Goal: Communication & Community: Connect with others

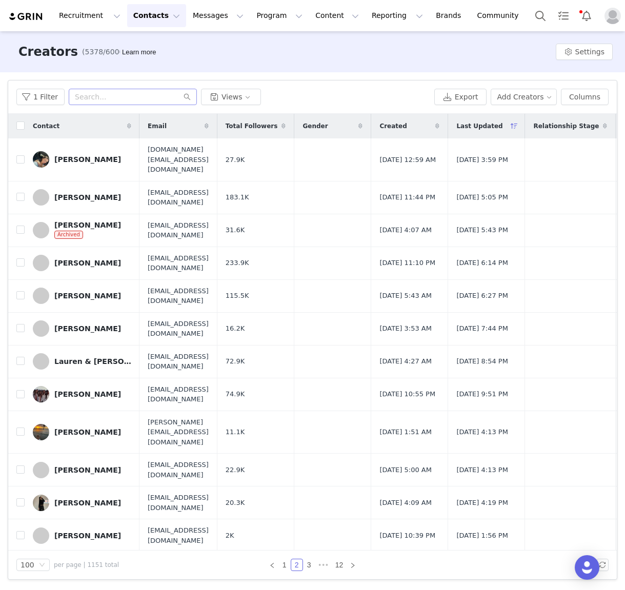
click at [99, 96] on input "text" at bounding box center [133, 97] width 128 height 16
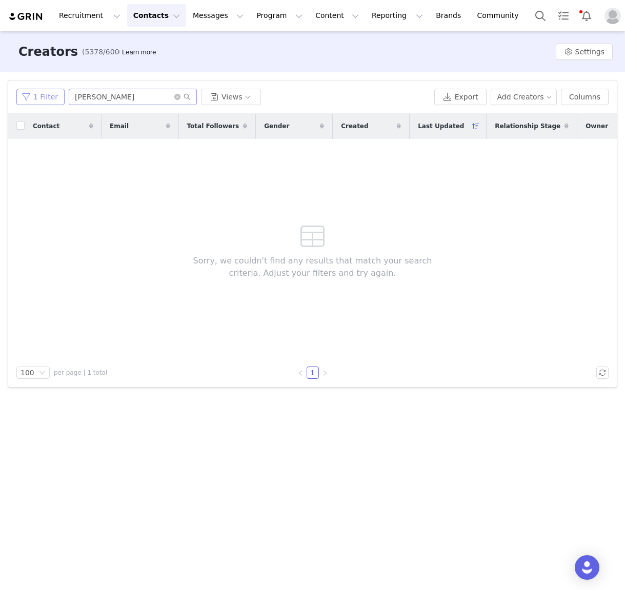
click at [31, 97] on button "1 Filter" at bounding box center [40, 97] width 48 height 16
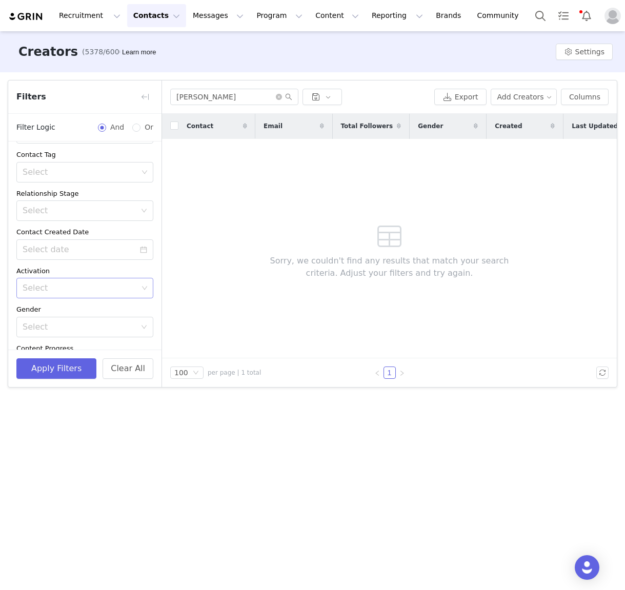
scroll to position [270, 0]
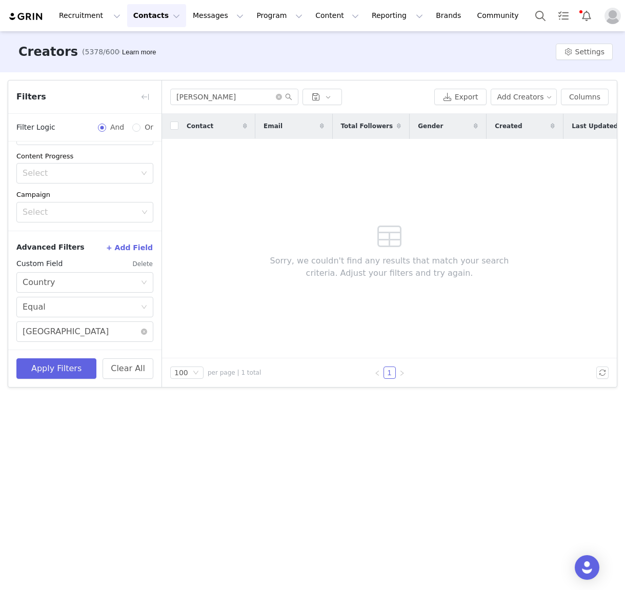
drag, startPoint x: 146, startPoint y: 264, endPoint x: 137, endPoint y: 277, distance: 16.2
click at [146, 265] on button "Delete" at bounding box center [142, 264] width 21 height 16
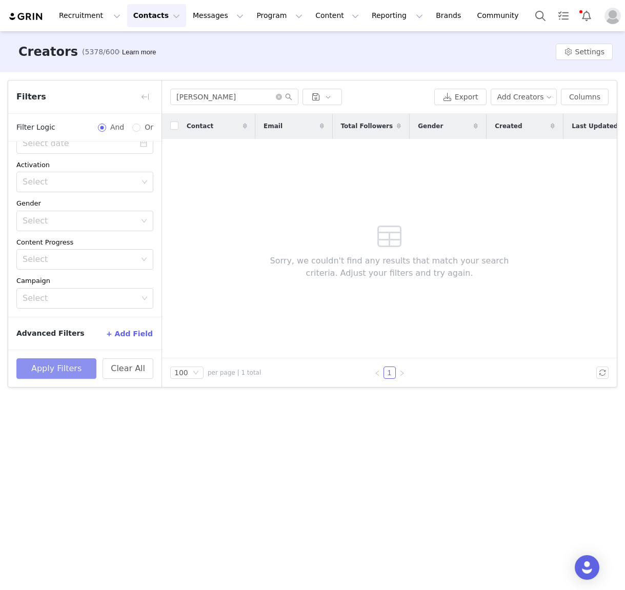
click at [62, 370] on button "Apply Filters" at bounding box center [56, 368] width 80 height 21
click at [50, 368] on button "Apply Filters" at bounding box center [56, 368] width 80 height 21
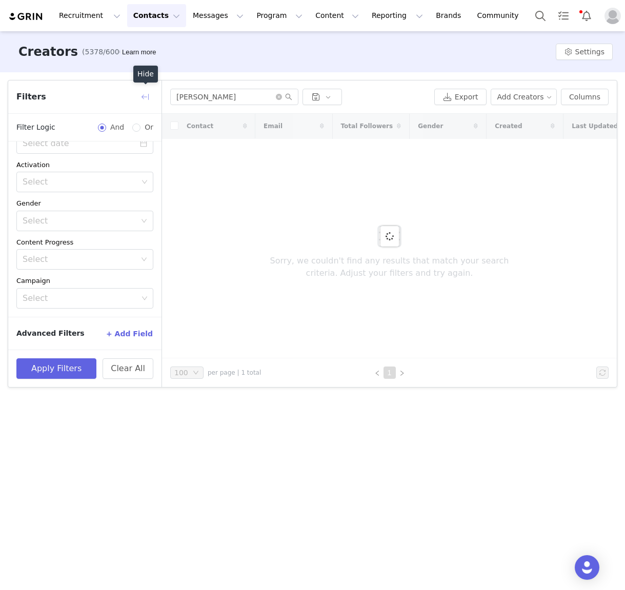
click at [148, 95] on button "button" at bounding box center [145, 97] width 16 height 16
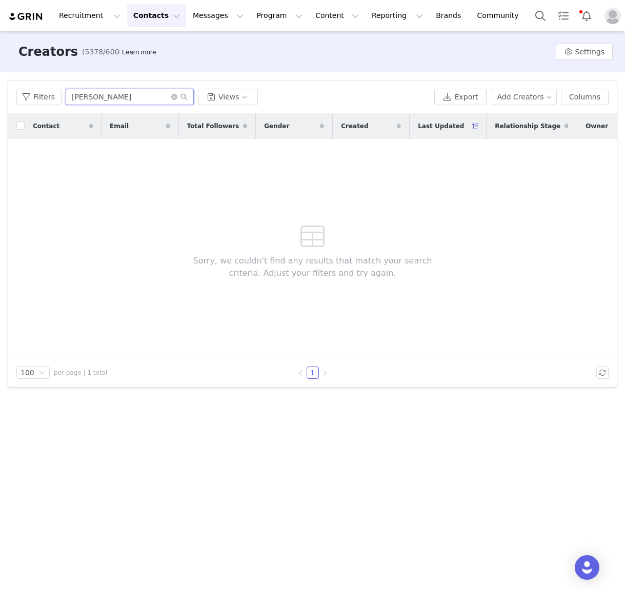
click at [106, 102] on input "liv rah" at bounding box center [130, 97] width 128 height 16
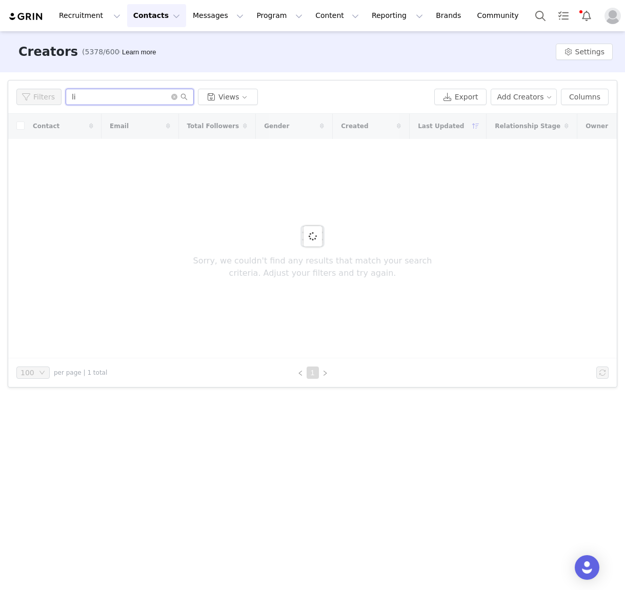
type input "l"
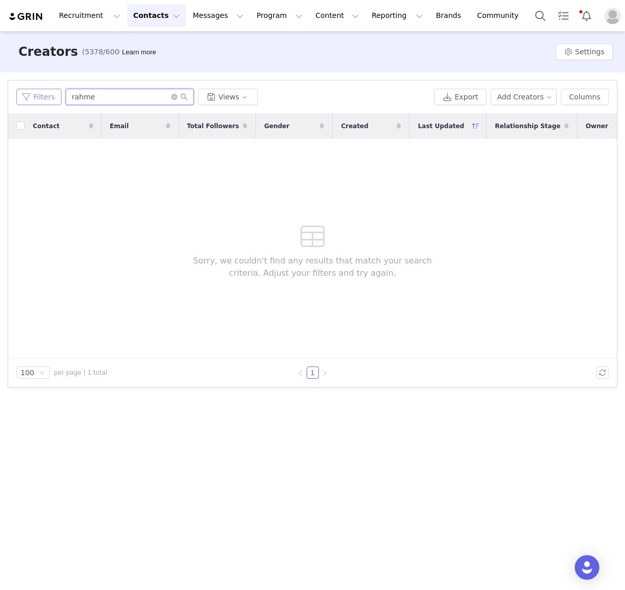
type input "rahme"
click at [48, 99] on button "Filters" at bounding box center [38, 97] width 45 height 16
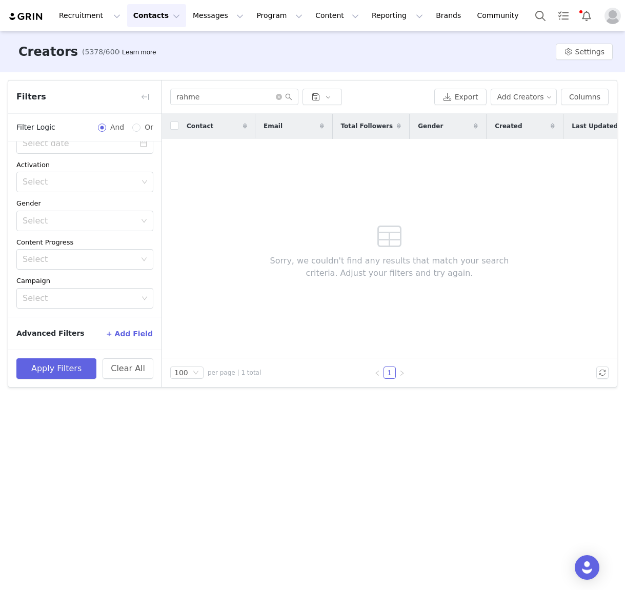
click at [155, 16] on button "Contacts Contacts" at bounding box center [156, 15] width 59 height 23
click at [283, 101] on input "rahme" at bounding box center [234, 97] width 128 height 16
drag, startPoint x: 280, startPoint y: 96, endPoint x: 277, endPoint y: 104, distance: 7.6
click at [280, 97] on icon "icon: close-circle" at bounding box center [279, 97] width 6 height 6
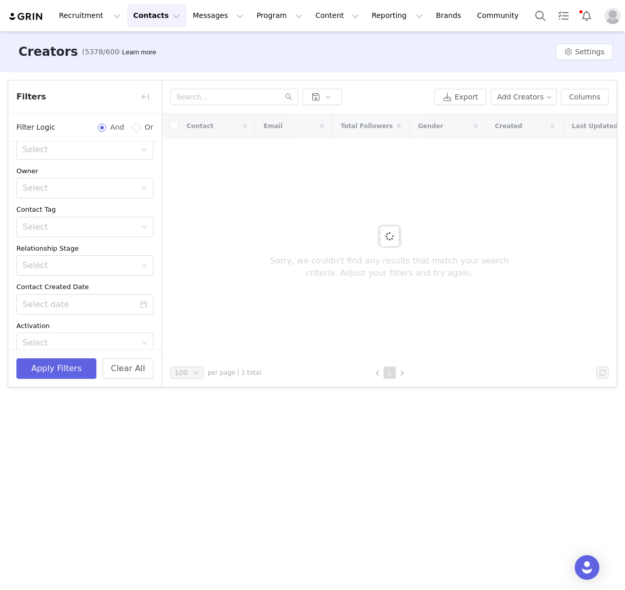
scroll to position [0, 0]
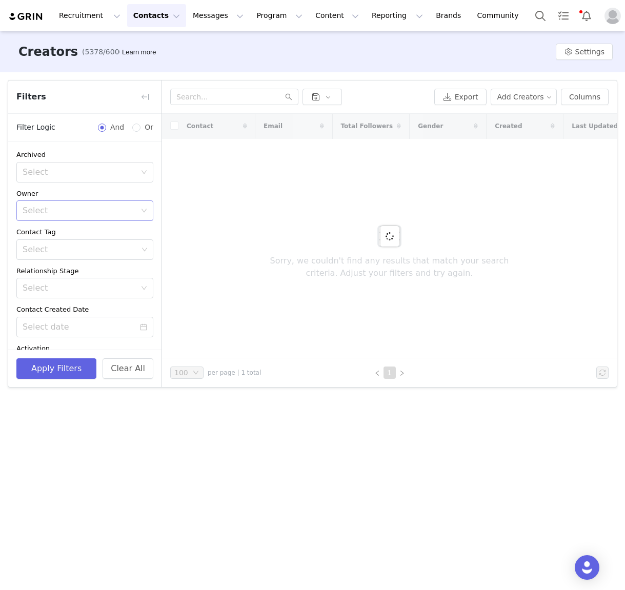
click at [62, 214] on div "Select" at bounding box center [79, 211] width 113 height 10
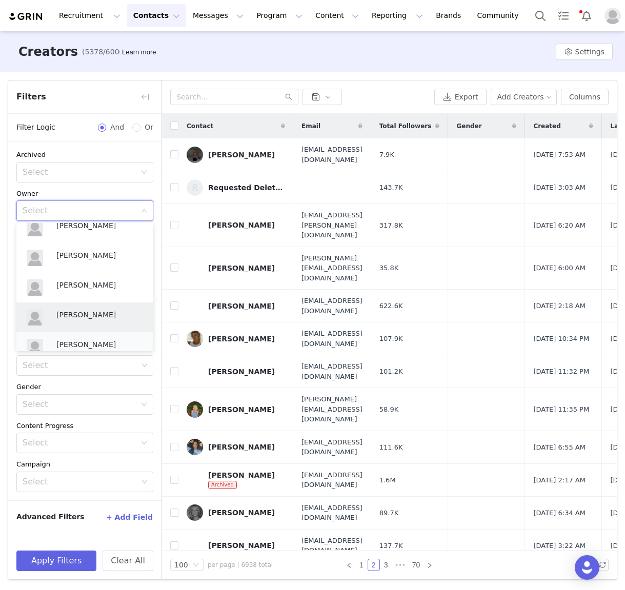
scroll to position [498, 0]
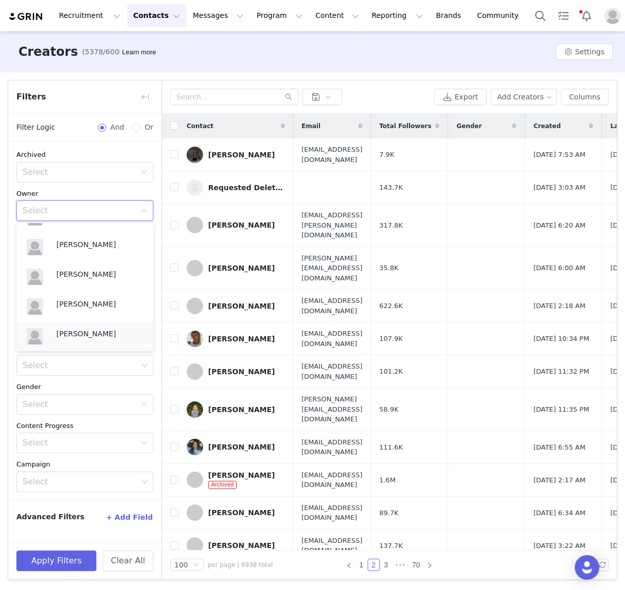
drag, startPoint x: 72, startPoint y: 334, endPoint x: 73, endPoint y: 571, distance: 236.9
click at [72, 334] on p "Genevieve Rashford" at bounding box center [99, 333] width 87 height 11
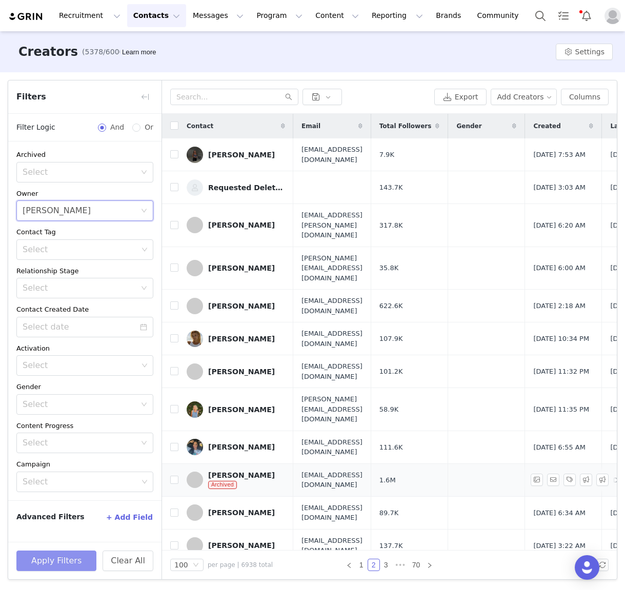
click at [66, 557] on button "Apply Filters" at bounding box center [56, 561] width 80 height 21
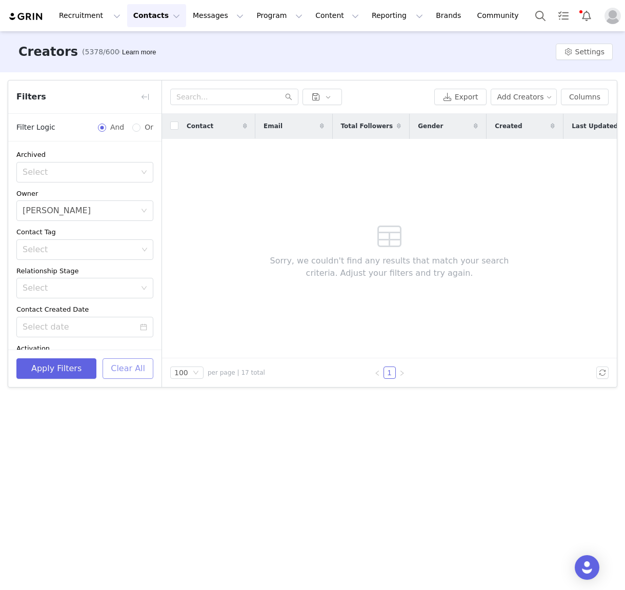
click at [133, 374] on button "Clear All" at bounding box center [128, 368] width 51 height 21
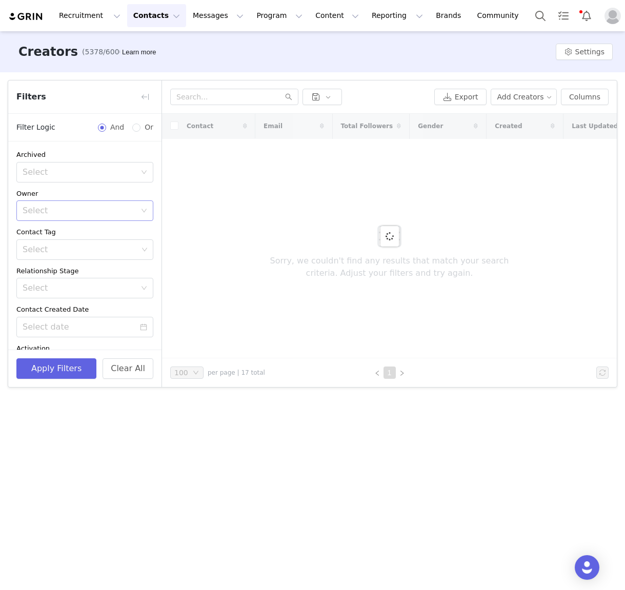
click at [145, 210] on icon "icon: down" at bounding box center [144, 211] width 6 height 6
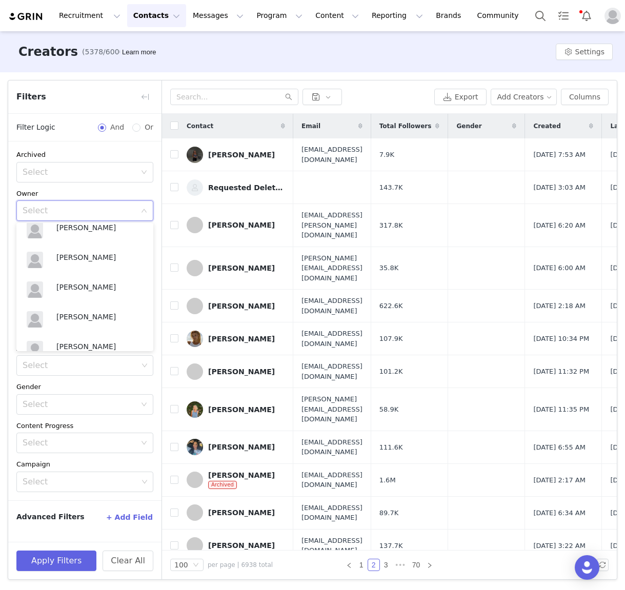
scroll to position [501, 0]
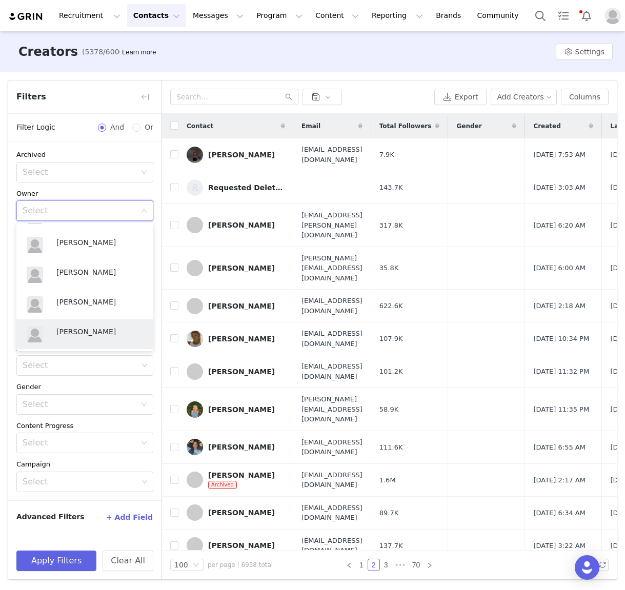
click at [87, 334] on p "Genevieve Rashford" at bounding box center [99, 331] width 87 height 11
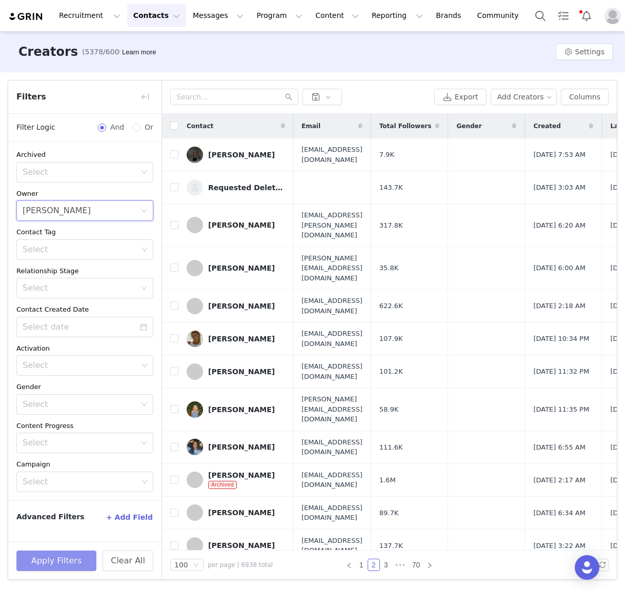
click at [71, 568] on button "Apply Filters" at bounding box center [56, 561] width 80 height 21
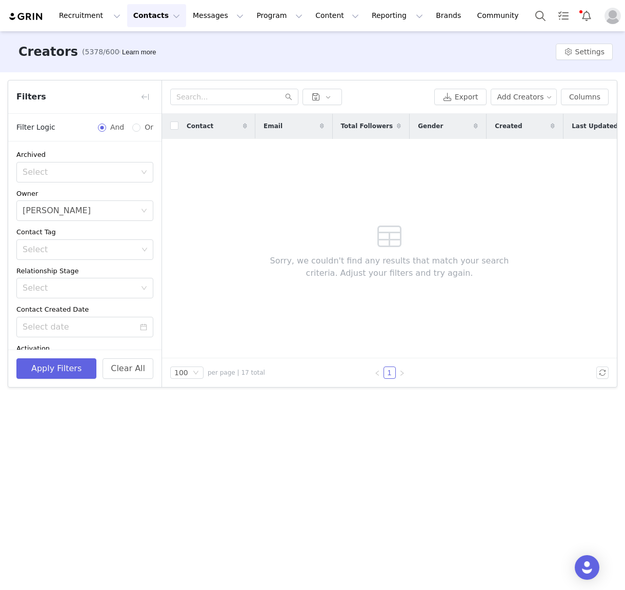
click at [135, 14] on button "Contacts Contacts" at bounding box center [156, 15] width 59 height 23
click at [149, 85] on p "Applicants" at bounding box center [146, 83] width 37 height 11
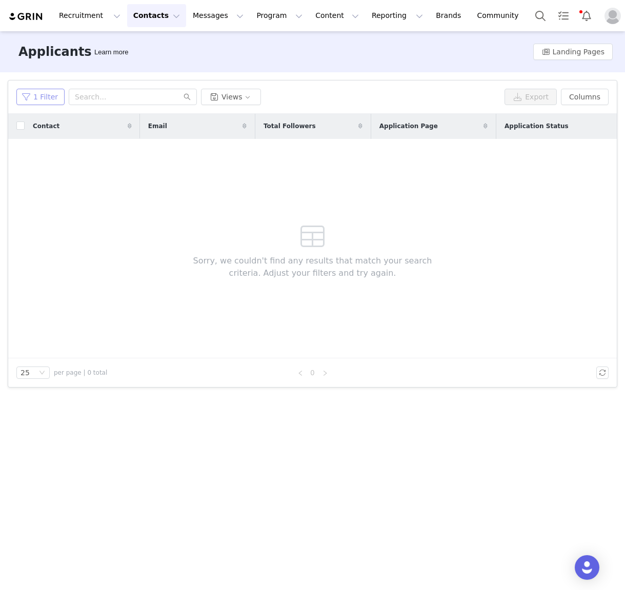
click at [41, 97] on button "1 Filter" at bounding box center [40, 97] width 48 height 16
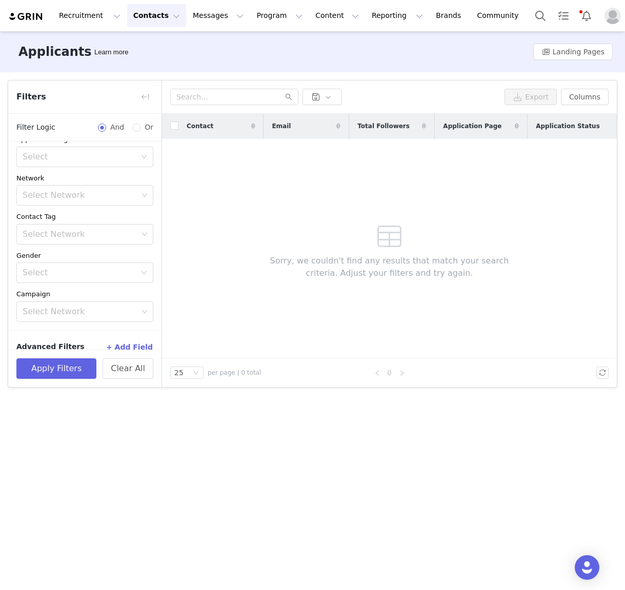
scroll to position [95, 0]
click at [161, 15] on button "Contacts Contacts" at bounding box center [156, 15] width 59 height 23
click at [162, 68] on div "Prospects" at bounding box center [160, 64] width 69 height 11
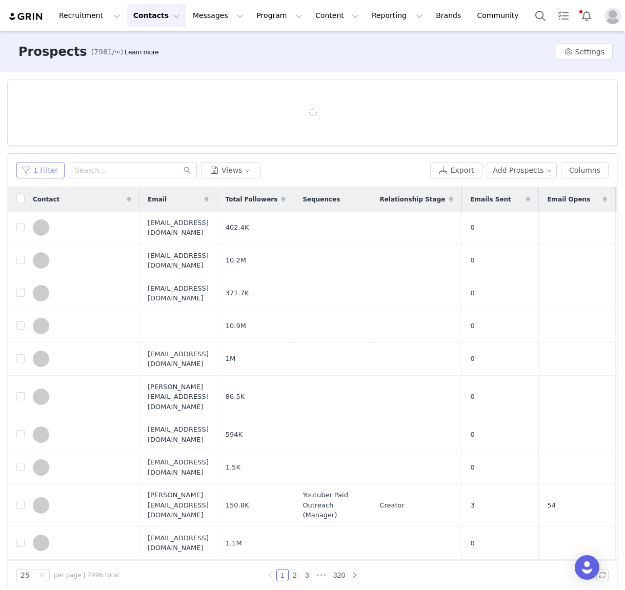
click at [43, 167] on button "1 Filter" at bounding box center [40, 170] width 48 height 16
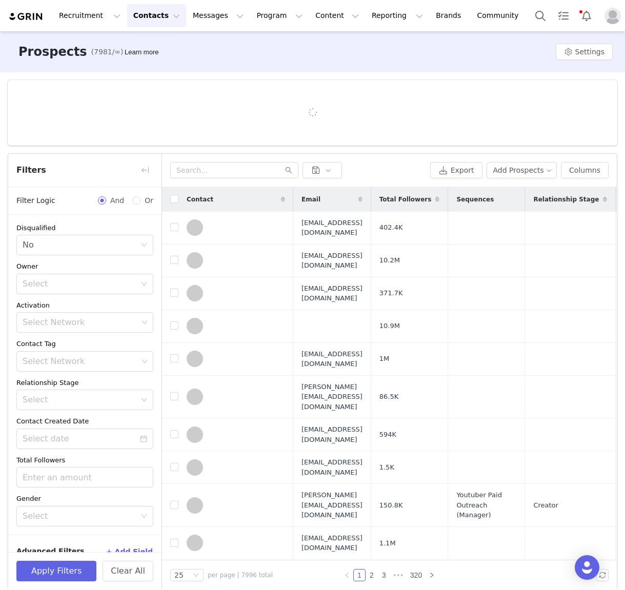
drag, startPoint x: 44, startPoint y: 289, endPoint x: 47, endPoint y: 294, distance: 6.7
click at [44, 288] on div "Select" at bounding box center [82, 283] width 118 height 19
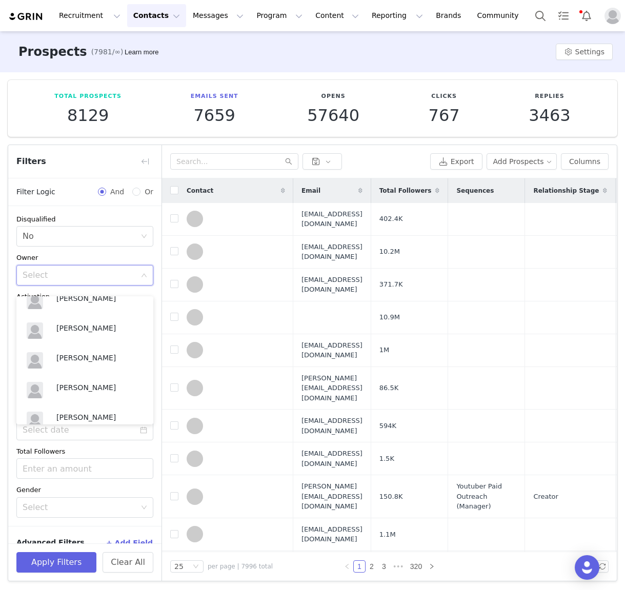
scroll to position [501, 0]
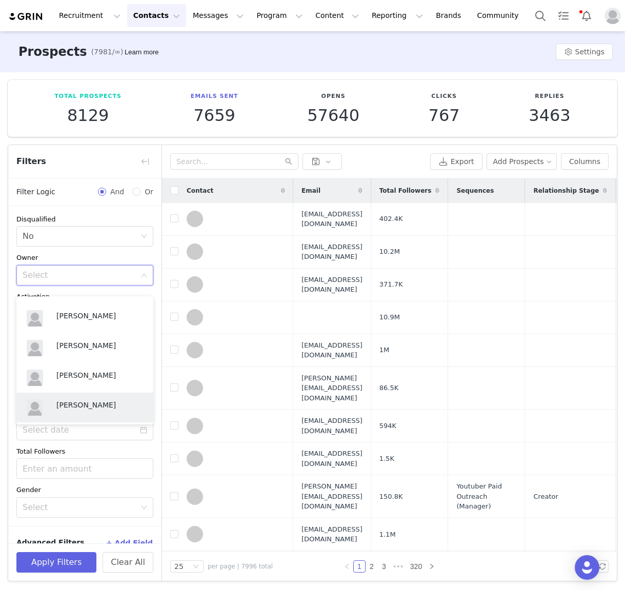
drag, startPoint x: 89, startPoint y: 413, endPoint x: 90, endPoint y: 418, distance: 5.4
click at [89, 413] on div "Genevieve Rashford" at bounding box center [99, 407] width 87 height 15
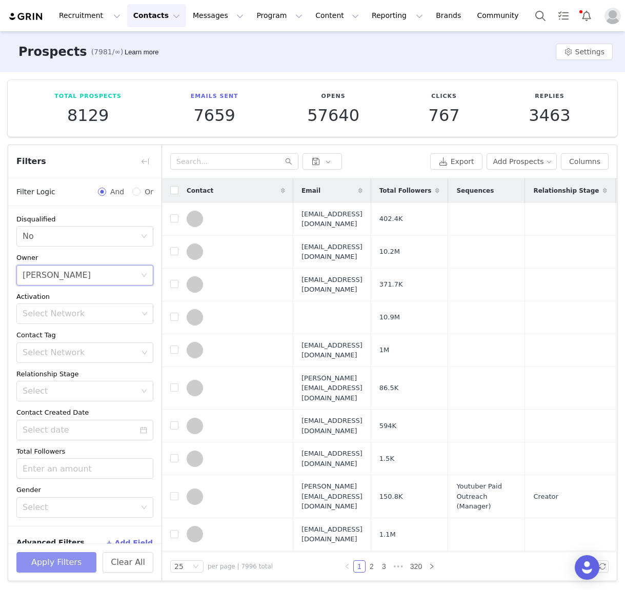
click at [86, 561] on button "Apply Filters" at bounding box center [56, 562] width 80 height 21
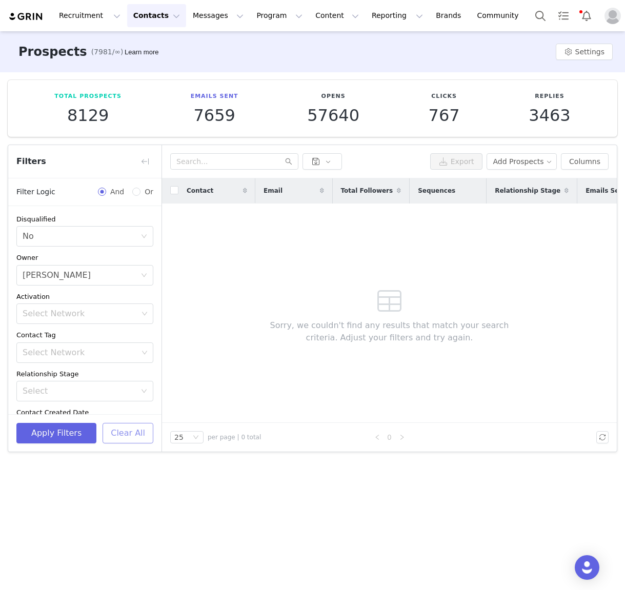
click at [128, 441] on button "Clear All" at bounding box center [128, 433] width 51 height 21
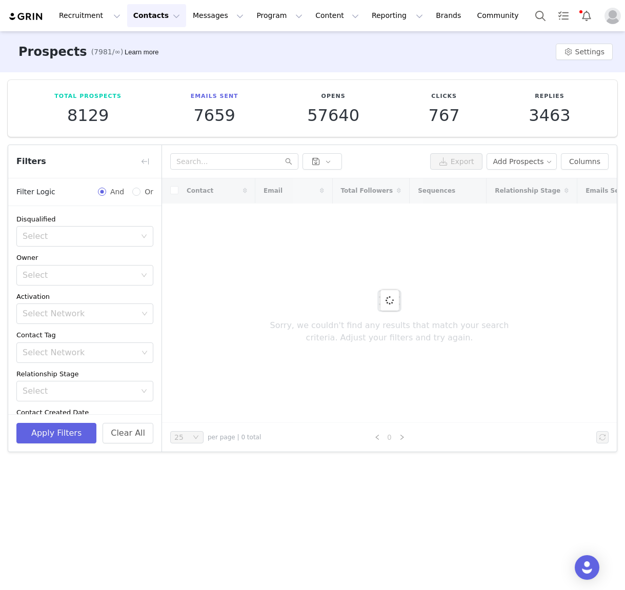
click at [152, 15] on button "Contacts Contacts" at bounding box center [156, 15] width 59 height 23
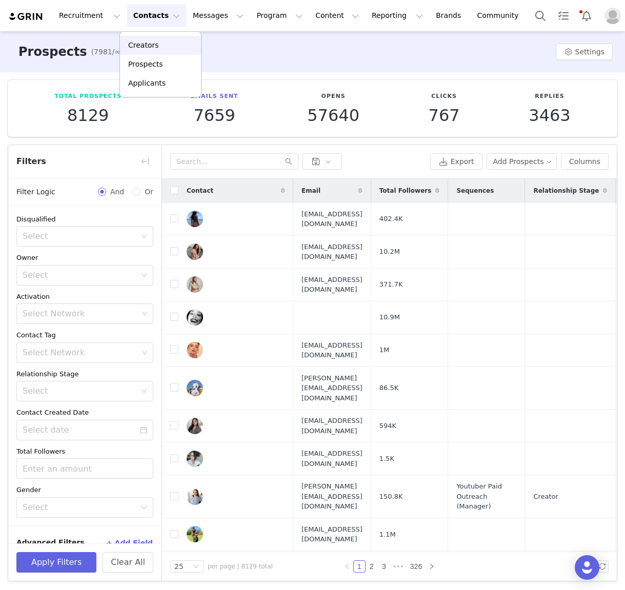
click at [151, 40] on p "Creators" at bounding box center [143, 45] width 31 height 11
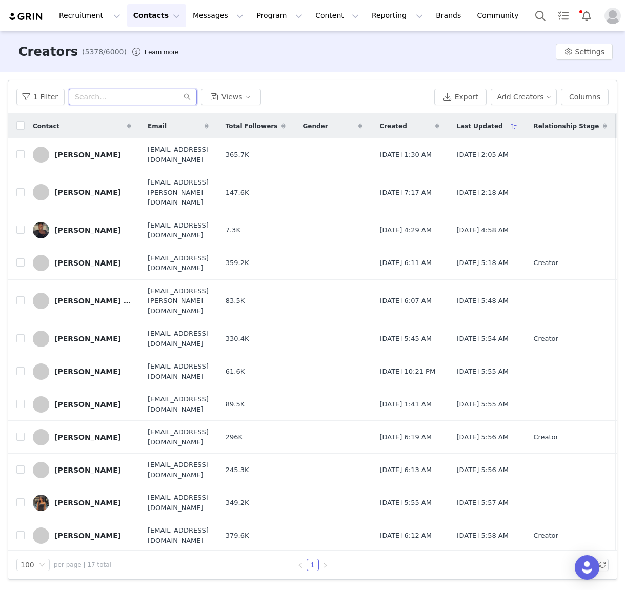
drag, startPoint x: 98, startPoint y: 97, endPoint x: 91, endPoint y: 96, distance: 6.7
click at [96, 97] on input "text" at bounding box center [133, 97] width 128 height 16
click at [38, 97] on button "1 Filter" at bounding box center [40, 97] width 48 height 16
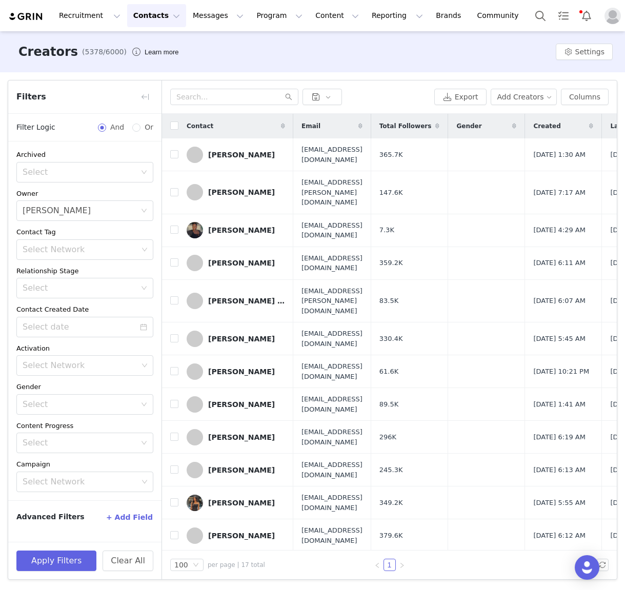
click at [381, 91] on div at bounding box center [300, 97] width 260 height 16
click at [148, 94] on button "button" at bounding box center [145, 97] width 16 height 16
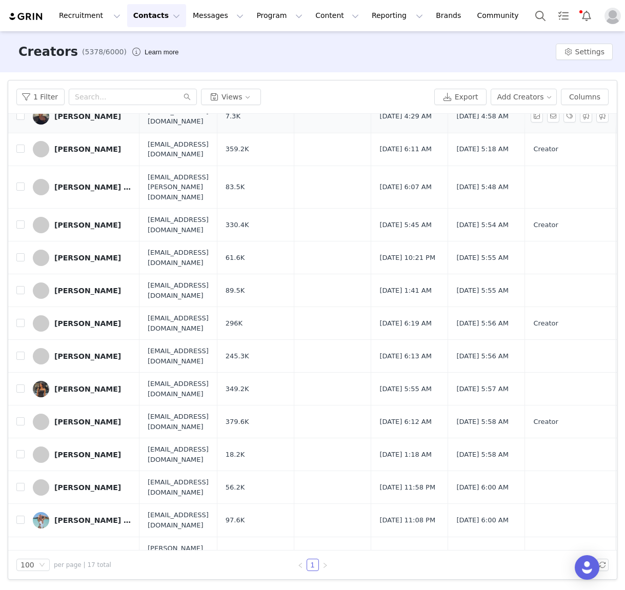
scroll to position [113, 0]
click at [73, 222] on div "Liv Rahmé" at bounding box center [87, 226] width 67 height 8
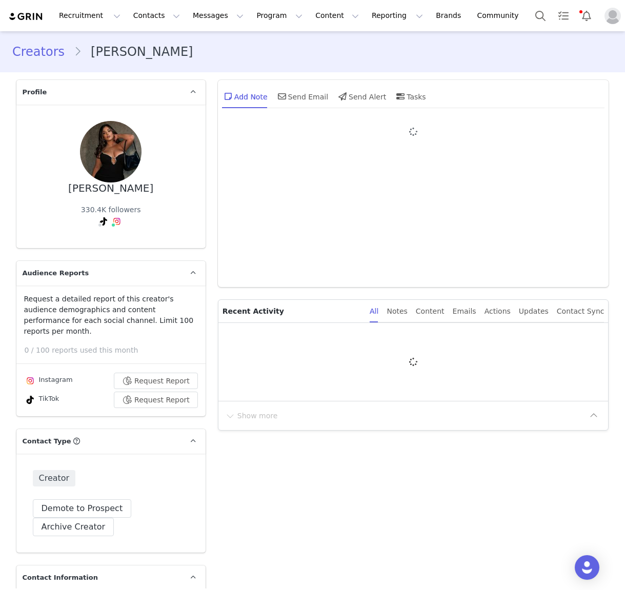
type input "+1 ([GEOGRAPHIC_DATA])"
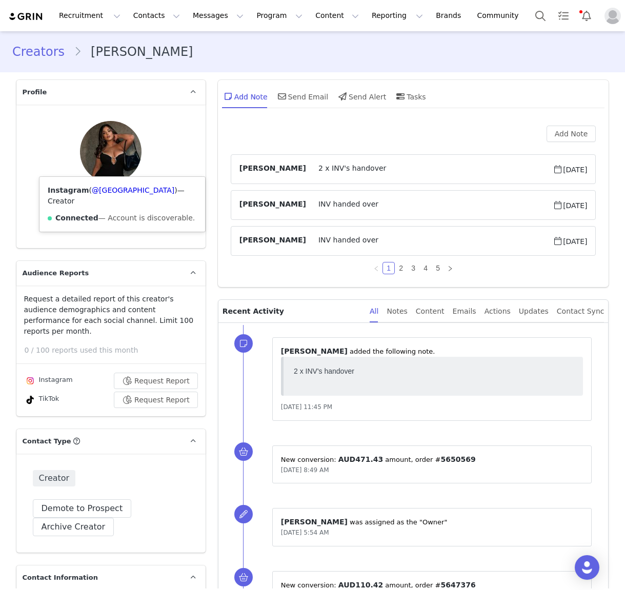
click at [118, 217] on img at bounding box center [117, 221] width 8 height 8
click at [105, 190] on link "@livrah" at bounding box center [133, 190] width 83 height 8
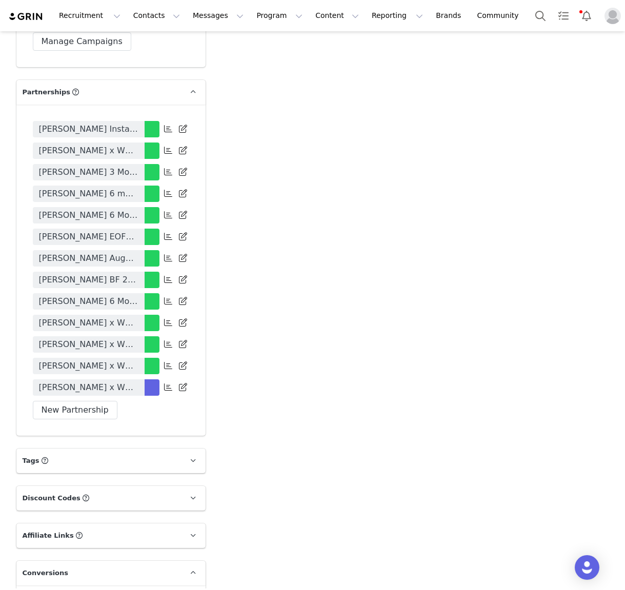
scroll to position [2205, 0]
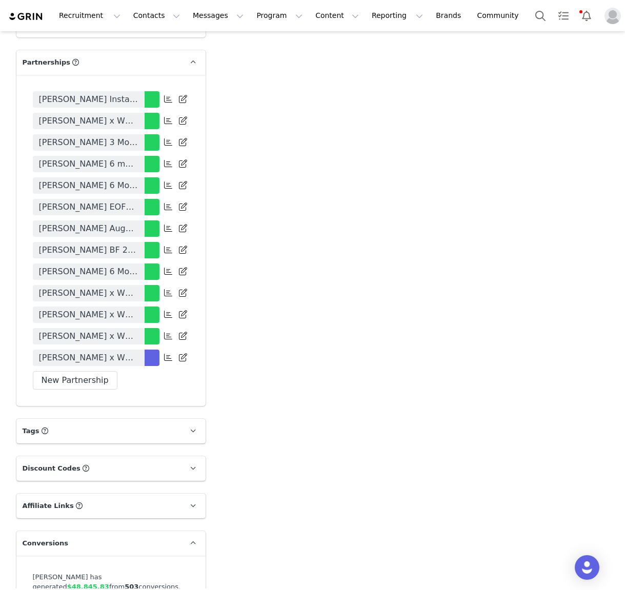
click at [131, 352] on span "Liv Rahme x White Fox 2025" at bounding box center [88, 358] width 99 height 12
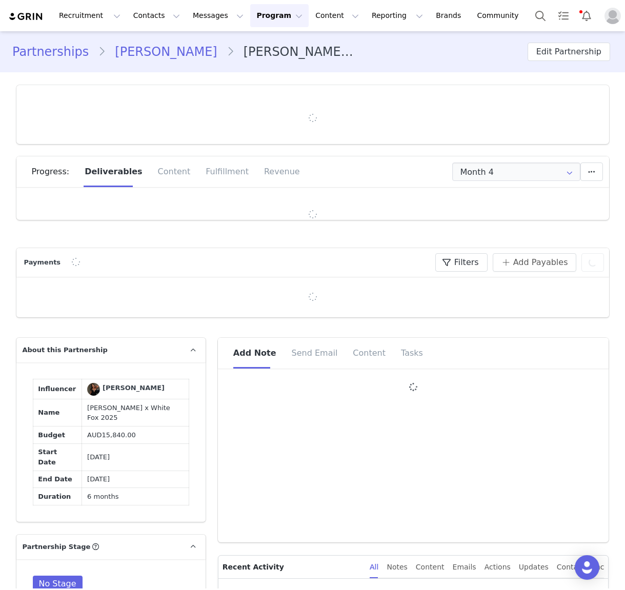
type input "+1 ([GEOGRAPHIC_DATA])"
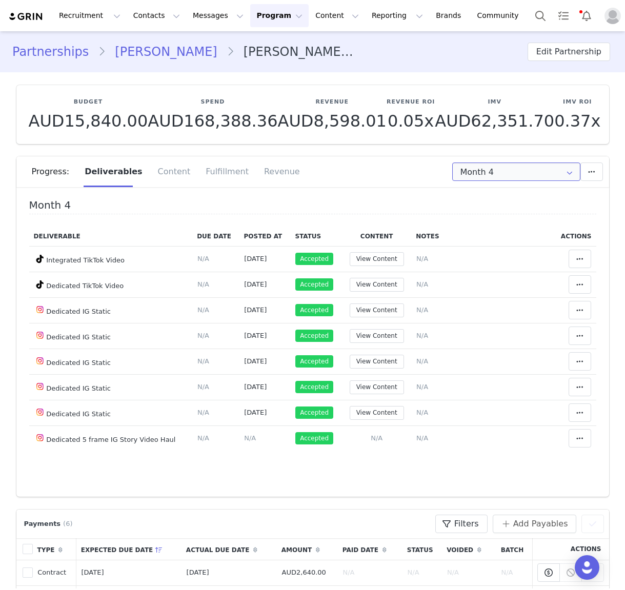
click at [526, 173] on input "Month 4" at bounding box center [516, 172] width 128 height 18
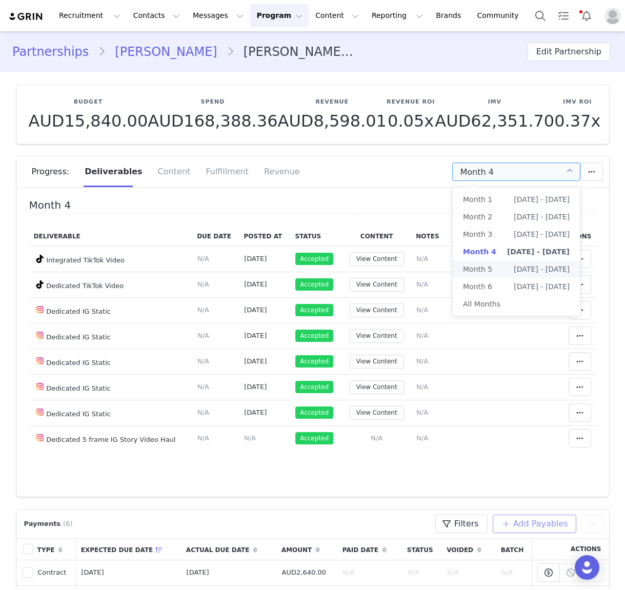
click at [501, 268] on li "Month 5 Sep 21st - Oct 20th" at bounding box center [516, 269] width 127 height 17
type input "Month 5"
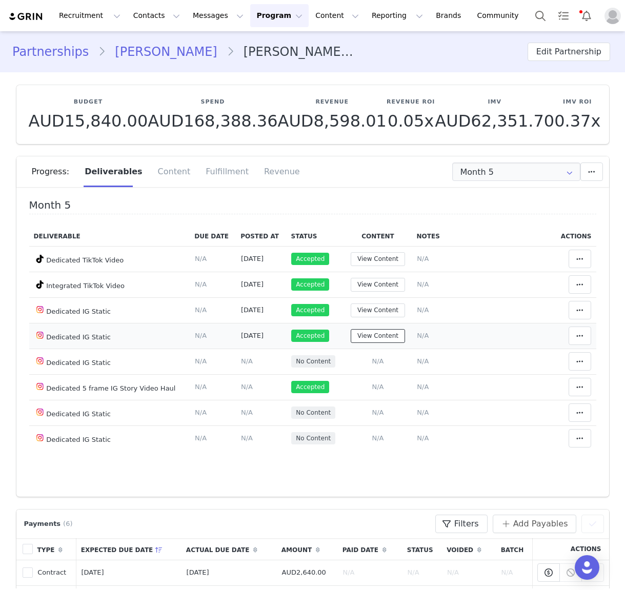
click at [379, 336] on button "View Content" at bounding box center [378, 336] width 54 height 14
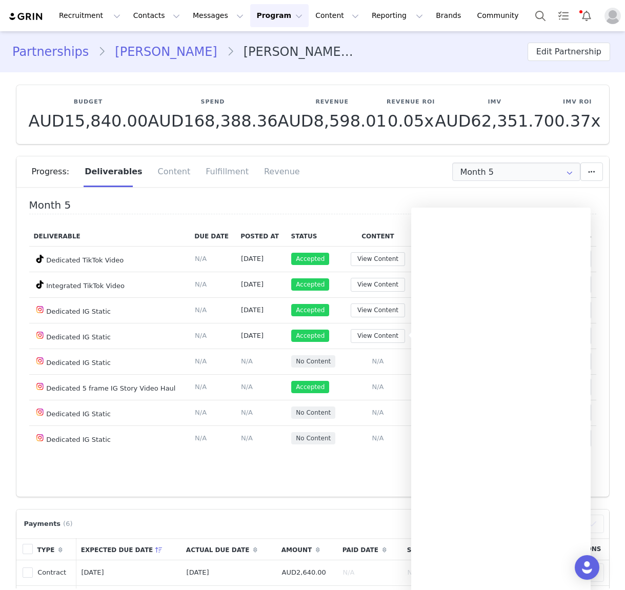
click at [39, 49] on link "Partnerships" at bounding box center [55, 52] width 86 height 18
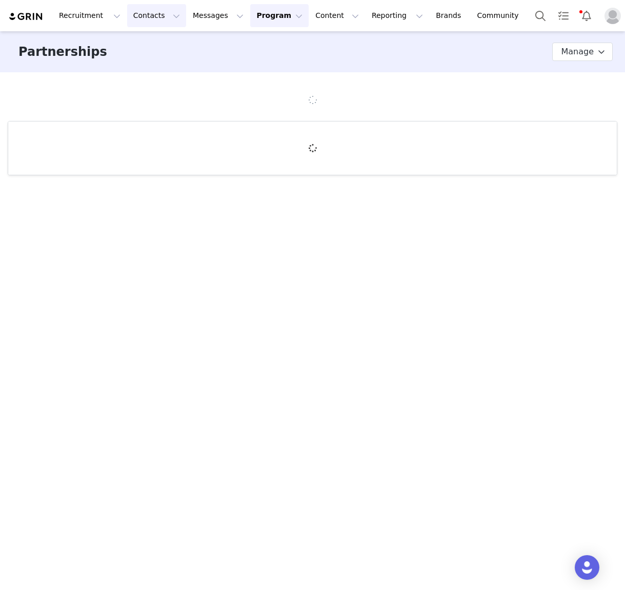
click at [136, 13] on button "Contacts Contacts" at bounding box center [156, 15] width 59 height 23
click at [156, 49] on p "Creators" at bounding box center [143, 45] width 31 height 11
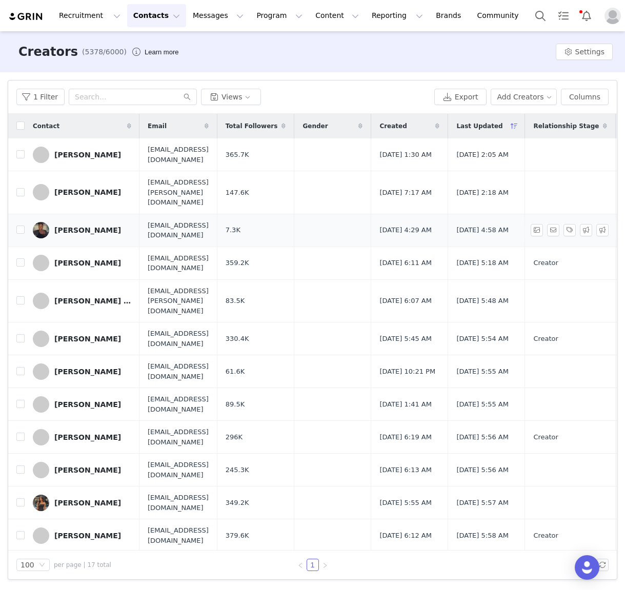
click at [73, 226] on div "Anabelle Ussher" at bounding box center [87, 230] width 67 height 8
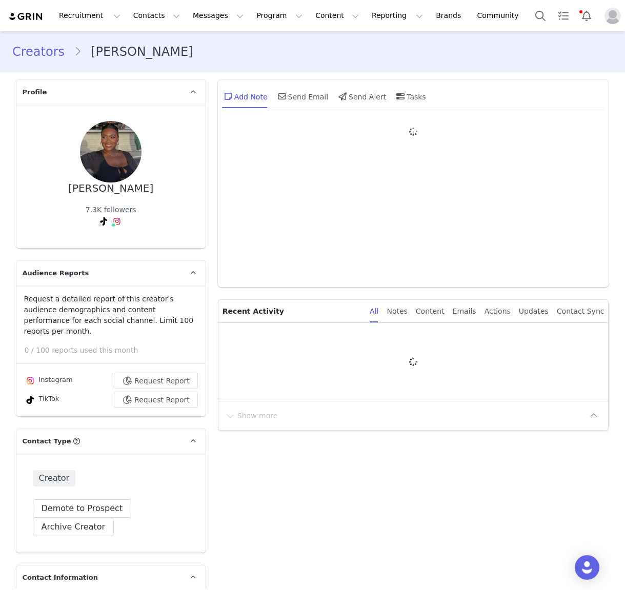
type input "+1 ([GEOGRAPHIC_DATA])"
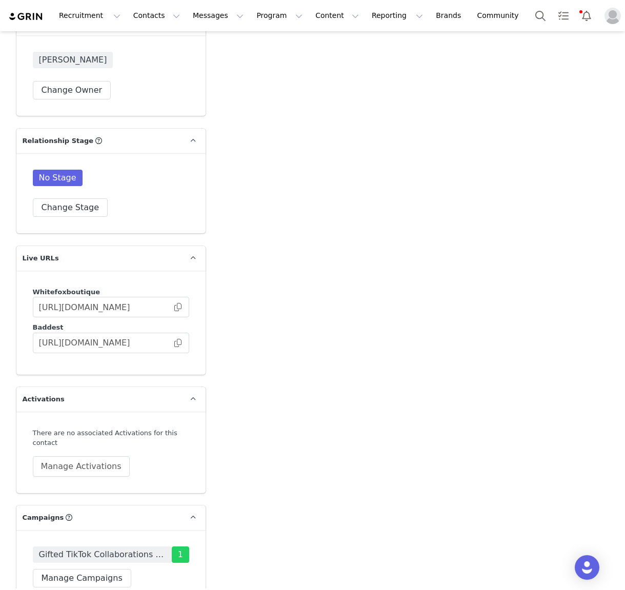
scroll to position [1940, 0]
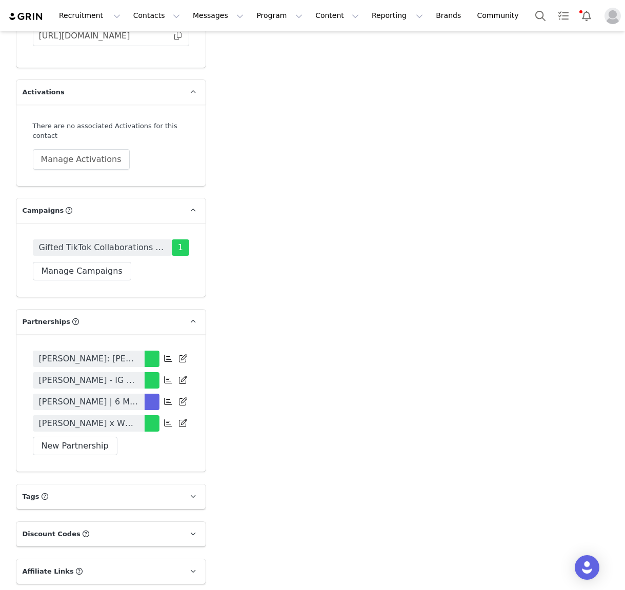
click at [51, 404] on span "Anabelle Ussher | 6 Month Contract | May - October 2025" at bounding box center [88, 402] width 99 height 12
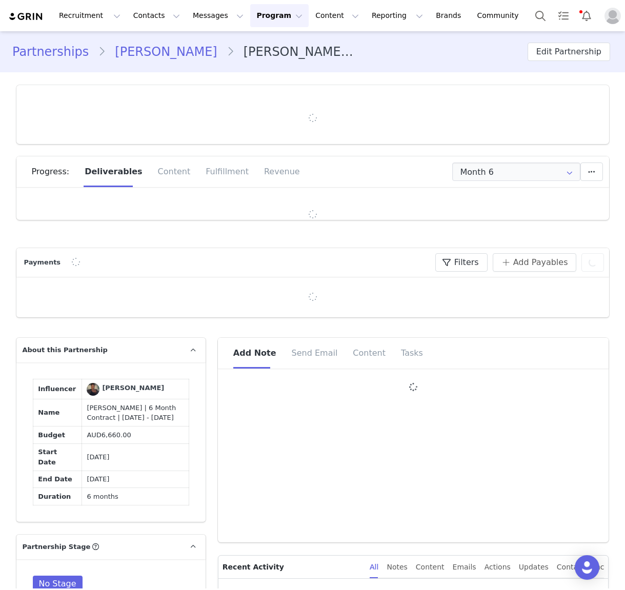
type input "+1 ([GEOGRAPHIC_DATA])"
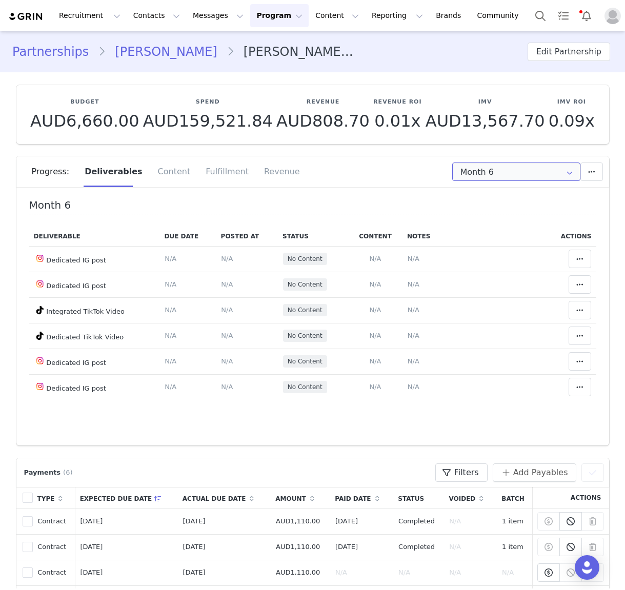
click at [513, 181] on input "Month 6" at bounding box center [516, 172] width 128 height 18
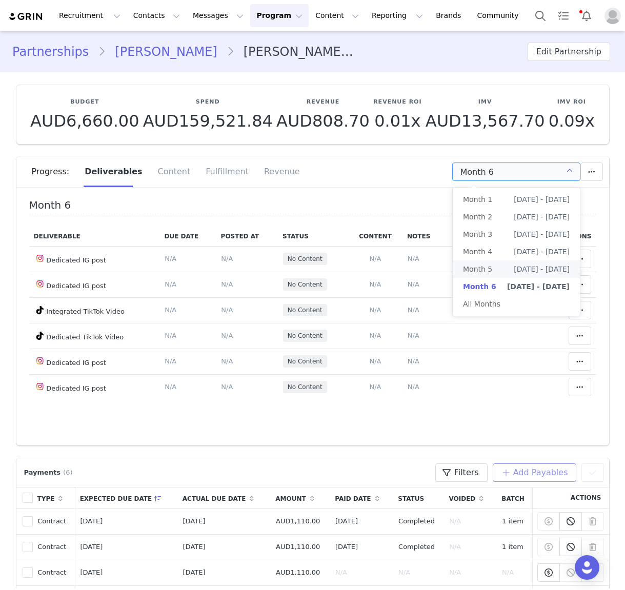
drag, startPoint x: 506, startPoint y: 267, endPoint x: 498, endPoint y: 261, distance: 9.9
click at [514, 267] on span "Aug 23rd - Sep 22nd" at bounding box center [542, 269] width 56 height 17
type input "Month 5"
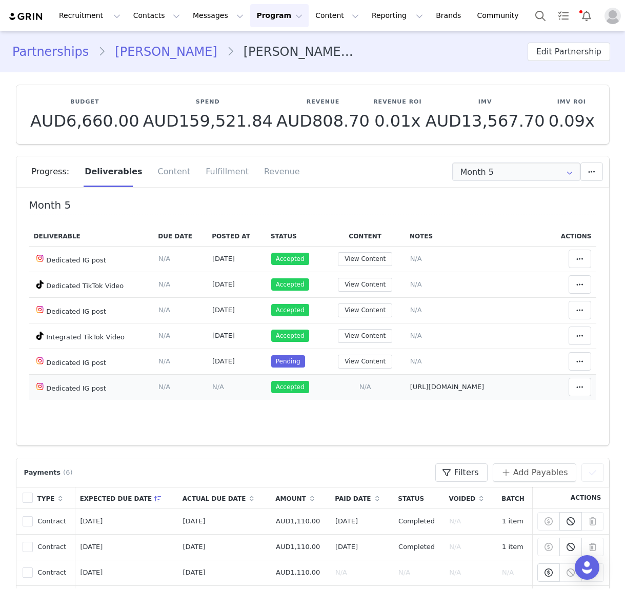
click at [425, 385] on span "https://www.instagram.com/p/DOqHVfSAcYT/?img_index=1" at bounding box center [447, 387] width 74 height 8
type textarea "https://www.instagram.com/p/DOqHVfSAcYT/?img_index=1"
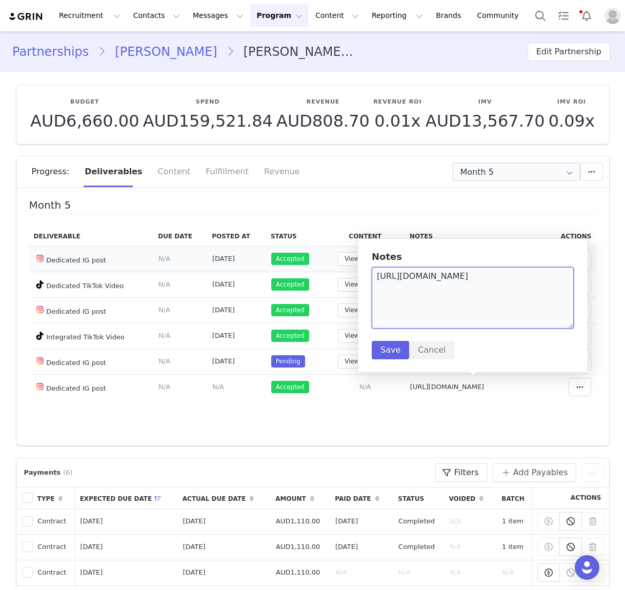
drag, startPoint x: 411, startPoint y: 283, endPoint x: 331, endPoint y: 267, distance: 82.0
click at [329, 265] on body "Recruitment Recruitment Creator Search Curated Lists Landing Pages Web Extensio…" at bounding box center [312, 295] width 625 height 590
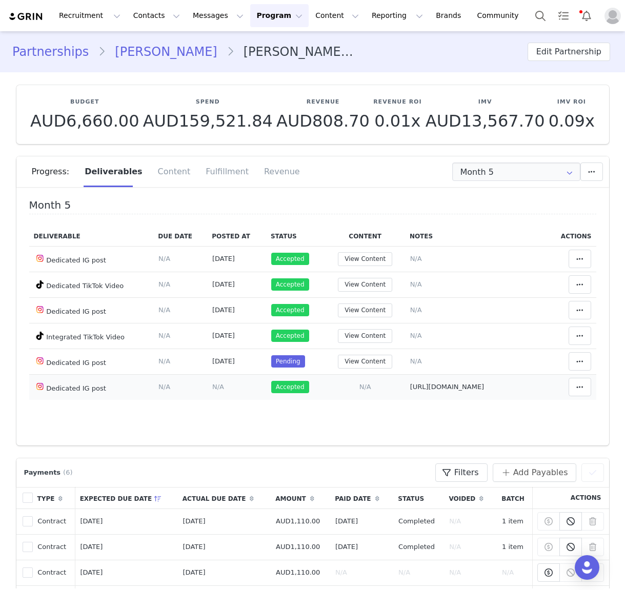
drag, startPoint x: 446, startPoint y: 391, endPoint x: 404, endPoint y: 382, distance: 43.1
click at [405, 382] on td "https://www.instagram.com/p/DOqHVfSAcYT/?img_index=1" at bounding box center [476, 387] width 142 height 26
copy span "ttps://www.instagram.com/p/DOqHVfSAcYT/?img_index=1"
click at [291, 436] on div "Month 5 Deliverable Due Date Posted At Status Content Notes Actions Dedicated I…" at bounding box center [312, 319] width 593 height 251
click at [368, 340] on button "View Content" at bounding box center [365, 336] width 54 height 14
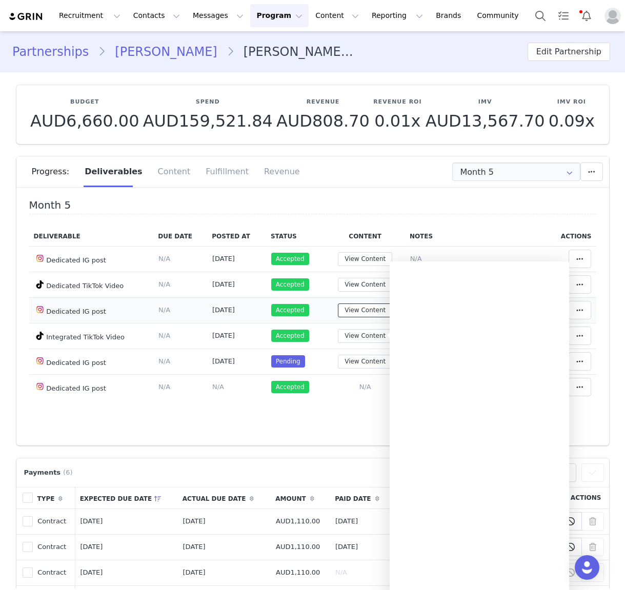
click at [345, 313] on button "View Content" at bounding box center [365, 311] width 54 height 14
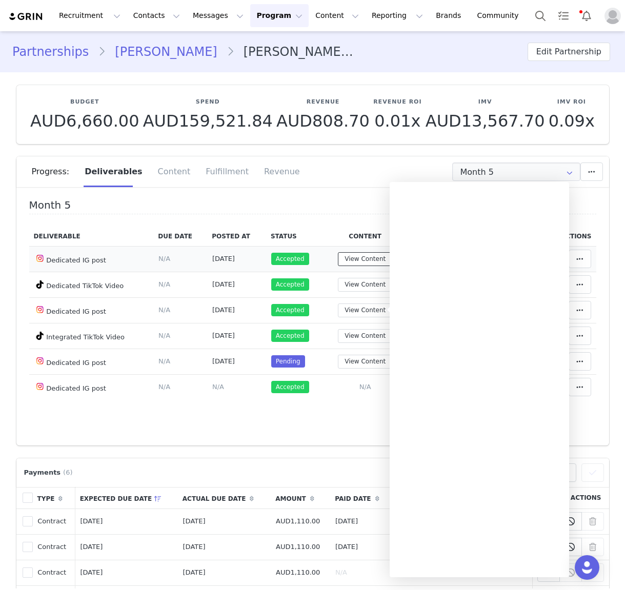
click at [355, 257] on button "View Content" at bounding box center [365, 259] width 54 height 14
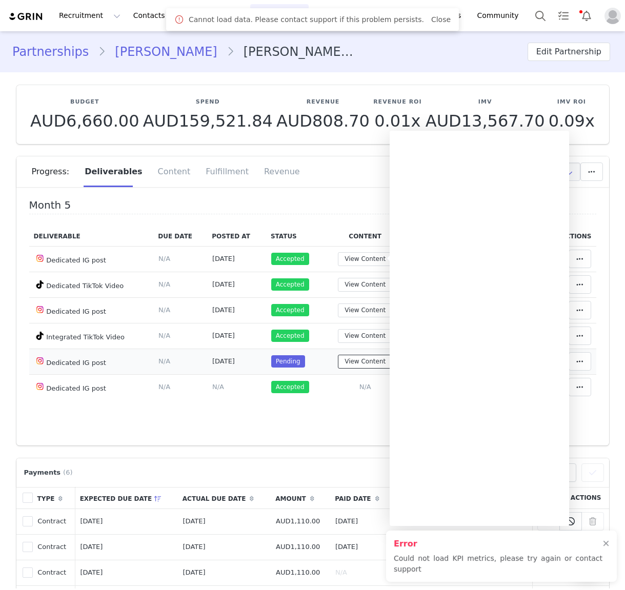
click at [352, 361] on button "View Content" at bounding box center [365, 362] width 54 height 14
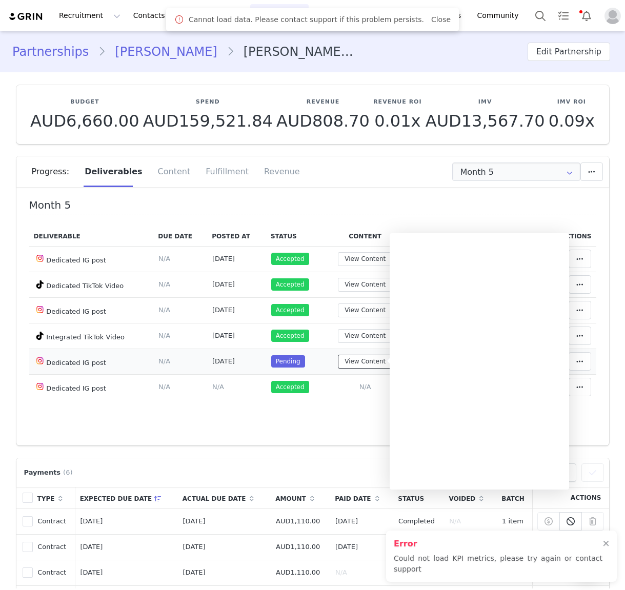
drag, startPoint x: 334, startPoint y: 367, endPoint x: 321, endPoint y: 364, distance: 13.7
click at [330, 365] on div "View Content" at bounding box center [365, 362] width 70 height 14
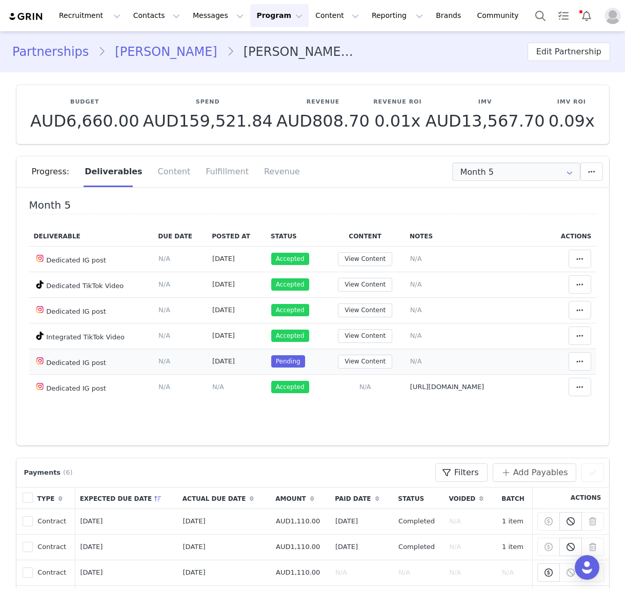
click at [273, 358] on span "Pending" at bounding box center [288, 361] width 34 height 12
drag, startPoint x: 220, startPoint y: 362, endPoint x: 462, endPoint y: 368, distance: 242.1
click at [235, 363] on span "Sep 29, 2025" at bounding box center [223, 361] width 23 height 8
click at [410, 359] on span "N/A" at bounding box center [416, 361] width 12 height 8
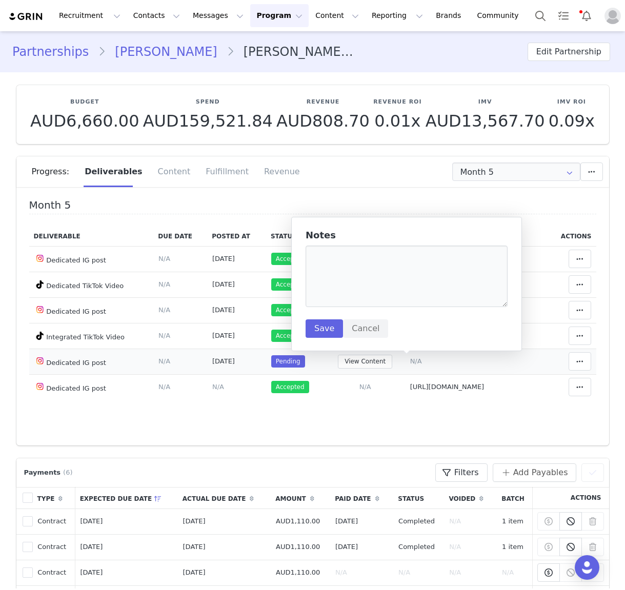
click at [281, 364] on span "Pending" at bounding box center [288, 361] width 34 height 12
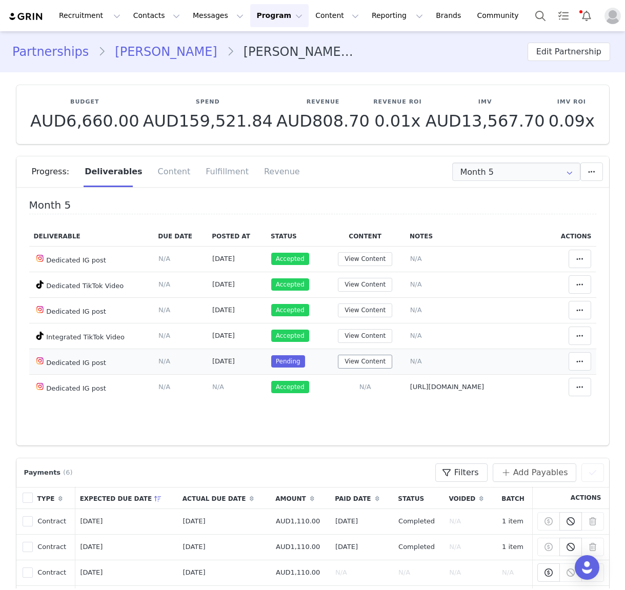
drag, startPoint x: 281, startPoint y: 364, endPoint x: 351, endPoint y: 363, distance: 70.8
click at [281, 364] on span "Pending" at bounding box center [288, 361] width 34 height 12
click at [363, 363] on button "View Content" at bounding box center [365, 362] width 54 height 14
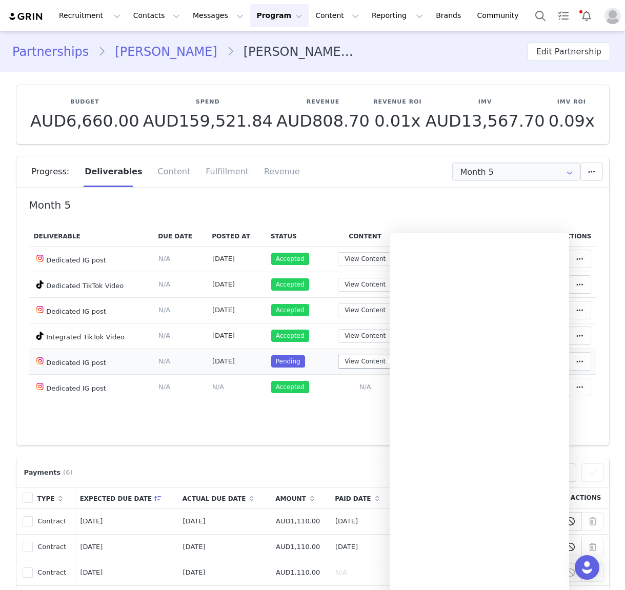
drag, startPoint x: 322, startPoint y: 361, endPoint x: 358, endPoint y: 358, distance: 37.0
click at [326, 361] on td "View Content" at bounding box center [365, 362] width 79 height 26
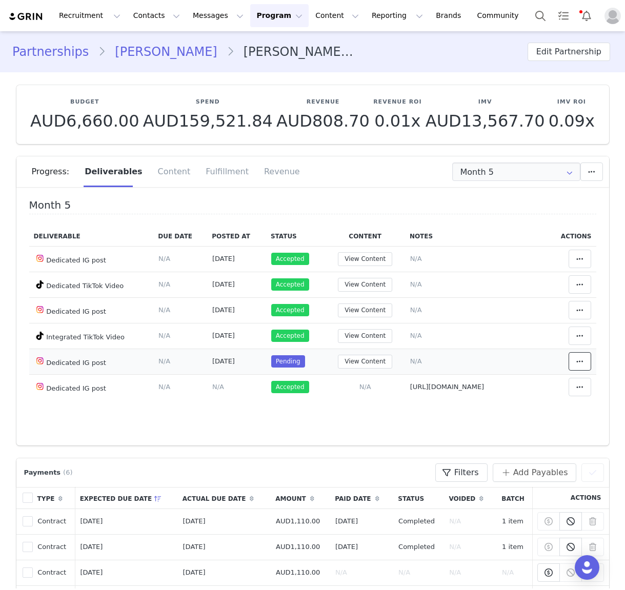
click at [586, 363] on button at bounding box center [580, 361] width 23 height 18
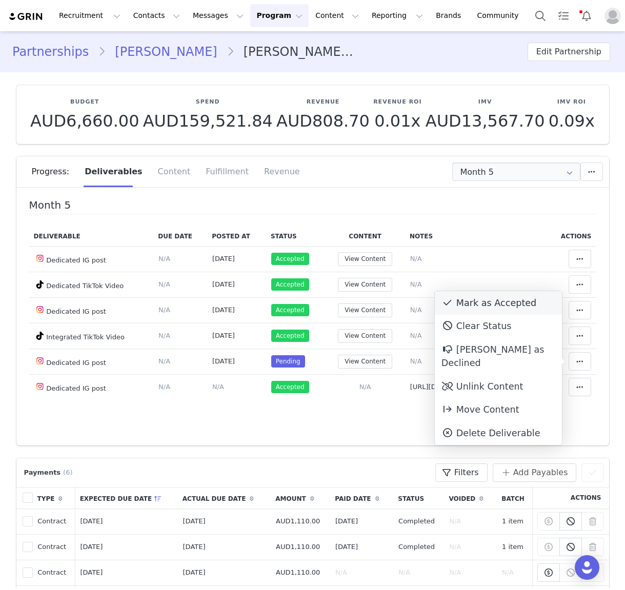
click at [503, 306] on div "Mark as Accepted" at bounding box center [498, 303] width 127 height 24
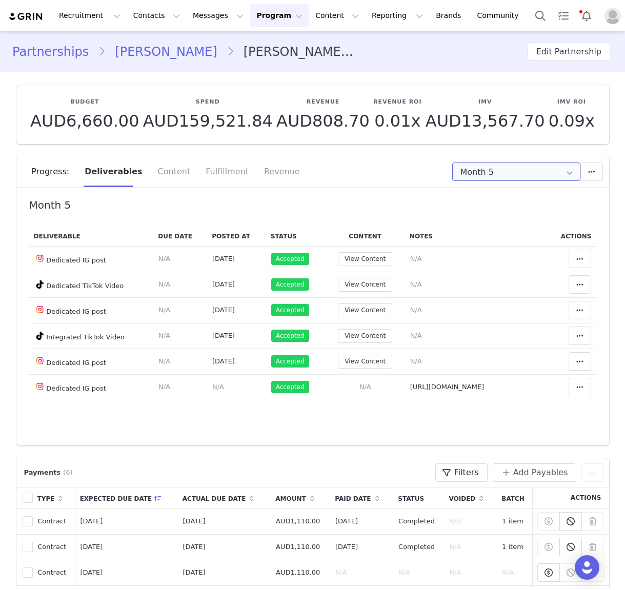
click at [507, 173] on input "Month 5" at bounding box center [516, 172] width 128 height 18
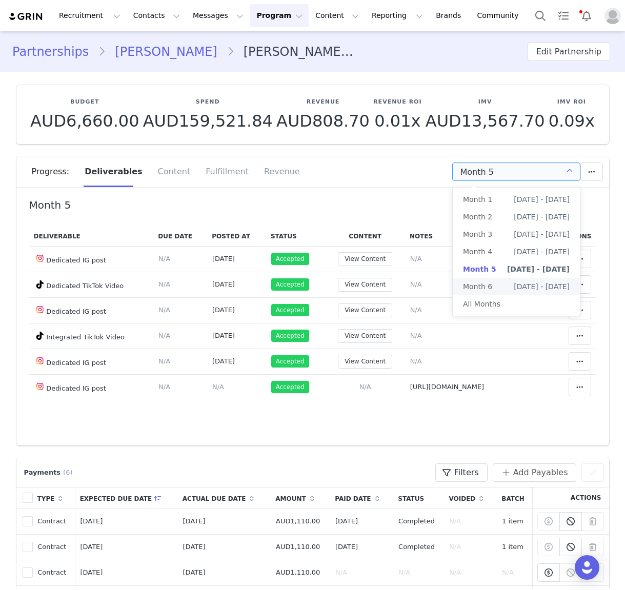
click at [500, 286] on li "Month 6 Sep 23rd - Oct 31st" at bounding box center [516, 286] width 127 height 17
type input "Month 6"
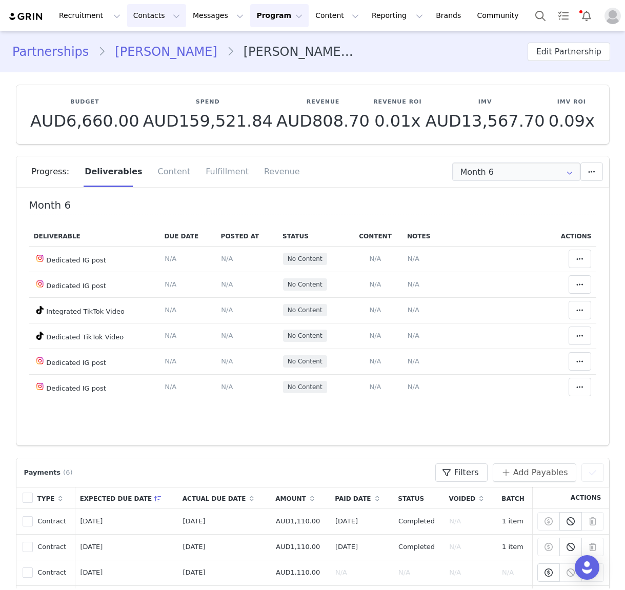
drag, startPoint x: 129, startPoint y: 21, endPoint x: 132, endPoint y: 31, distance: 11.2
click at [129, 21] on button "Contacts Contacts" at bounding box center [156, 15] width 59 height 23
click at [141, 45] on p "Creators" at bounding box center [143, 45] width 31 height 11
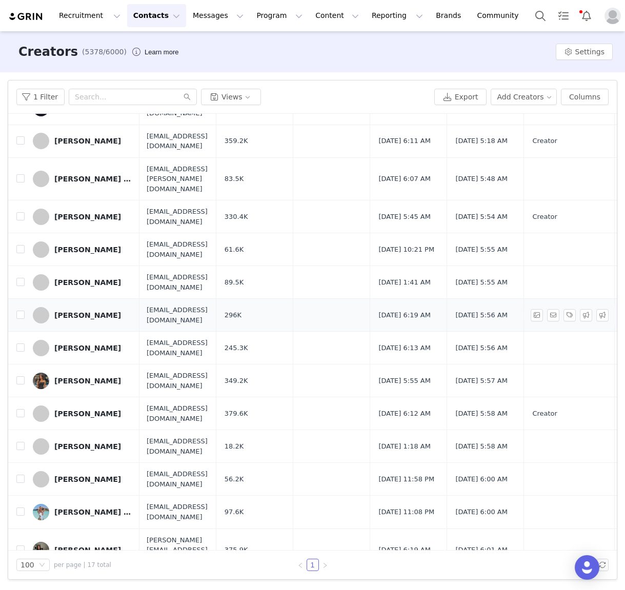
scroll to position [122, 2]
click at [90, 311] on div "Hannah Perera" at bounding box center [87, 315] width 67 height 8
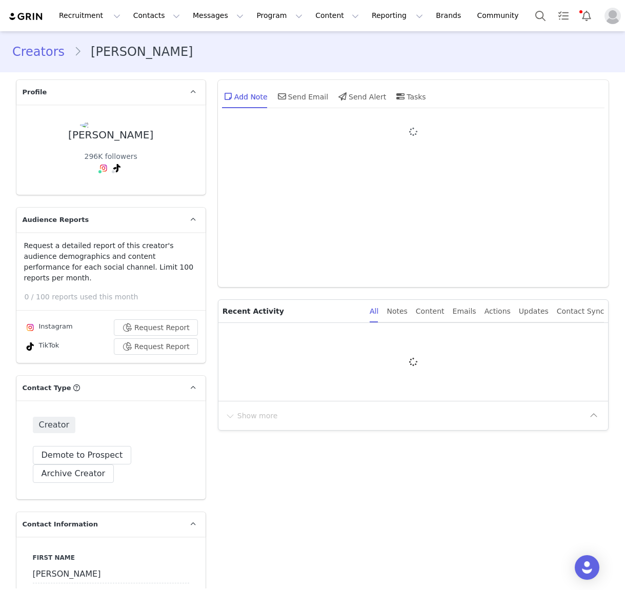
type input "+61 ([GEOGRAPHIC_DATA])"
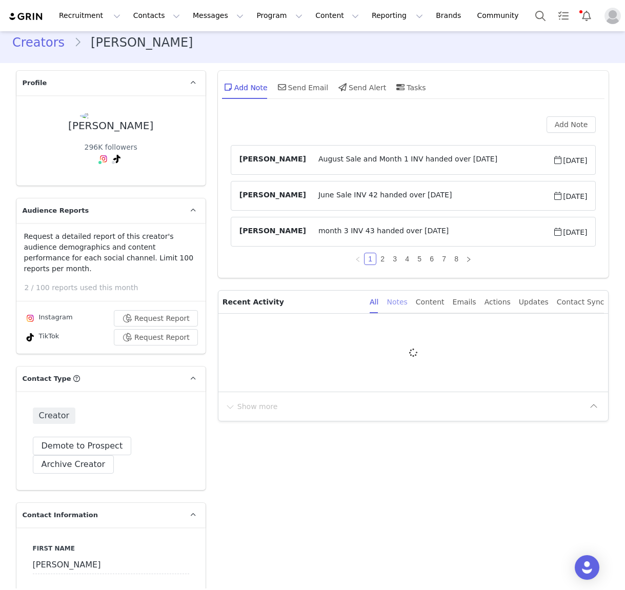
scroll to position [14, 0]
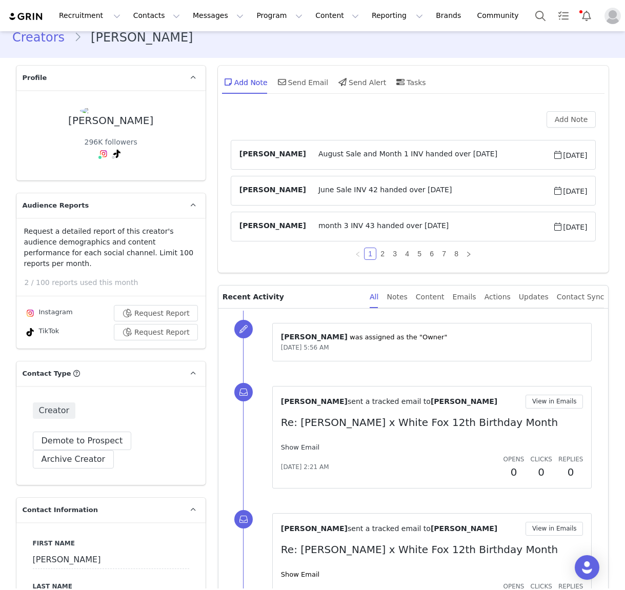
click at [305, 448] on link "Show Email" at bounding box center [300, 448] width 38 height 8
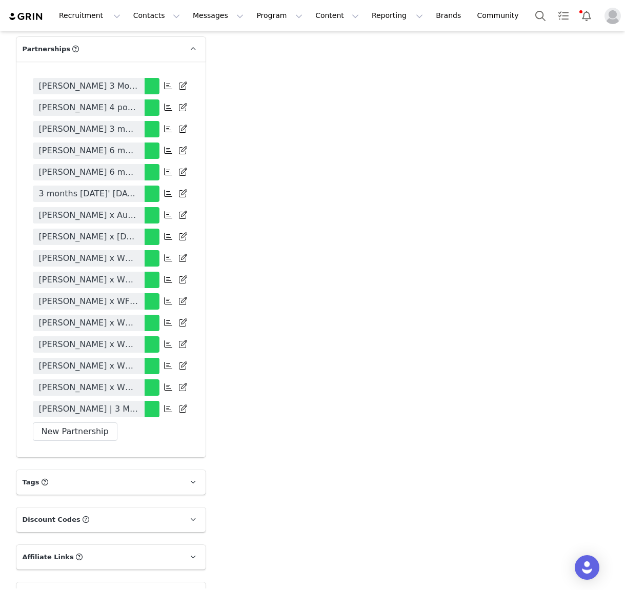
scroll to position [2047, 0]
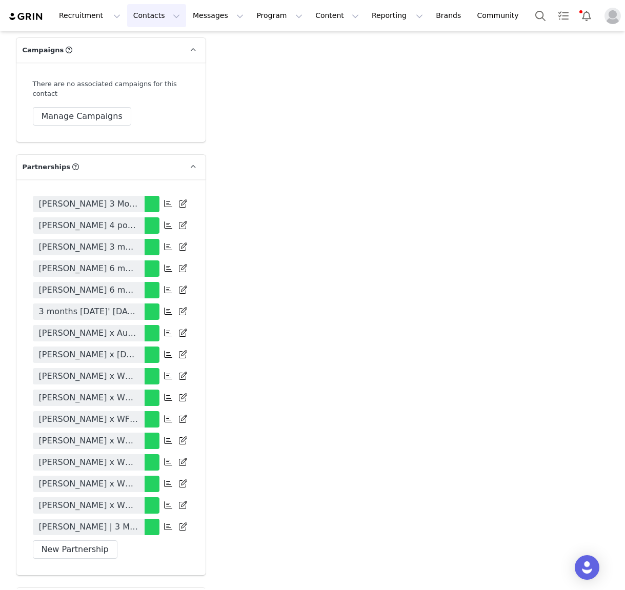
click at [137, 14] on button "Contacts Contacts" at bounding box center [156, 15] width 59 height 23
click at [161, 48] on div "Creators" at bounding box center [160, 45] width 69 height 11
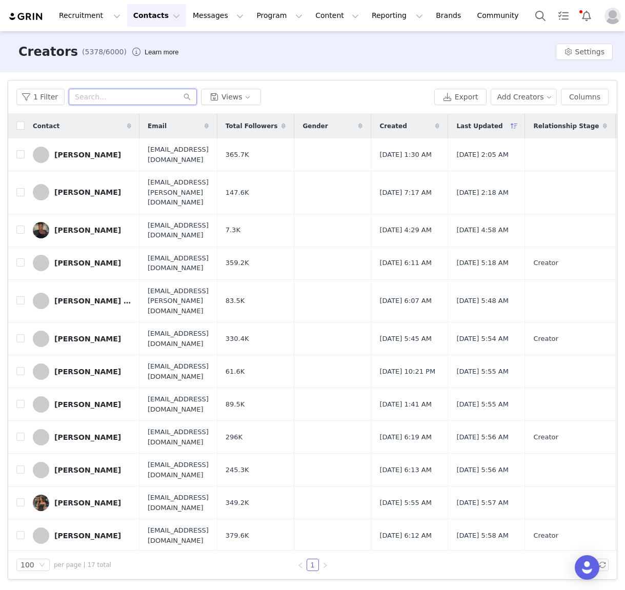
click at [82, 102] on input "text" at bounding box center [133, 97] width 128 height 16
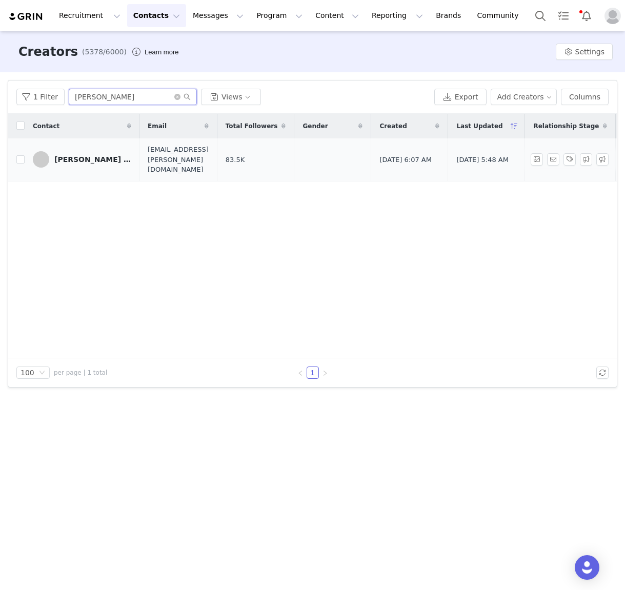
type input "janine"
click at [116, 155] on div "Janine Allyssa Manansala" at bounding box center [92, 159] width 77 height 8
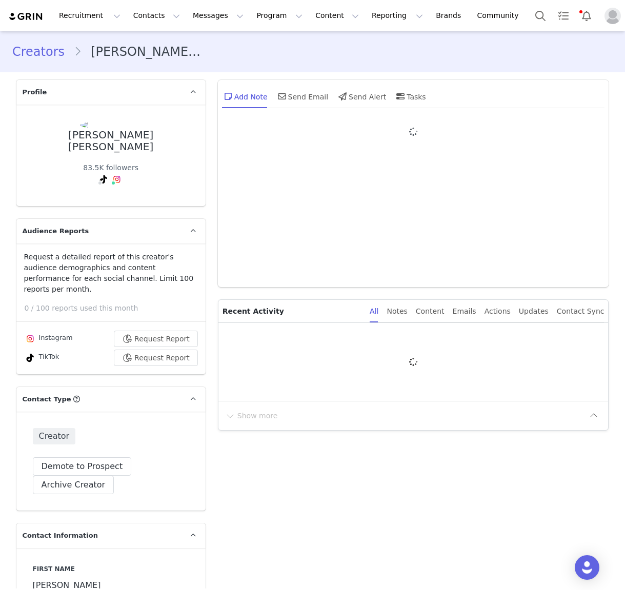
type input "+1 ([GEOGRAPHIC_DATA])"
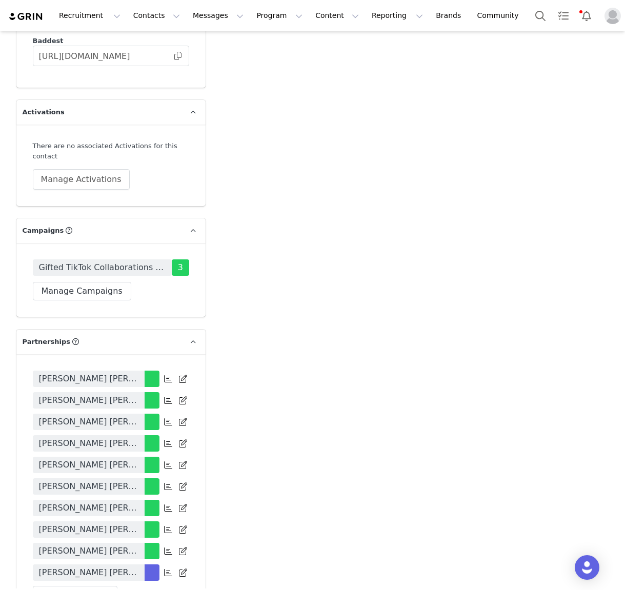
scroll to position [1952, 0]
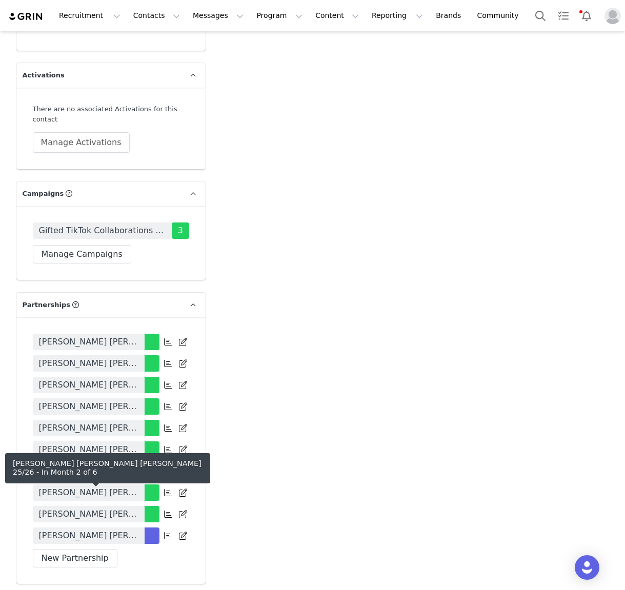
click at [126, 530] on span "Janine Allyssa x White Fox 25/26" at bounding box center [88, 536] width 99 height 12
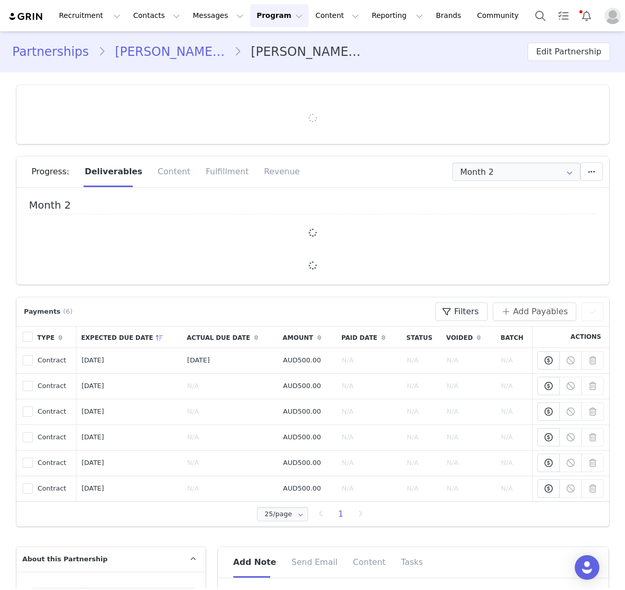
type input "+1 ([GEOGRAPHIC_DATA])"
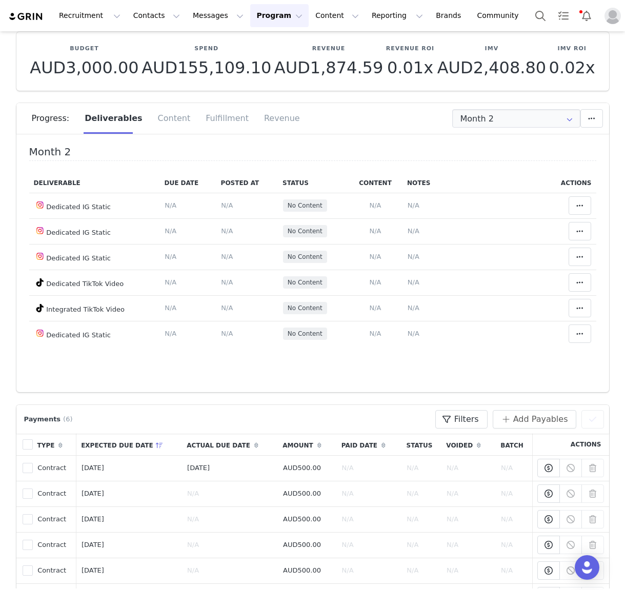
scroll to position [32, 0]
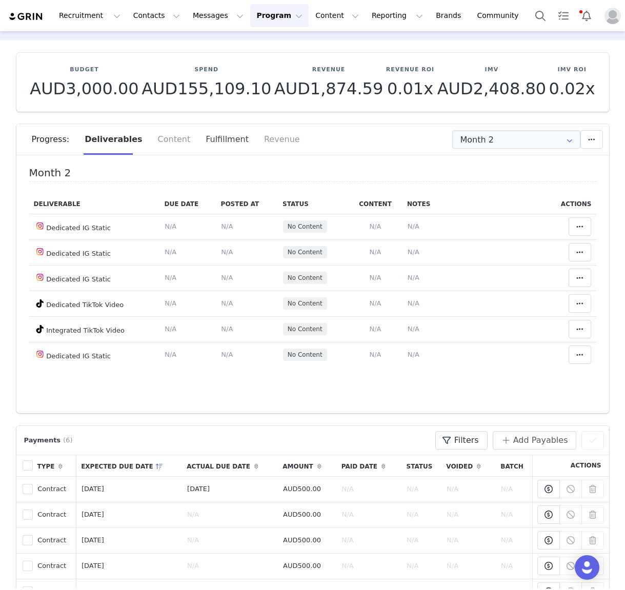
click at [225, 144] on div "Fulfillment" at bounding box center [227, 139] width 58 height 31
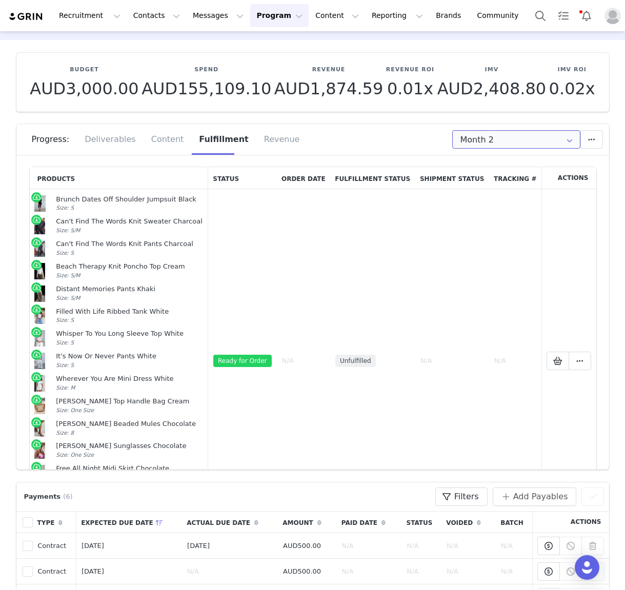
click at [488, 139] on input "Month 2" at bounding box center [516, 139] width 128 height 18
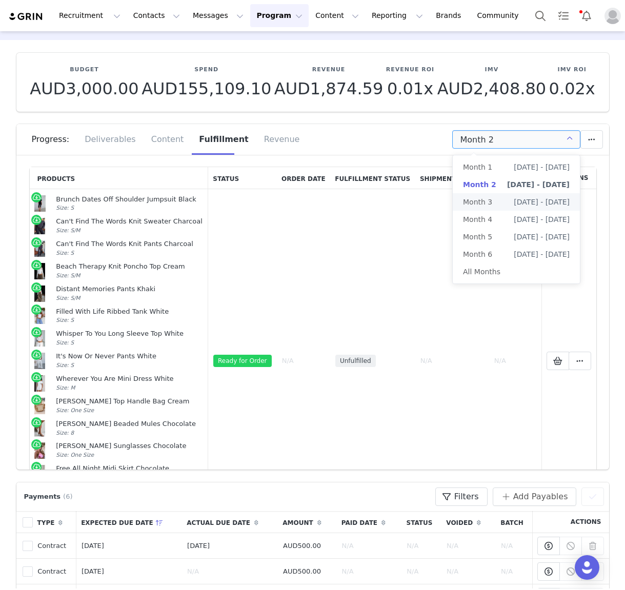
click at [485, 208] on span "Month 3" at bounding box center [477, 201] width 29 height 17
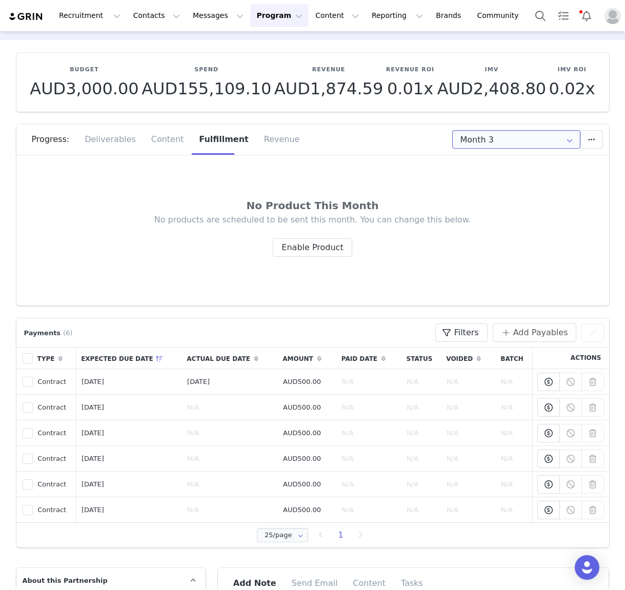
click at [484, 139] on input "Month 3" at bounding box center [516, 139] width 128 height 18
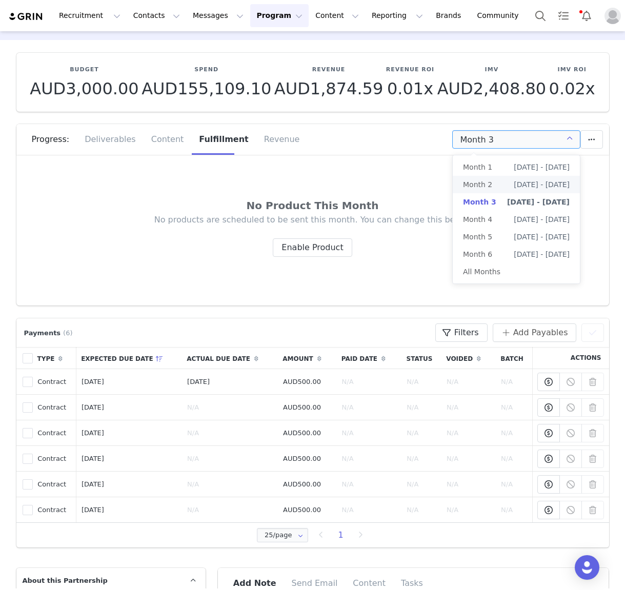
click at [489, 187] on span "Month 2" at bounding box center [477, 184] width 29 height 17
type input "Month 2"
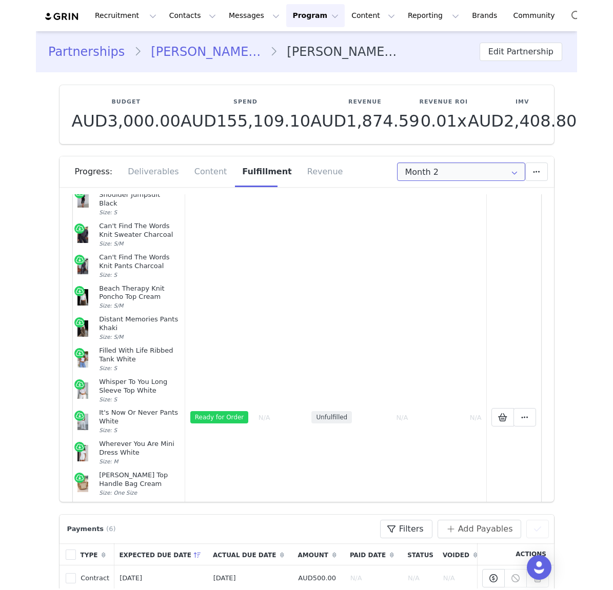
scroll to position [106, 0]
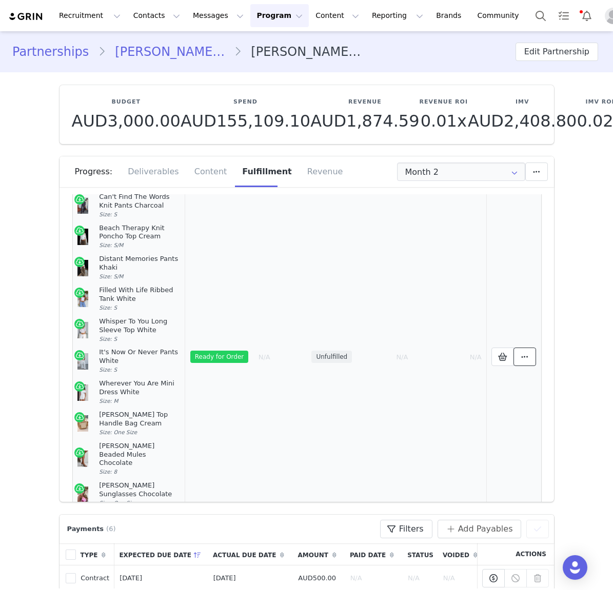
click at [530, 351] on span at bounding box center [524, 357] width 12 height 12
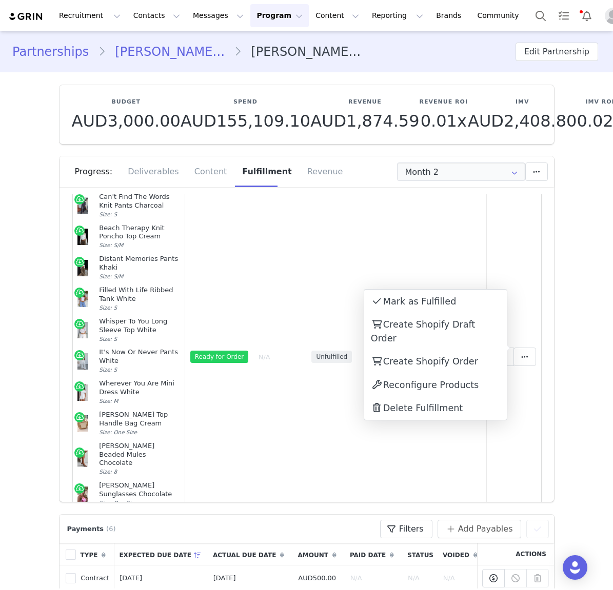
click at [464, 356] on span "Create Shopify Order" at bounding box center [430, 361] width 95 height 10
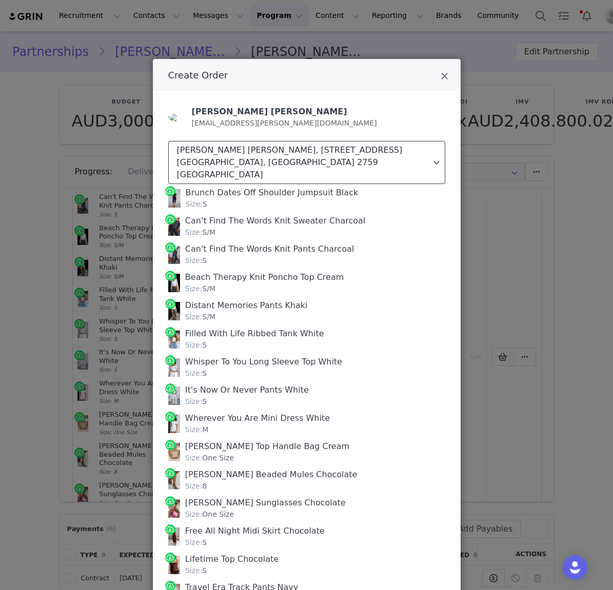
click at [388, 148] on div "Janine Allyssa Manansala, 42 Augusta Pl. Saint Clair, New South Wales 2759 Aust…" at bounding box center [304, 162] width 254 height 37
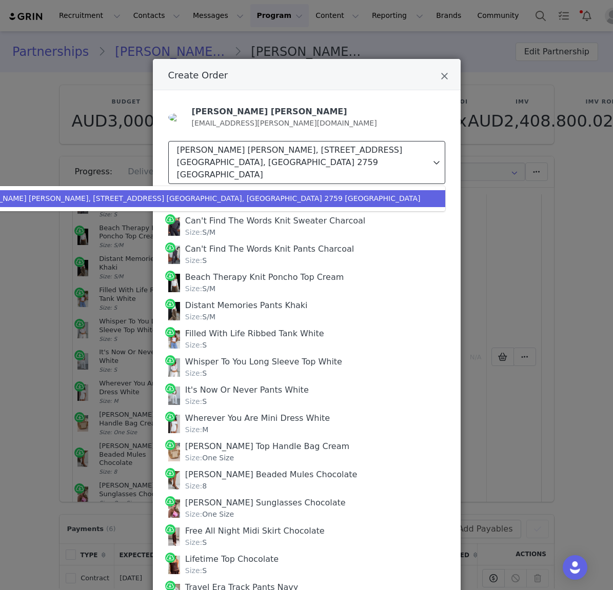
click at [396, 151] on div "Janine Allyssa Manansala, 42 Augusta Pl. Saint Clair, New South Wales 2759 Aust…" at bounding box center [304, 162] width 254 height 37
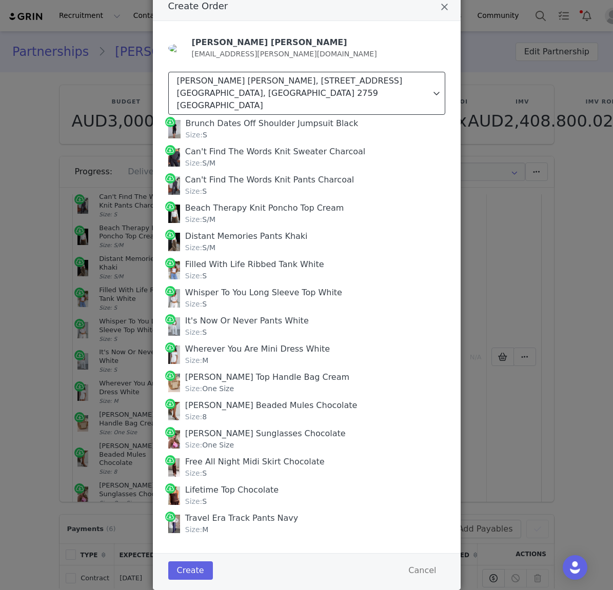
scroll to position [83, 0]
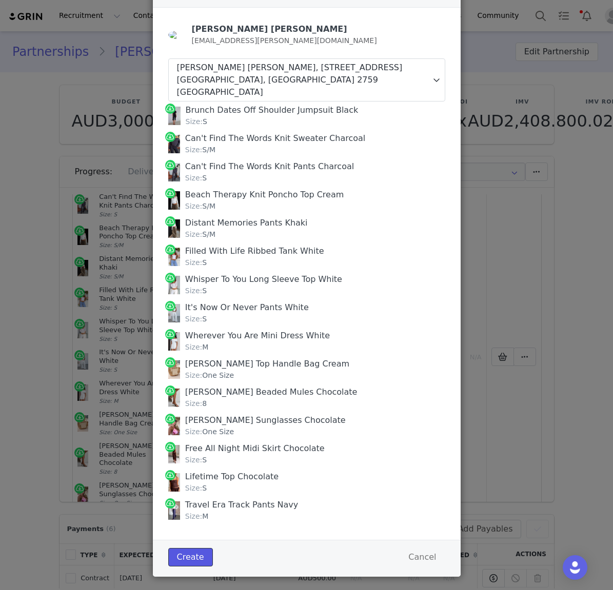
click at [186, 548] on button "Create" at bounding box center [190, 557] width 45 height 18
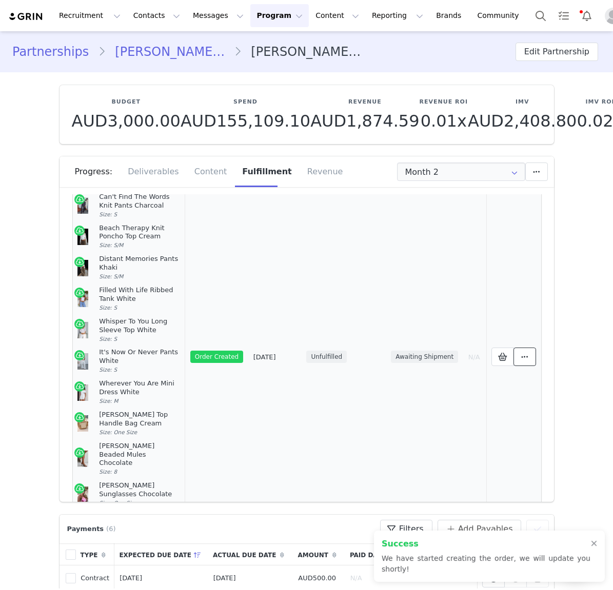
click at [535, 348] on button at bounding box center [524, 357] width 23 height 18
click at [427, 352] on span "View Order" at bounding box center [408, 348] width 50 height 10
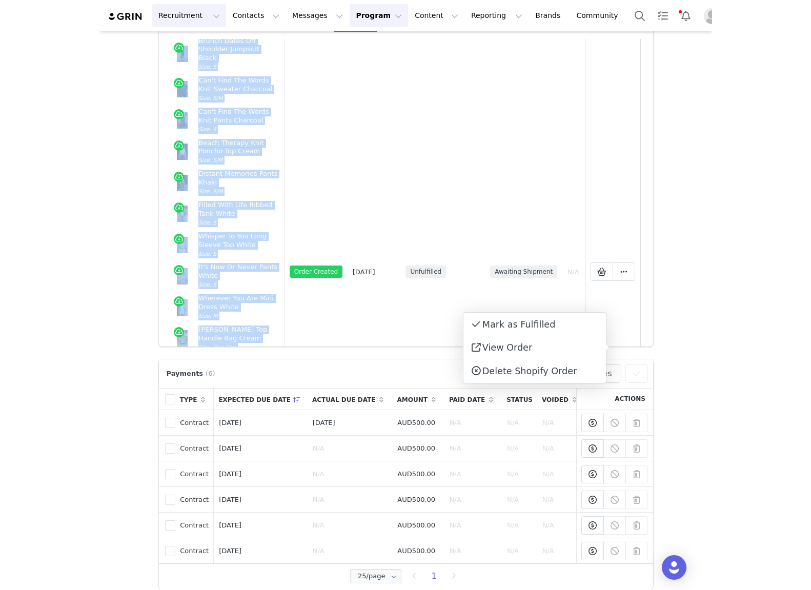
scroll to position [0, 0]
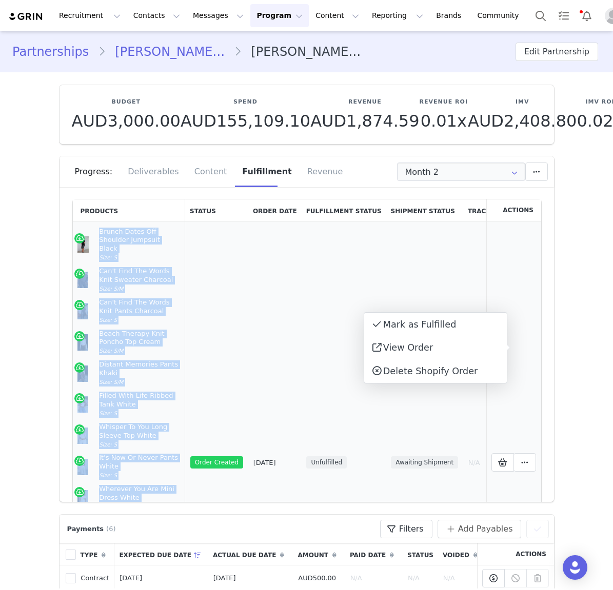
drag, startPoint x: 120, startPoint y: 272, endPoint x: 100, endPoint y: 234, distance: 43.4
click at [100, 234] on td "Brunch Dates Off Shoulder Jumpsuit Black Size: S Can't Find The Words Knit Swea…" at bounding box center [129, 463] width 113 height 483
copy td "Brunch Dates Off Shoulder Jumpsuit Black Size: S Can't Find The Words Knit Swea…"
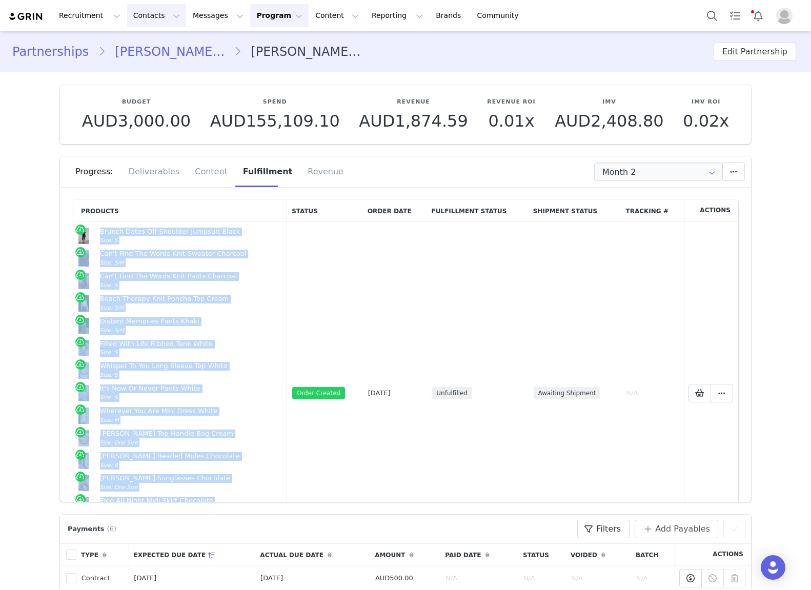
click at [136, 19] on button "Contacts Contacts" at bounding box center [156, 15] width 59 height 23
click at [164, 48] on div "Creators" at bounding box center [160, 45] width 69 height 11
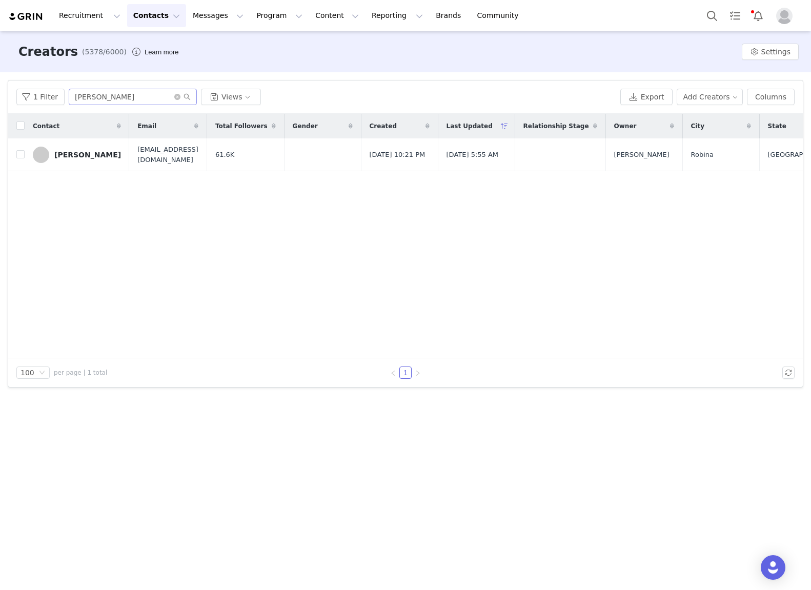
click at [178, 97] on span at bounding box center [182, 96] width 16 height 7
click at [174, 97] on icon "icon: close-circle" at bounding box center [177, 97] width 6 height 6
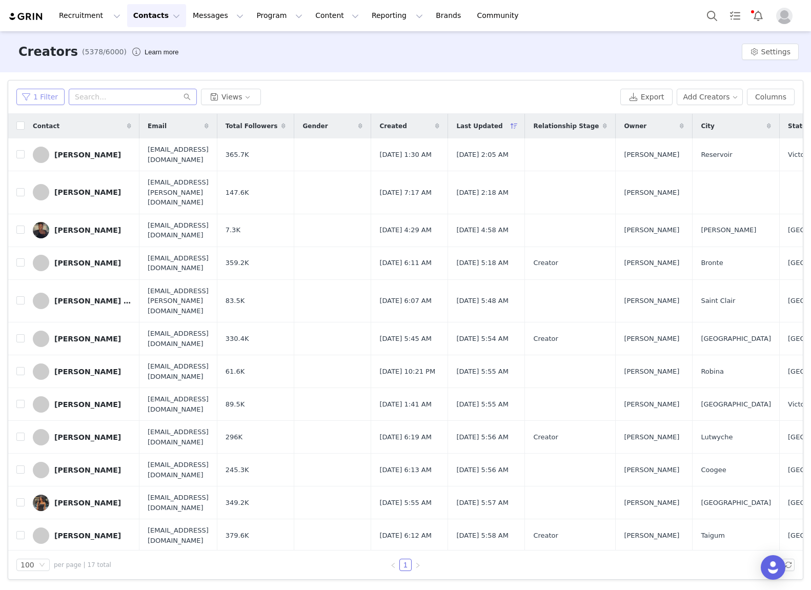
click at [36, 101] on button "1 Filter" at bounding box center [40, 97] width 48 height 16
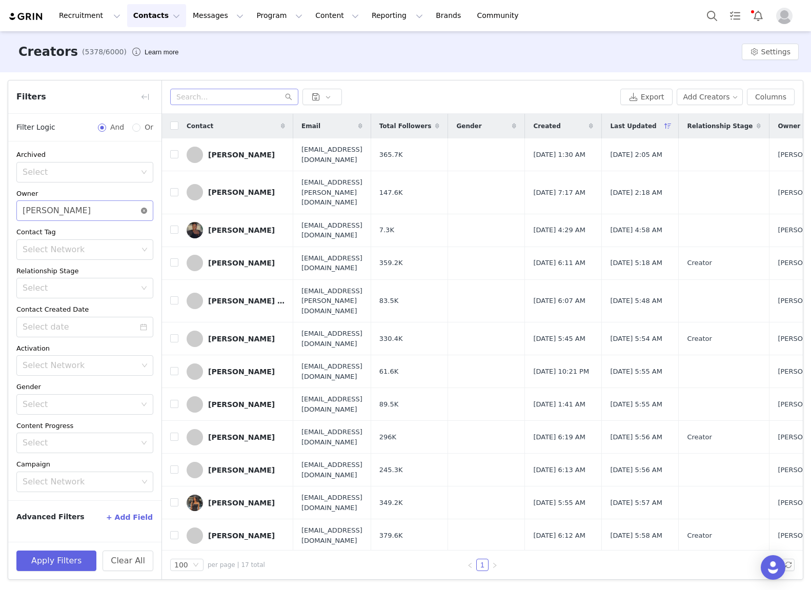
click at [147, 211] on icon "icon: close-circle" at bounding box center [144, 211] width 6 height 6
click at [125, 516] on button "+ Add Field" at bounding box center [130, 517] width 48 height 16
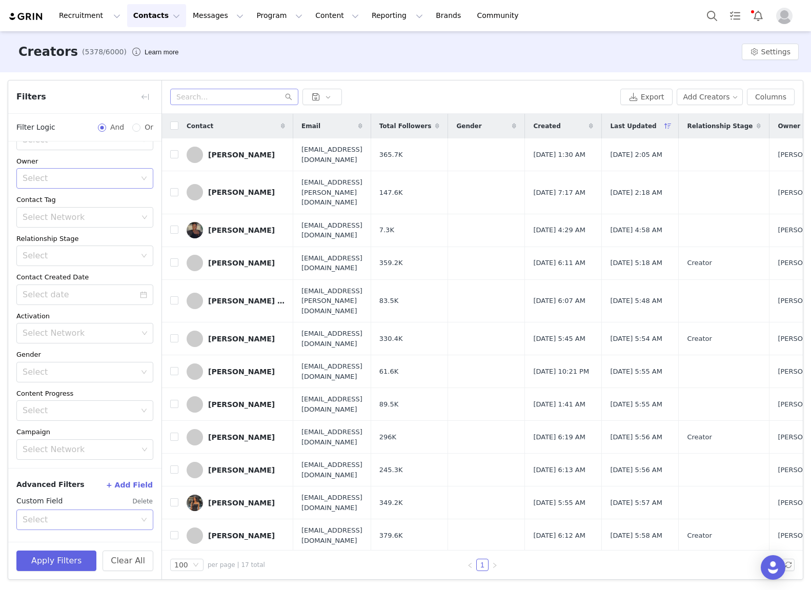
drag, startPoint x: 69, startPoint y: 524, endPoint x: 85, endPoint y: 514, distance: 18.8
click at [69, 524] on div "Select" at bounding box center [79, 520] width 113 height 10
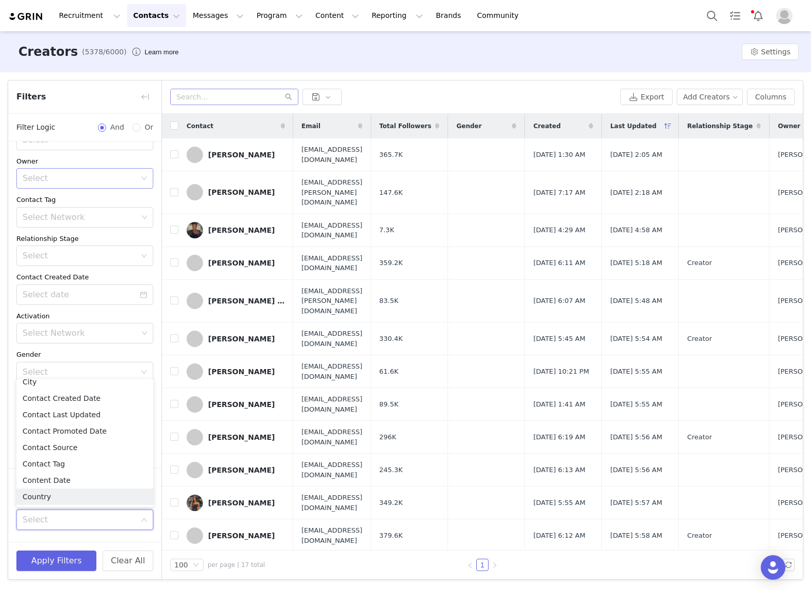
drag, startPoint x: 50, startPoint y: 494, endPoint x: 55, endPoint y: 495, distance: 5.2
click at [50, 494] on li "Country" at bounding box center [84, 497] width 137 height 16
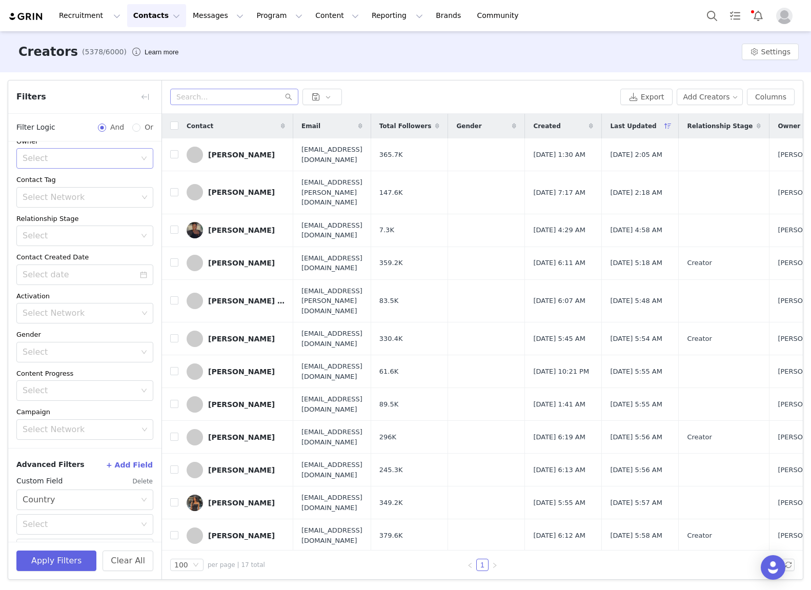
scroll to position [77, 0]
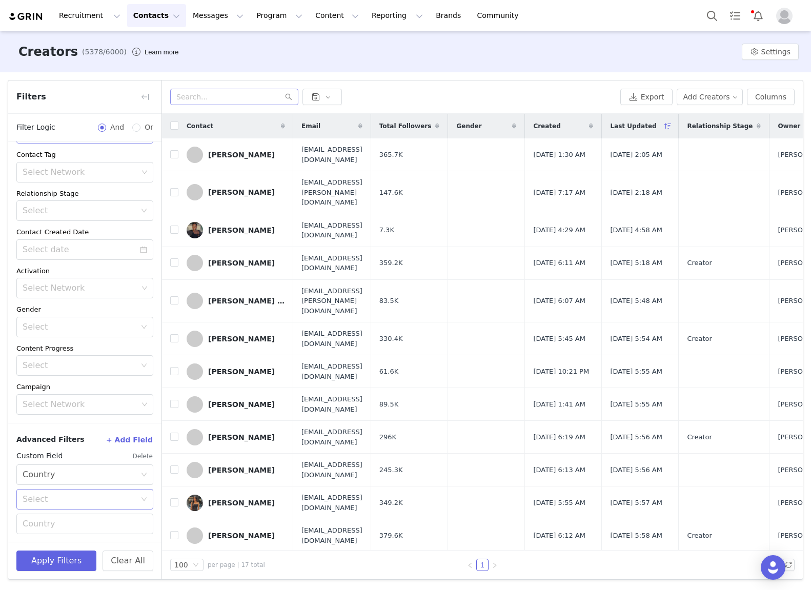
click at [64, 503] on div "Select" at bounding box center [79, 499] width 113 height 10
drag, startPoint x: 45, startPoint y: 520, endPoint x: 65, endPoint y: 517, distance: 19.7
click at [47, 520] on li "Equal" at bounding box center [84, 521] width 137 height 16
click at [61, 527] on input "text" at bounding box center [84, 524] width 137 height 21
type input "[GEOGRAPHIC_DATA]"
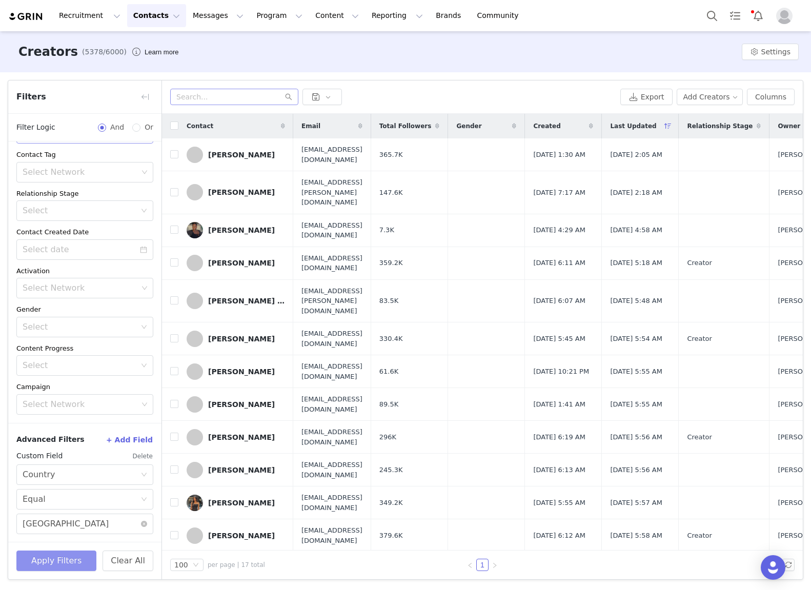
click at [47, 562] on button "Apply Filters" at bounding box center [56, 561] width 80 height 21
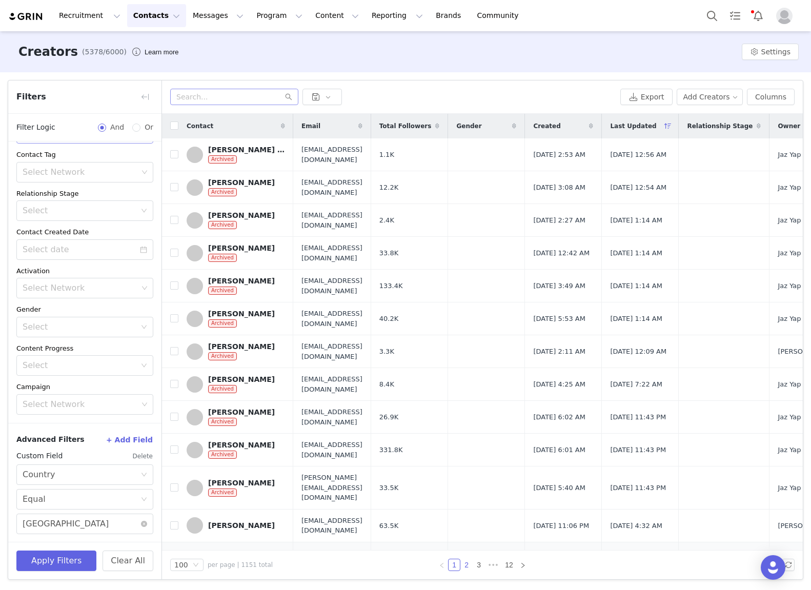
drag, startPoint x: 467, startPoint y: 567, endPoint x: 463, endPoint y: 546, distance: 21.4
click at [467, 566] on link "2" at bounding box center [466, 565] width 11 height 11
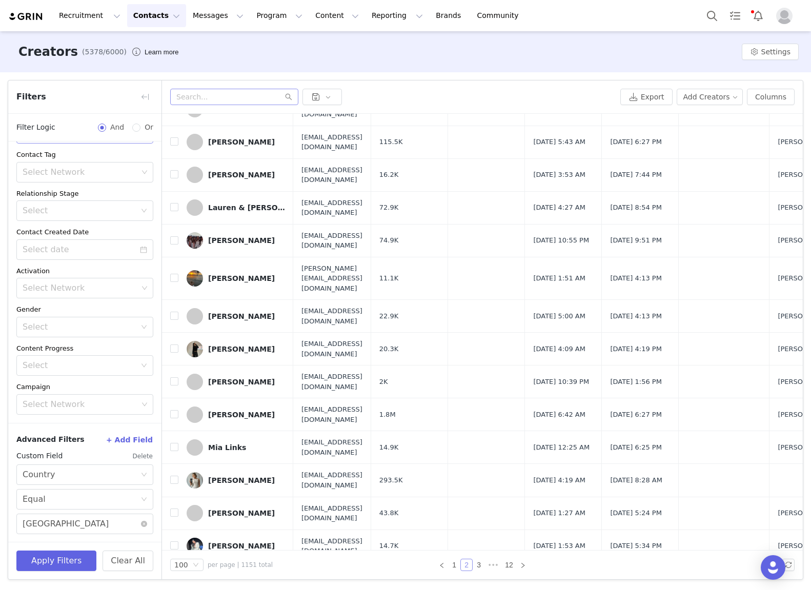
scroll to position [0, 0]
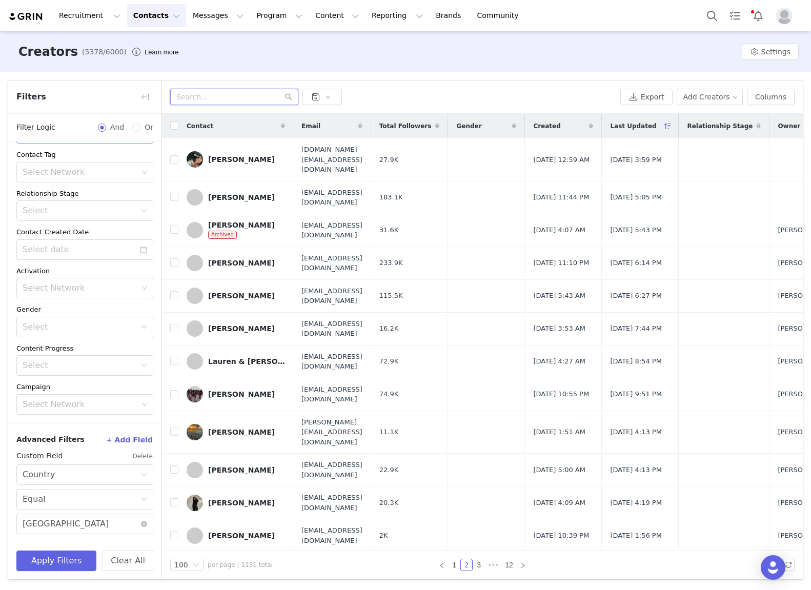
drag, startPoint x: 230, startPoint y: 98, endPoint x: 322, endPoint y: 2, distance: 133.5
click at [231, 97] on input "text" at bounding box center [234, 97] width 128 height 16
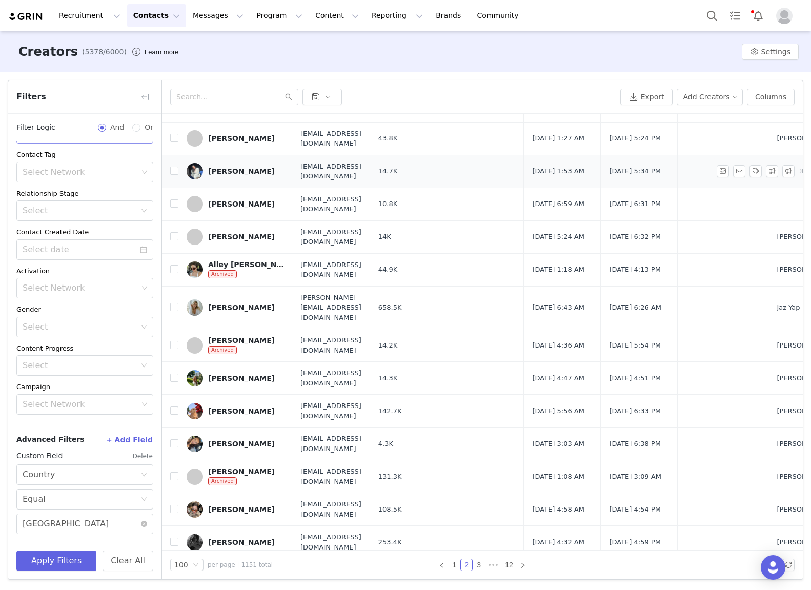
scroll to position [529, 1]
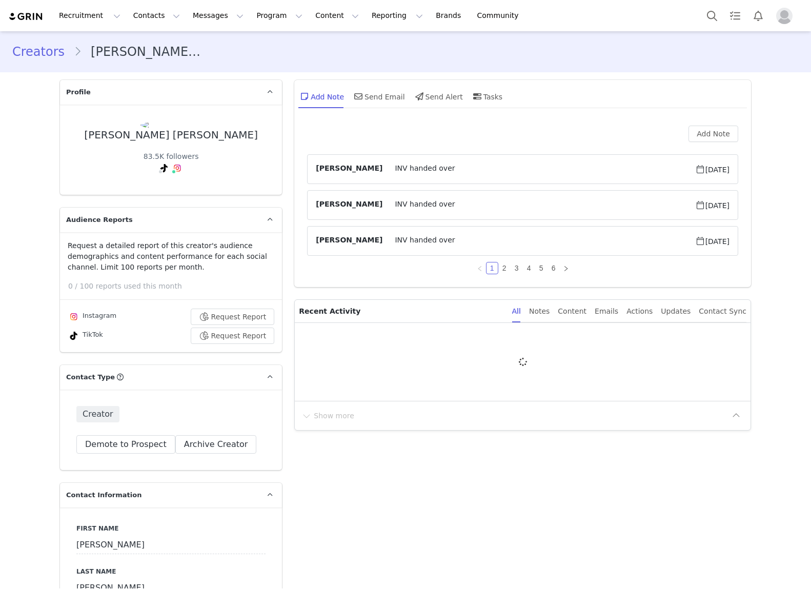
type input "+1 ([GEOGRAPHIC_DATA])"
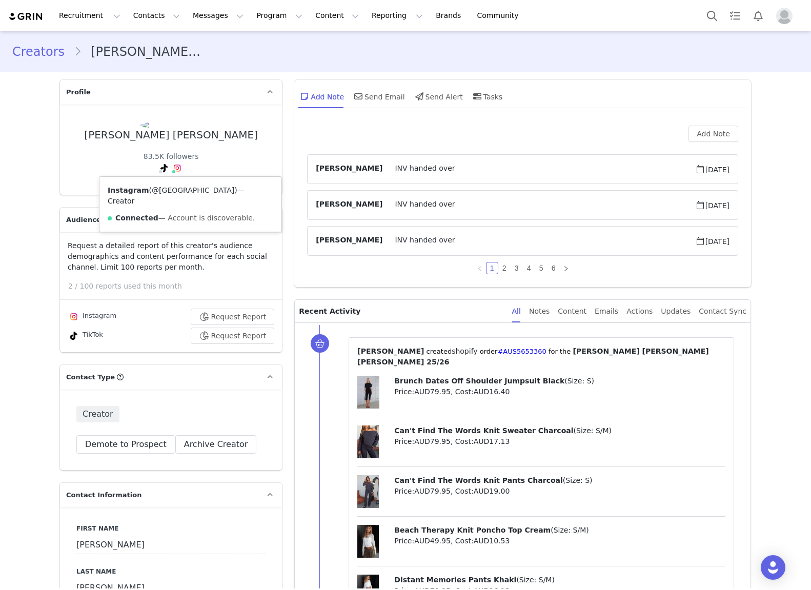
click at [182, 190] on link "@janineallyssa_" at bounding box center [193, 190] width 83 height 8
click at [36, 56] on link "Creators" at bounding box center [43, 52] width 62 height 18
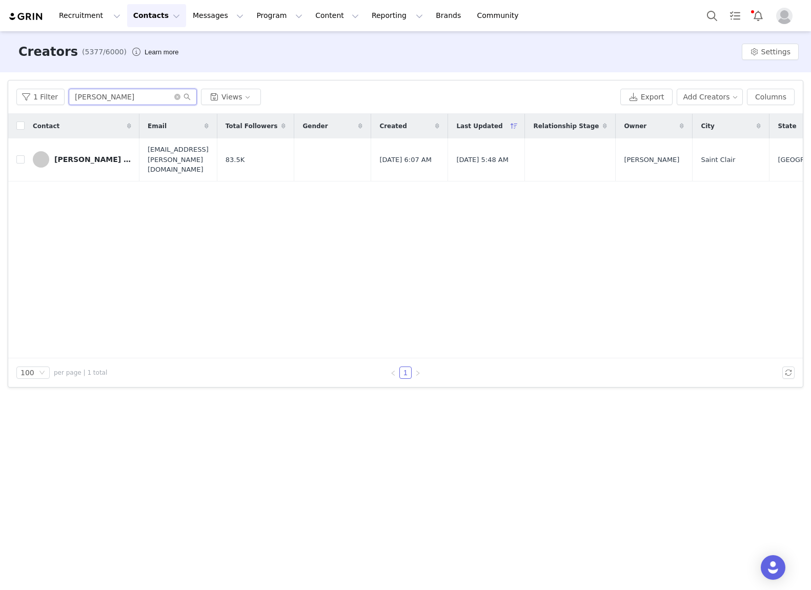
click at [92, 99] on input "janine" at bounding box center [133, 97] width 128 height 16
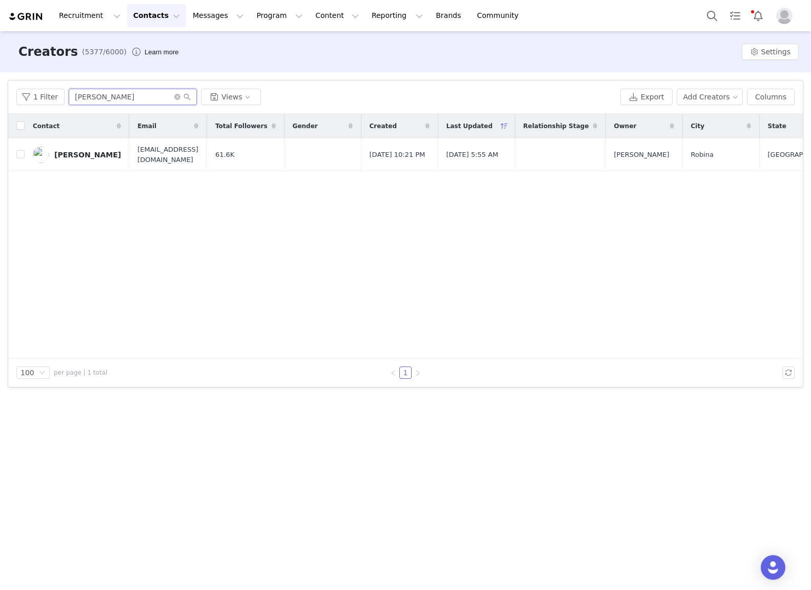
type input "ella"
click at [74, 156] on div "Ella Brown" at bounding box center [87, 155] width 67 height 8
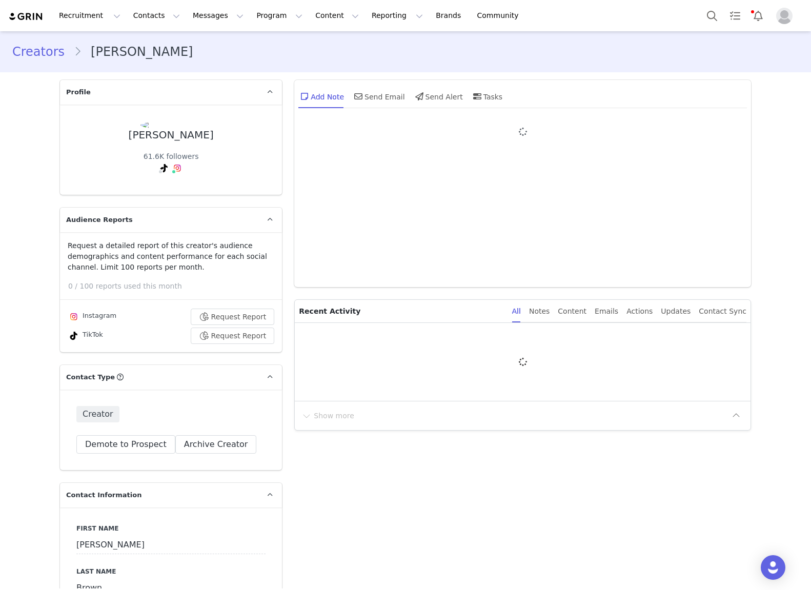
type input "+61 ([GEOGRAPHIC_DATA])"
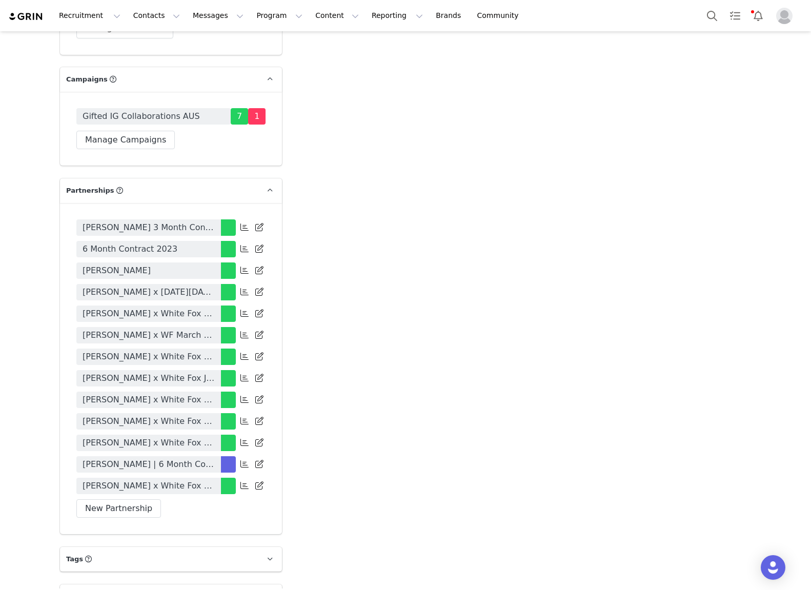
scroll to position [2019, 0]
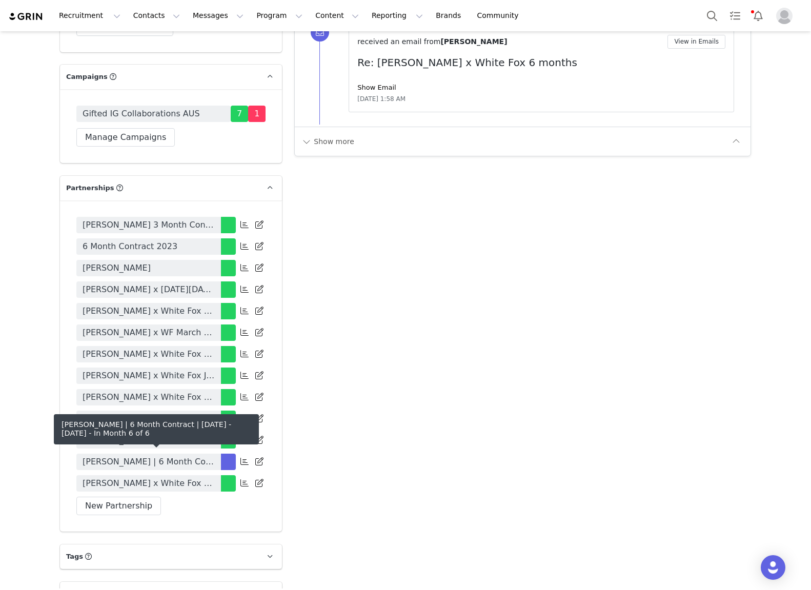
click at [187, 456] on span "Ella Brown | 6 Month Contract | April - September 2025" at bounding box center [149, 462] width 132 height 12
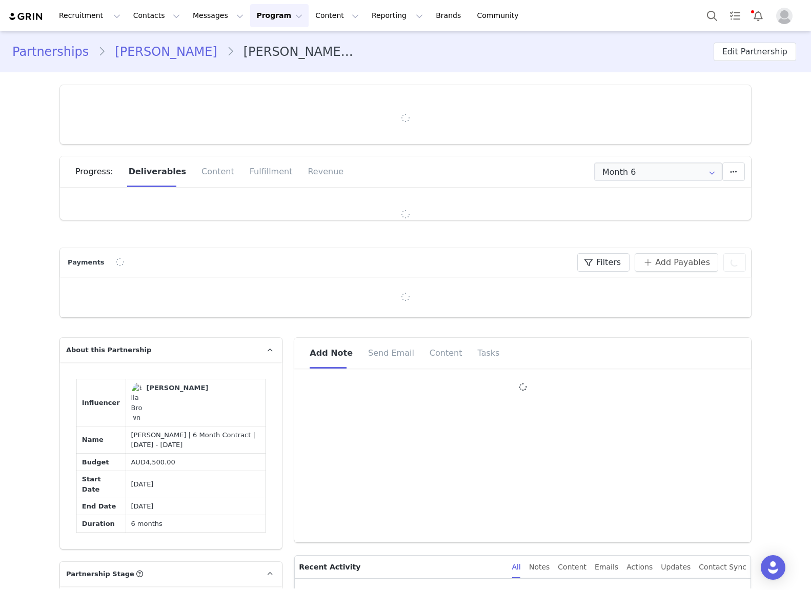
type input "+61 ([GEOGRAPHIC_DATA])"
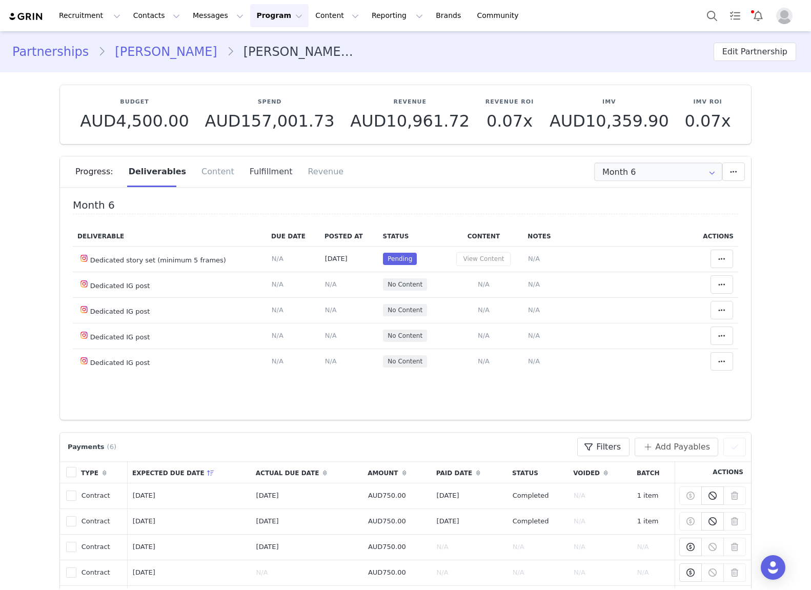
click at [262, 169] on div "Fulfillment" at bounding box center [271, 171] width 58 height 31
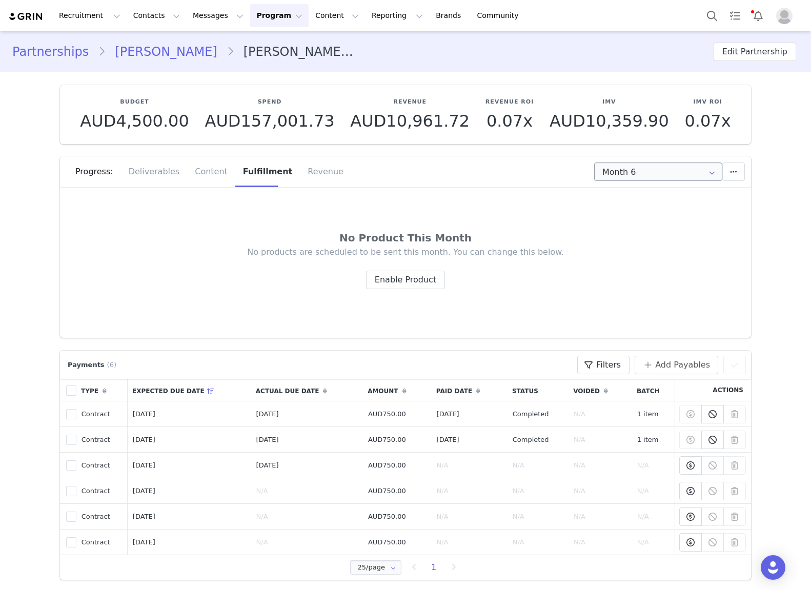
click at [656, 162] on div "Progress: Deliverables Content Fulfillment Revenue" at bounding box center [413, 171] width 676 height 31
click at [653, 168] on input "Month 6" at bounding box center [658, 172] width 128 height 18
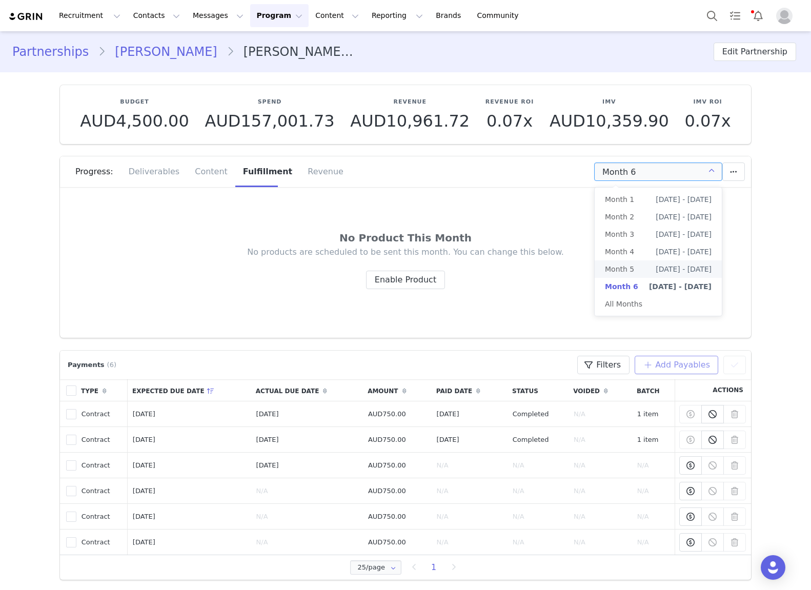
click at [643, 269] on li "Month 5 Aug 1st - Aug 31st" at bounding box center [658, 269] width 127 height 17
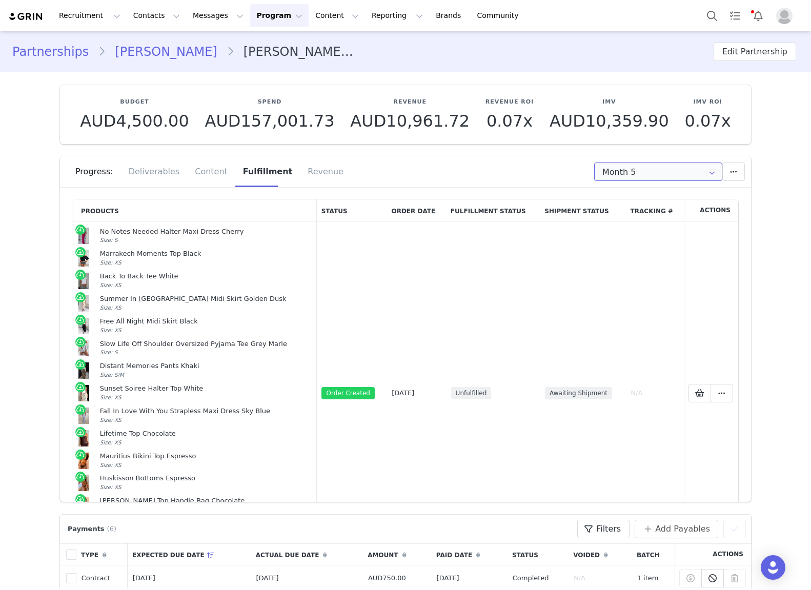
click at [684, 175] on input "Month 5" at bounding box center [658, 172] width 128 height 18
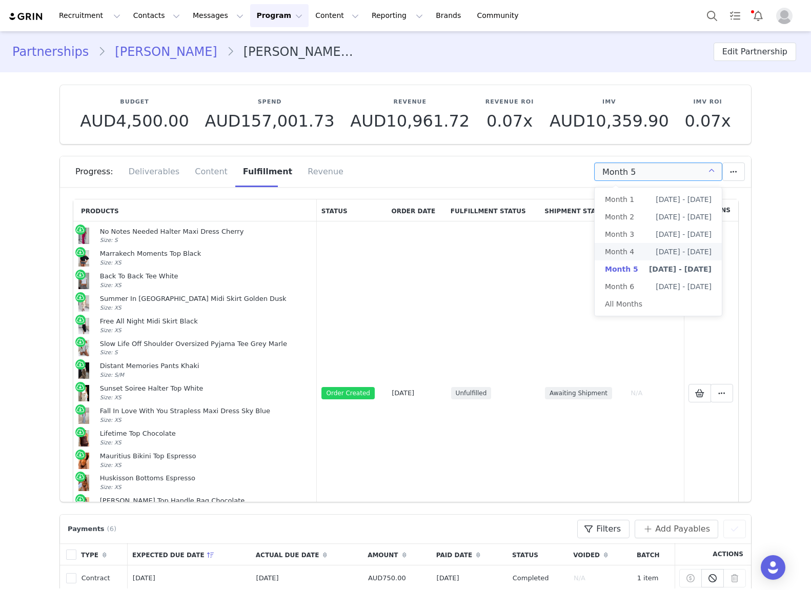
click at [641, 253] on li "Month 4 Jul 1st - Jul 31st" at bounding box center [658, 251] width 127 height 17
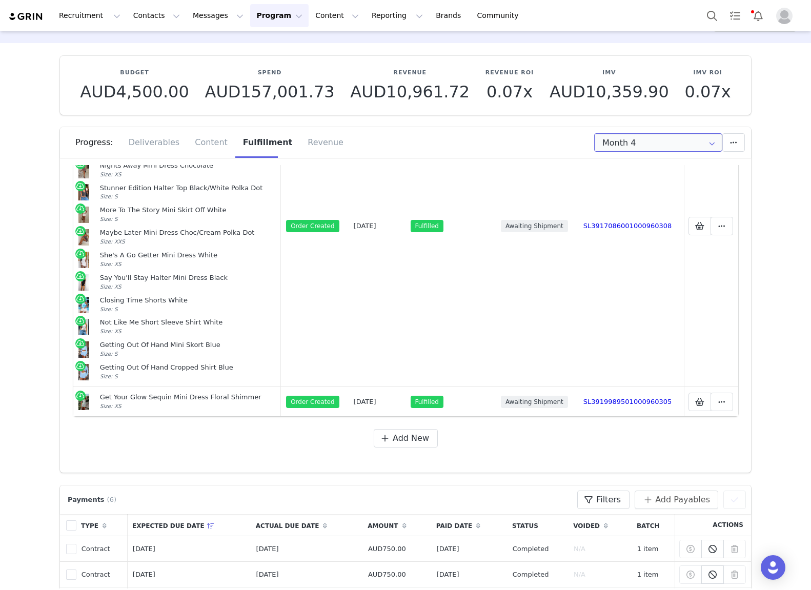
scroll to position [30, 0]
click at [636, 139] on input "Month 4" at bounding box center [658, 142] width 128 height 18
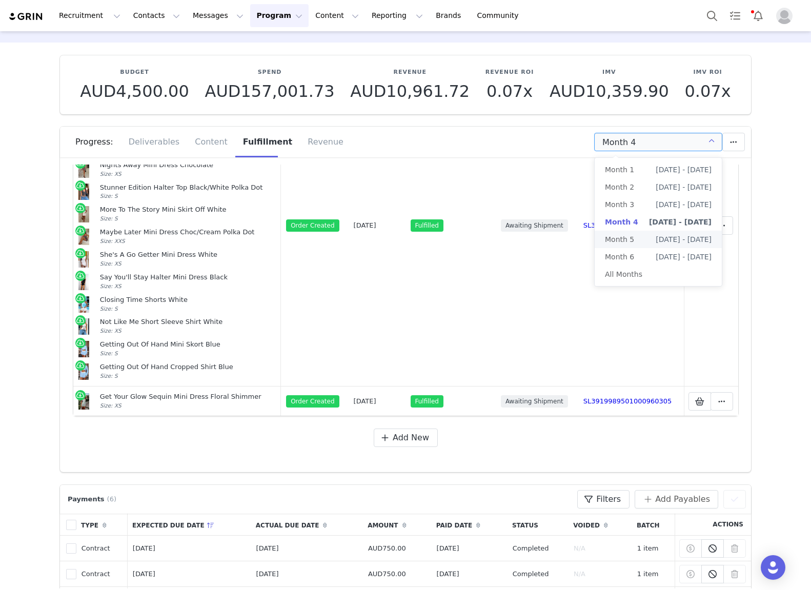
click at [646, 240] on li "Month 5 Aug 1st - Aug 31st" at bounding box center [658, 239] width 127 height 17
type input "Month 5"
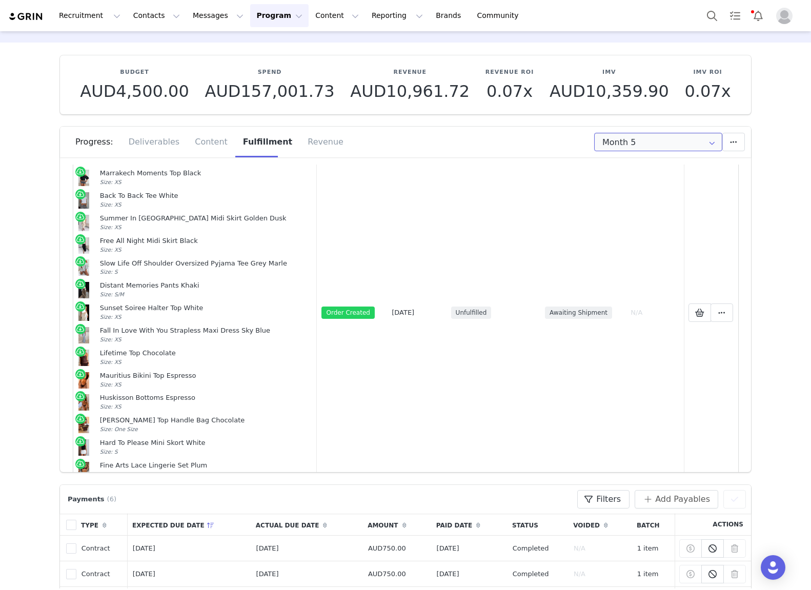
scroll to position [119, 0]
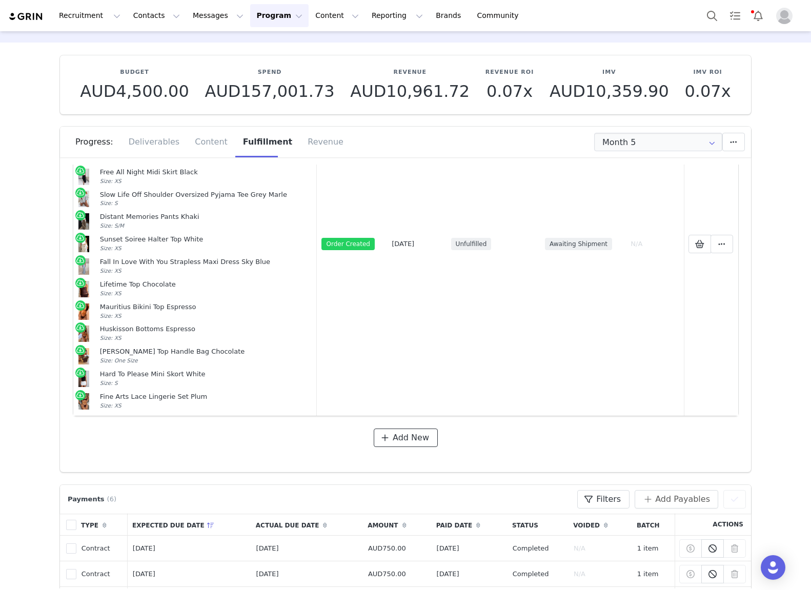
click at [391, 441] on span at bounding box center [385, 438] width 12 height 12
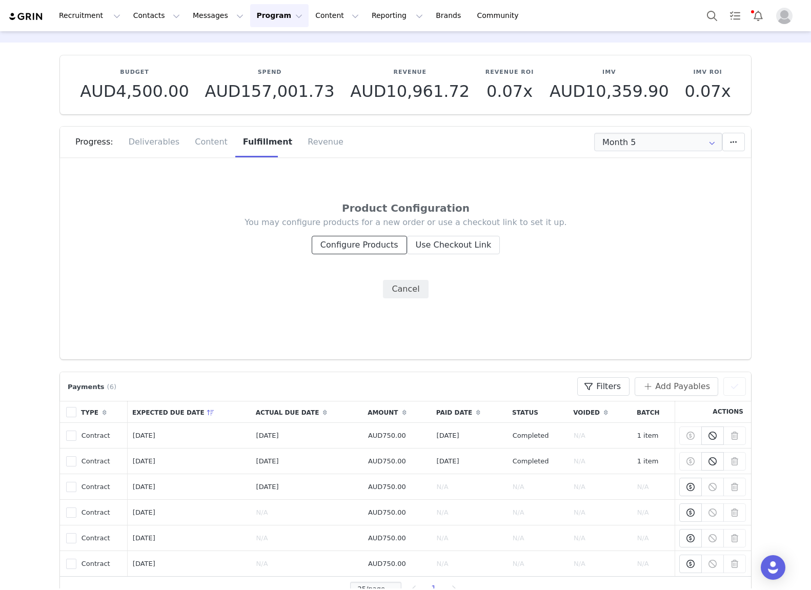
click at [354, 244] on button "Configure Products" at bounding box center [359, 245] width 95 height 18
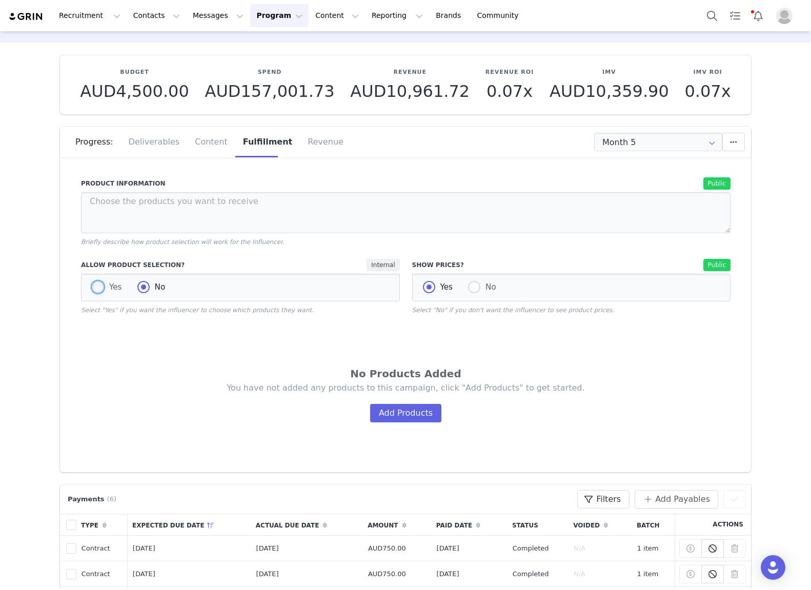
click at [98, 289] on span at bounding box center [98, 287] width 12 height 12
click at [98, 289] on input "Yes" at bounding box center [98, 287] width 12 height 13
radio input "true"
radio input "false"
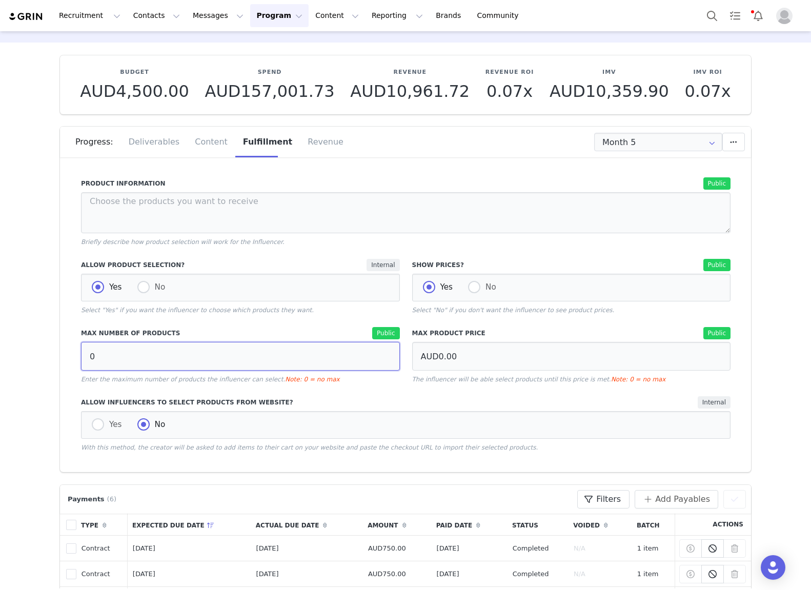
drag, startPoint x: 146, startPoint y: 358, endPoint x: 68, endPoint y: 357, distance: 77.4
click at [70, 358] on div "Product Information Public Briefly describe how product selection will work for…" at bounding box center [405, 319] width 691 height 308
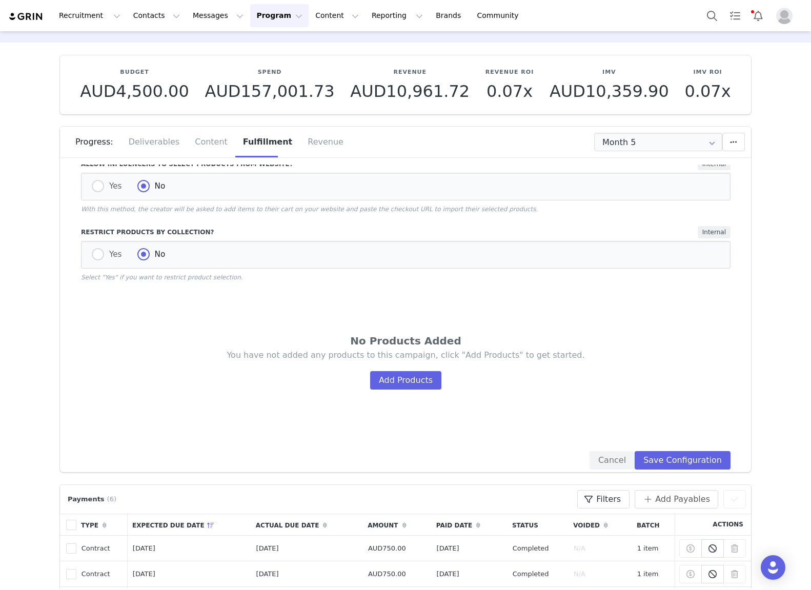
scroll to position [240, 0]
type input "10"
click at [400, 379] on button "Add Products" at bounding box center [405, 379] width 71 height 18
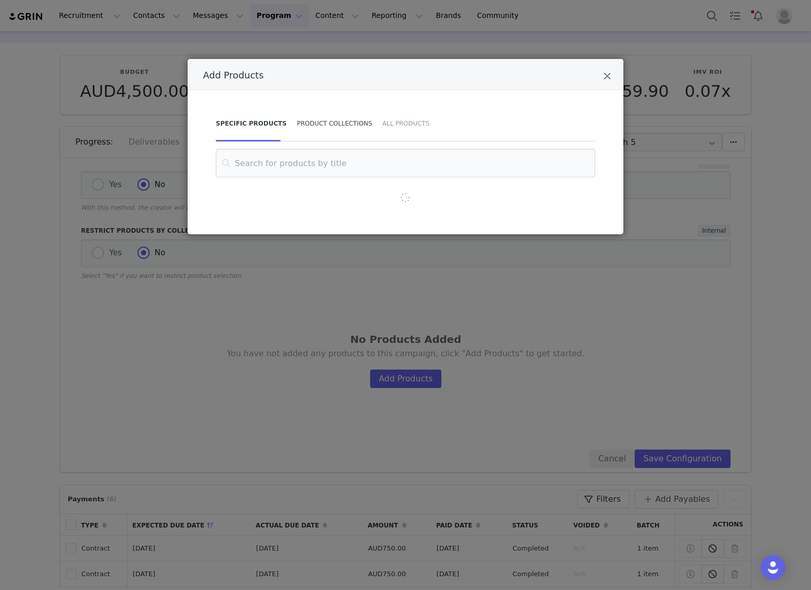
click at [339, 125] on div "Product Collections" at bounding box center [335, 124] width 86 height 36
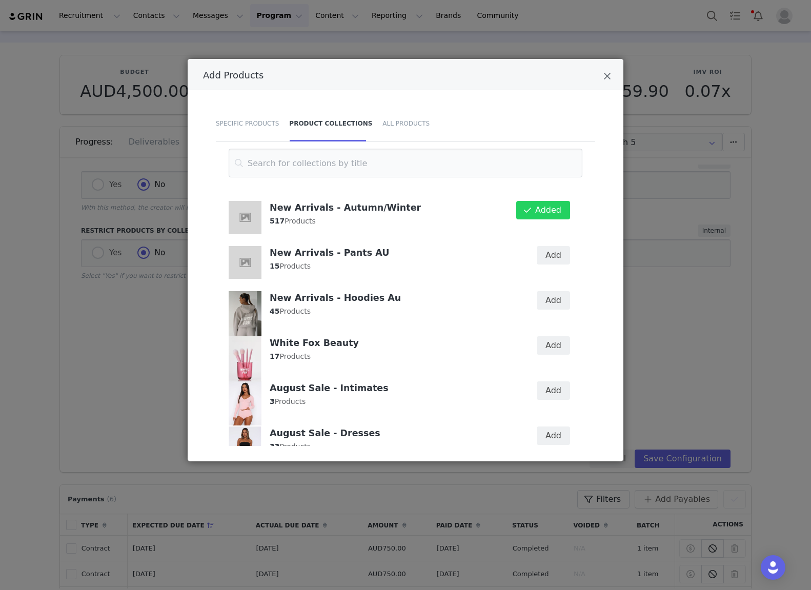
scroll to position [802, 0]
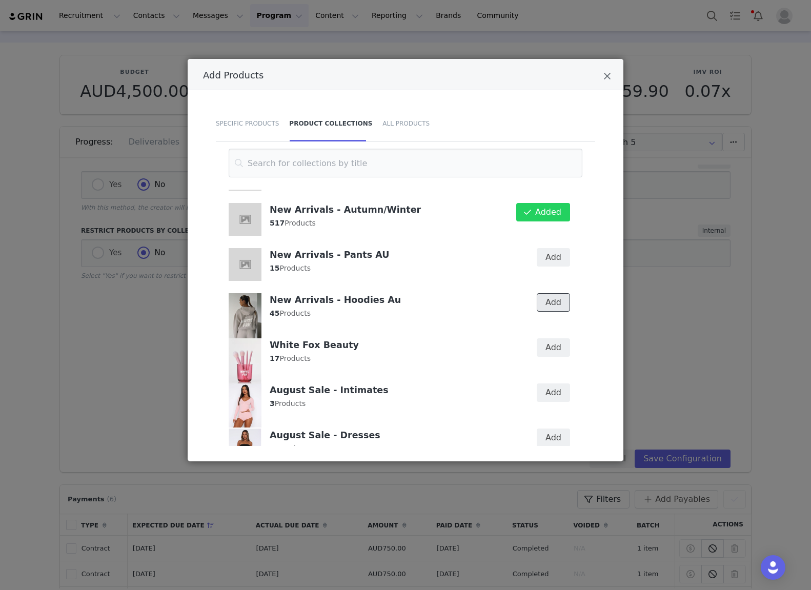
click at [557, 310] on button "Add" at bounding box center [553, 302] width 33 height 18
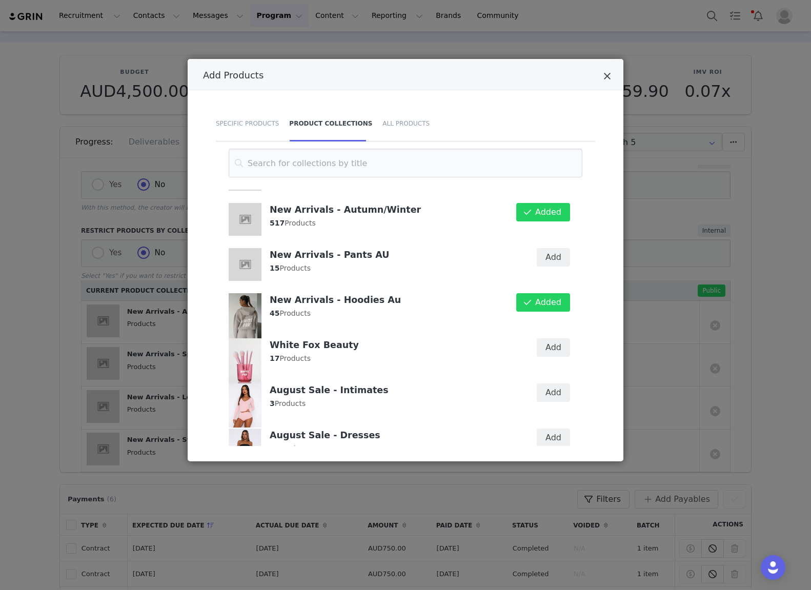
click at [606, 75] on icon "Close" at bounding box center [608, 76] width 8 height 10
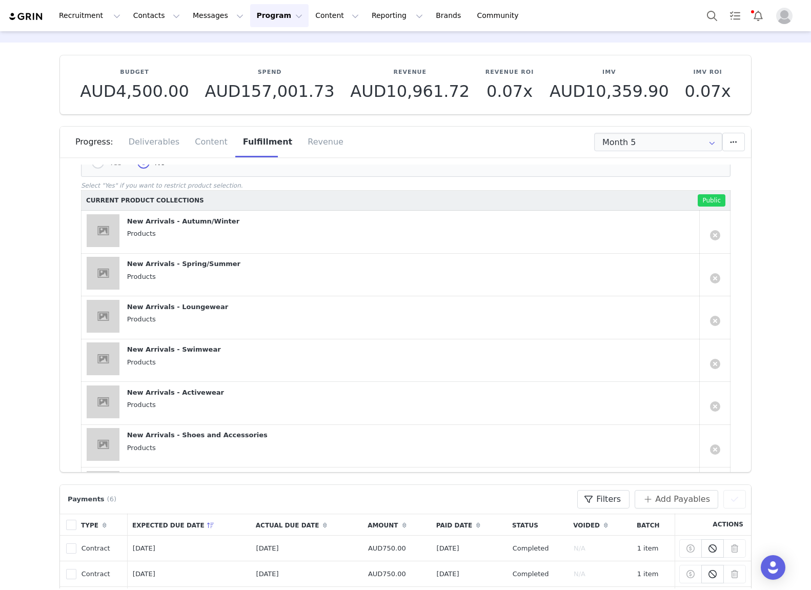
scroll to position [488, 0]
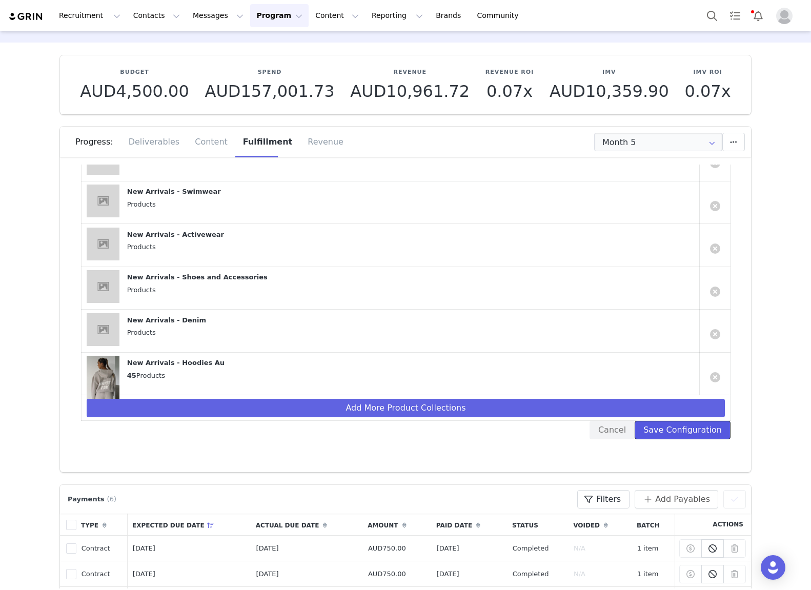
click at [667, 431] on button "Save Configuration" at bounding box center [683, 430] width 96 height 18
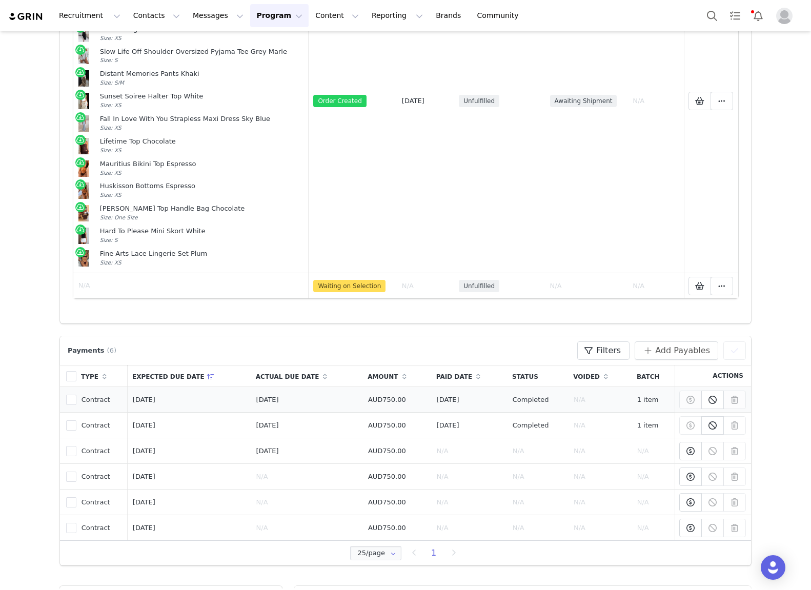
scroll to position [212, 0]
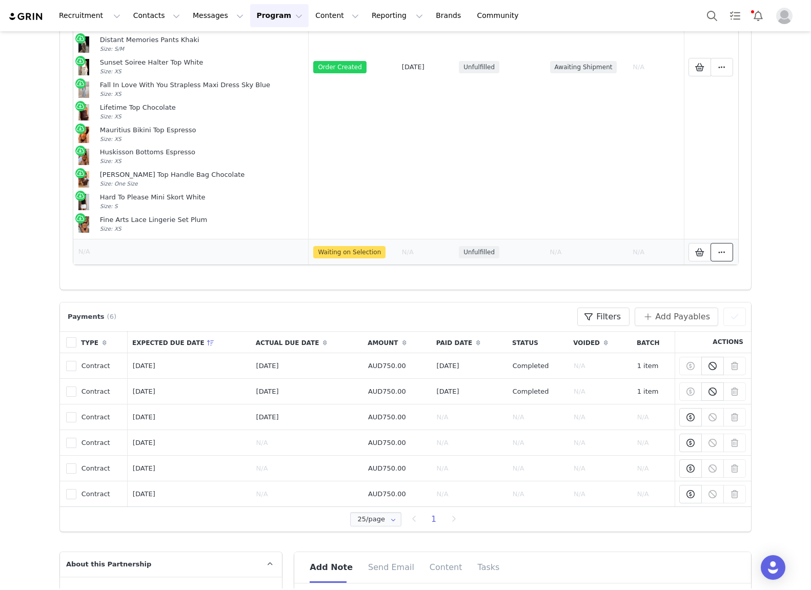
click at [720, 253] on icon at bounding box center [722, 252] width 7 height 8
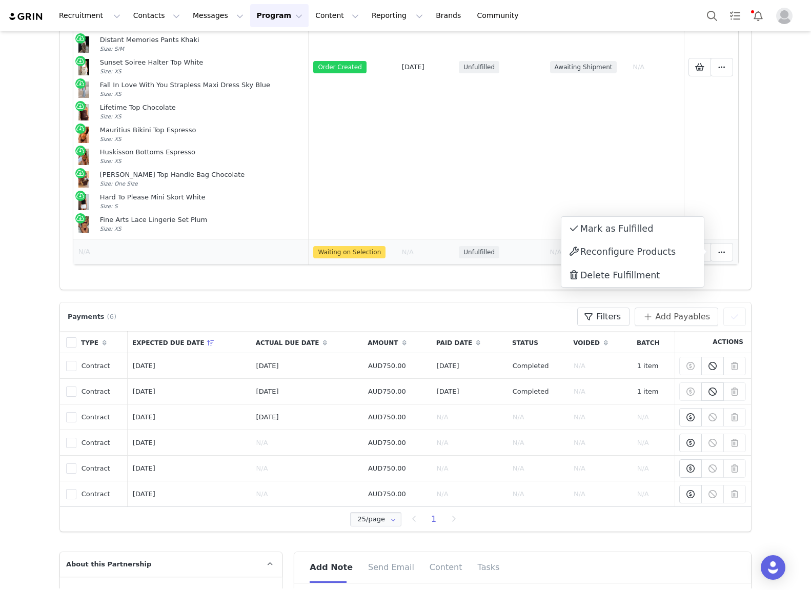
drag, startPoint x: 484, startPoint y: 252, endPoint x: 452, endPoint y: 254, distance: 31.9
click at [484, 252] on span "Unfulfilled" at bounding box center [479, 252] width 41 height 12
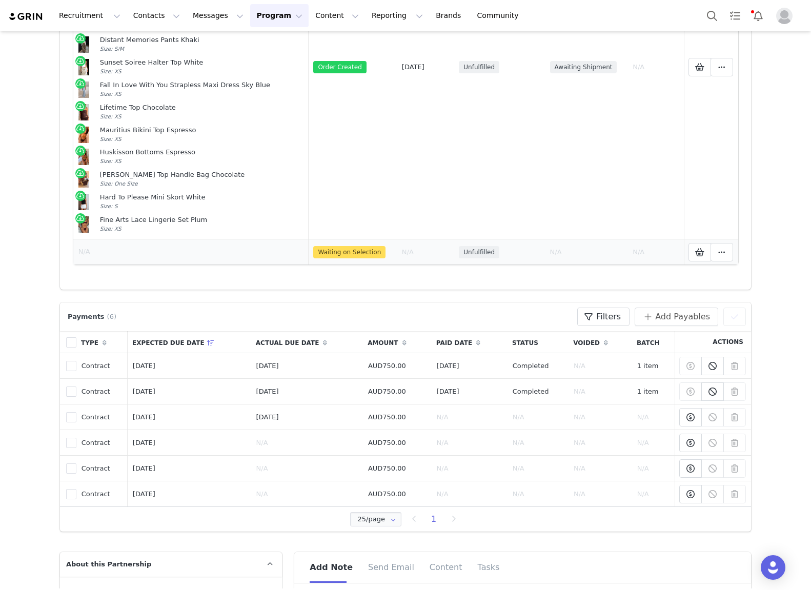
click at [355, 252] on span "Waiting on Selection" at bounding box center [349, 252] width 72 height 12
click at [703, 252] on icon at bounding box center [699, 252] width 9 height 8
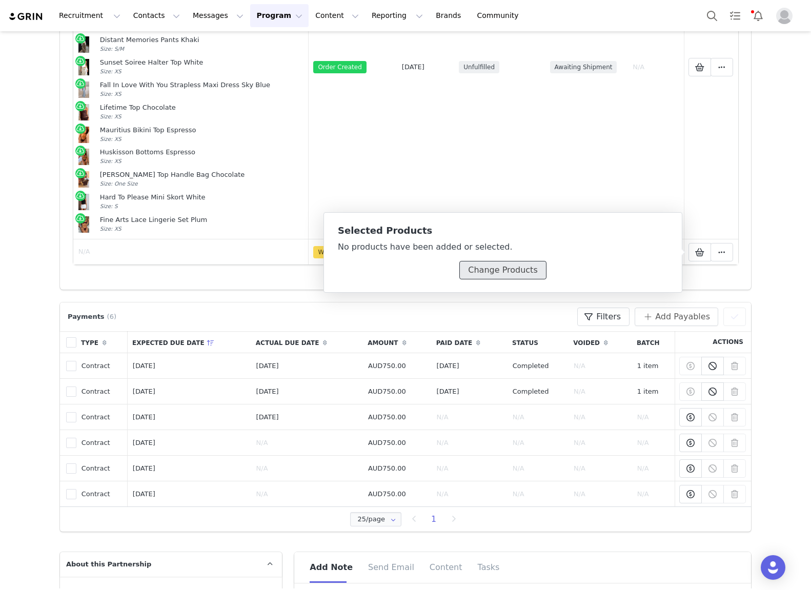
click at [504, 270] on button "Change Products" at bounding box center [503, 270] width 87 height 18
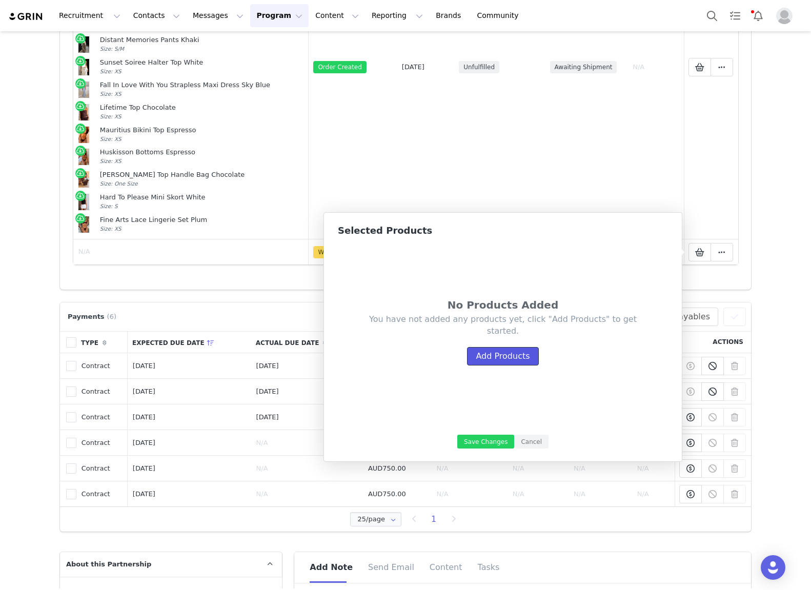
click at [511, 356] on button "Add Products" at bounding box center [502, 356] width 71 height 18
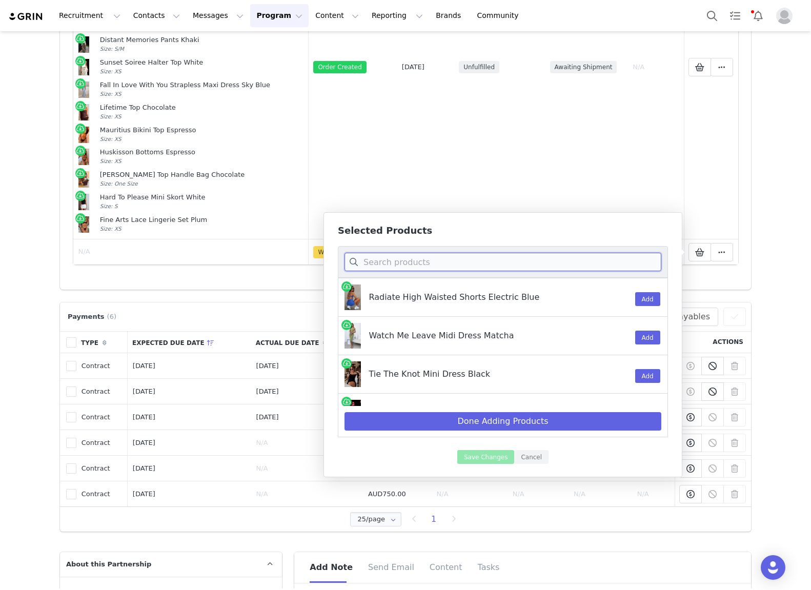
click at [385, 260] on input at bounding box center [503, 262] width 317 height 18
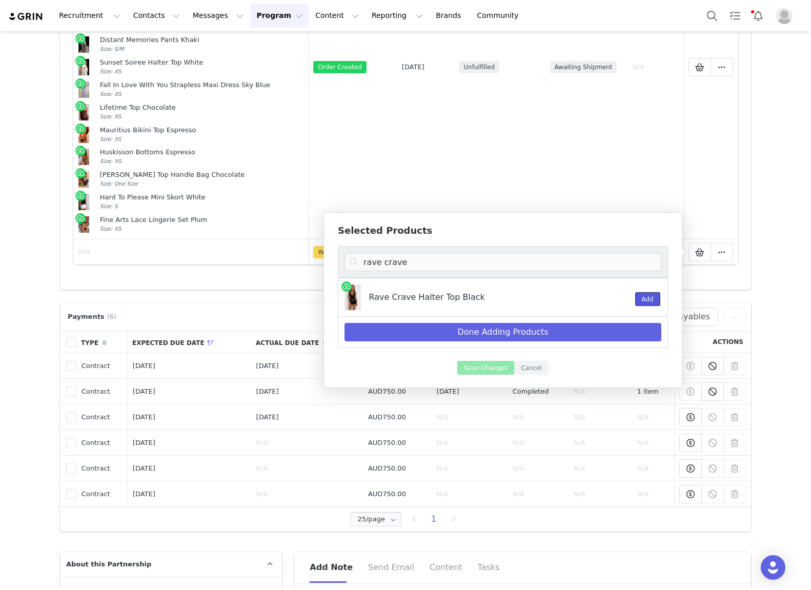
click at [646, 299] on button "Add" at bounding box center [647, 299] width 25 height 14
click at [423, 263] on input "rave crave" at bounding box center [503, 262] width 317 height 18
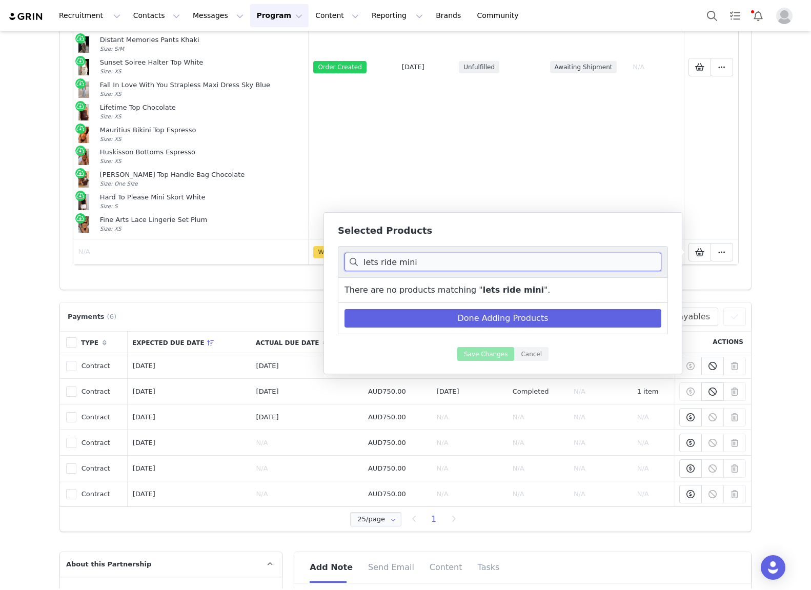
click at [374, 262] on input "lets ride mini" at bounding box center [503, 262] width 317 height 18
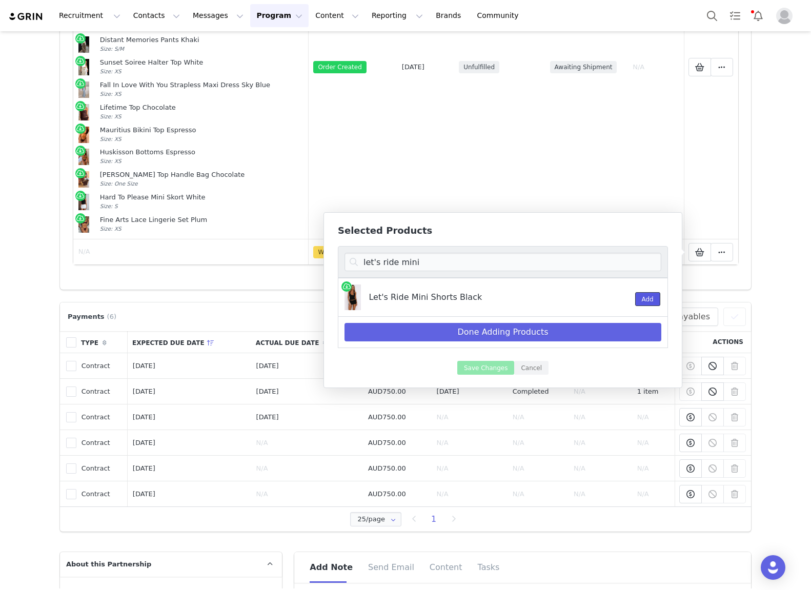
click at [649, 296] on button "Add" at bounding box center [647, 299] width 25 height 14
click at [450, 261] on input "let's ride mini" at bounding box center [503, 262] width 317 height 18
click at [653, 299] on button "Add" at bounding box center [647, 299] width 25 height 14
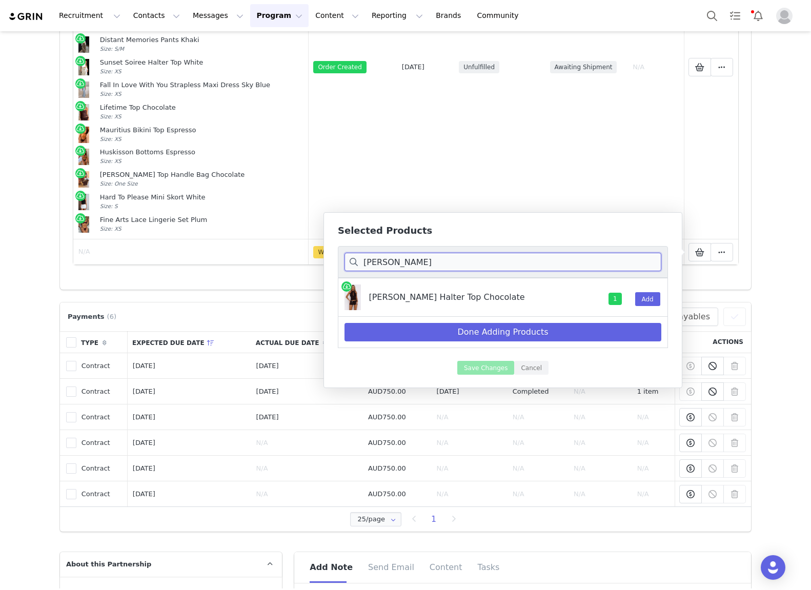
click at [468, 263] on input "belladonna" at bounding box center [503, 262] width 317 height 18
click at [467, 262] on input "belladonna" at bounding box center [503, 262] width 317 height 18
type input "studio diva"
click at [649, 300] on button "Add" at bounding box center [647, 299] width 25 height 14
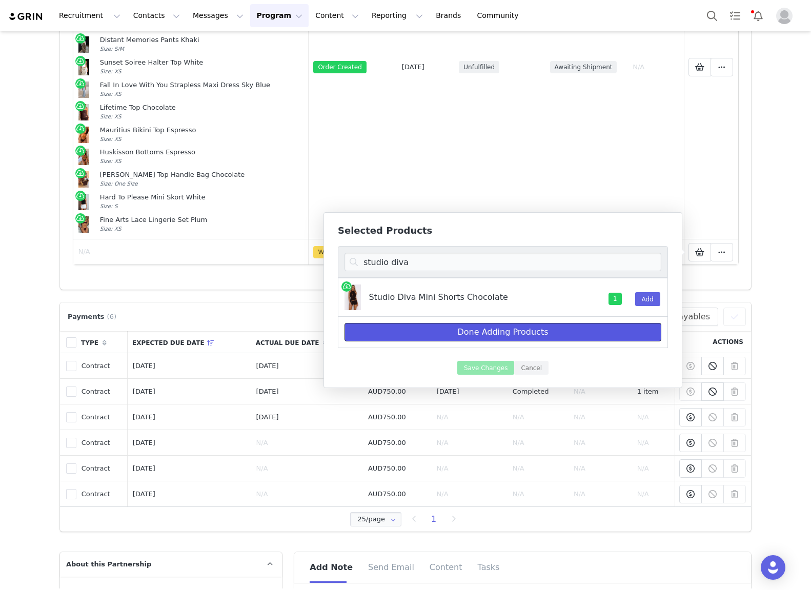
click at [480, 326] on button "Done Adding Products" at bounding box center [503, 332] width 317 height 18
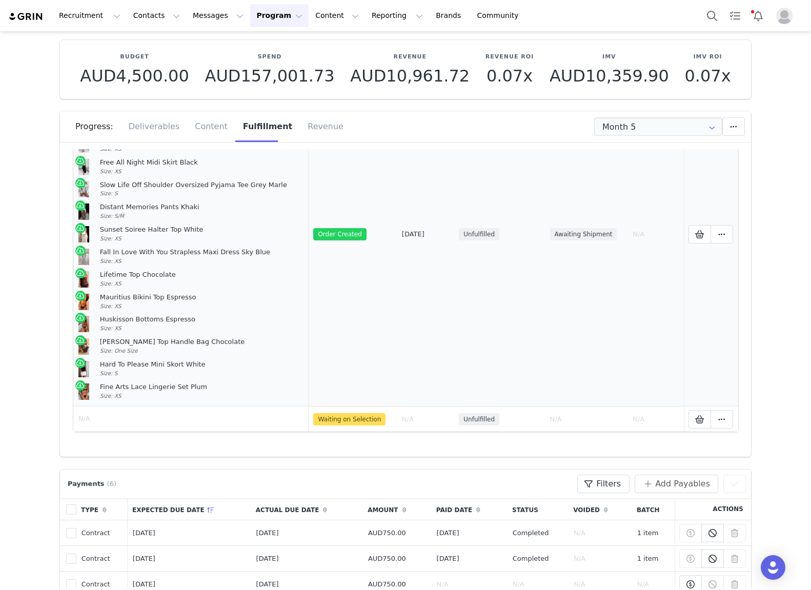
scroll to position [17, 0]
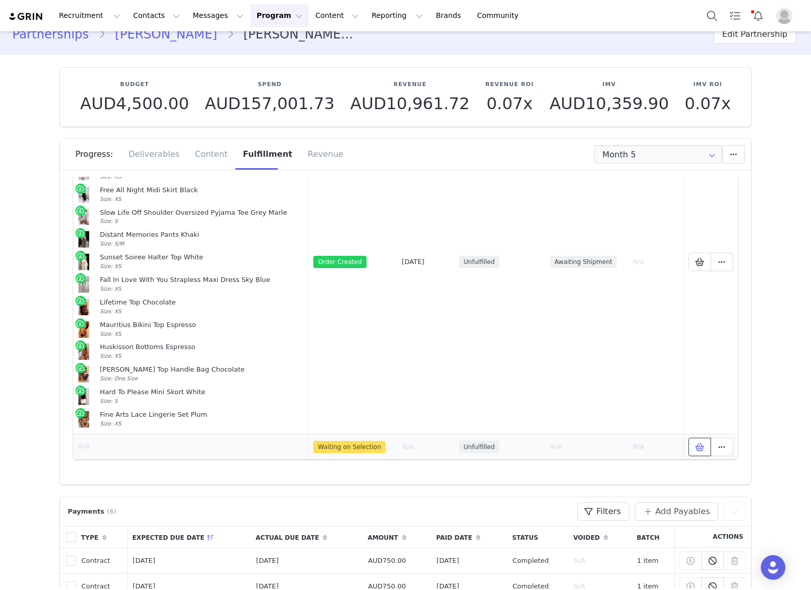
click at [704, 450] on icon at bounding box center [699, 447] width 9 height 8
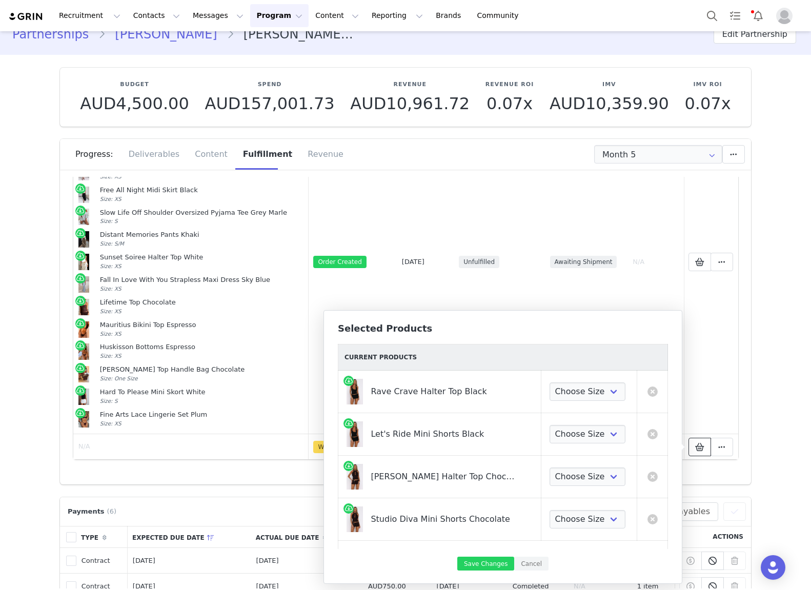
scroll to position [27, 0]
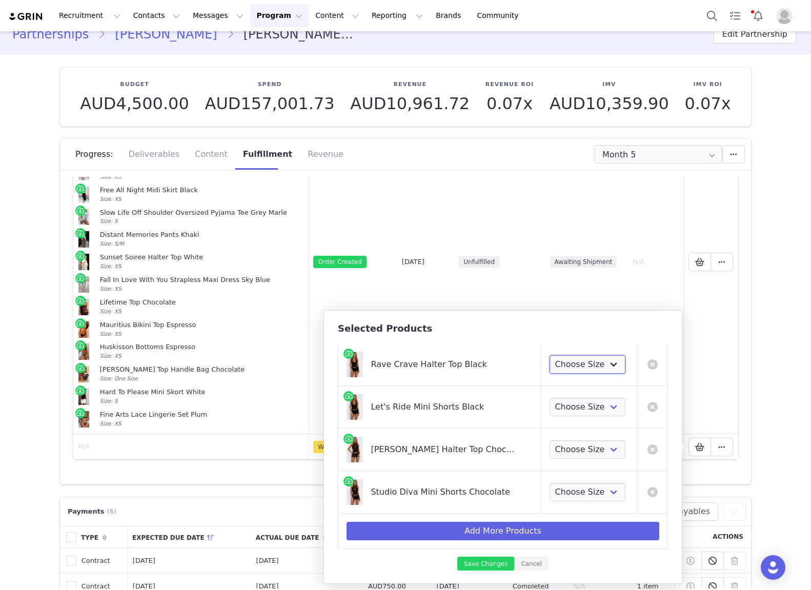
click at [573, 368] on select "Choose Size XXS XS S M L XL" at bounding box center [588, 364] width 76 height 18
select select "28269675"
click at [550, 355] on select "Choose Size XXS XS S M L XL" at bounding box center [588, 364] width 76 height 18
click at [590, 406] on select "Choose Size XXS XS S M L XL" at bounding box center [588, 407] width 76 height 18
select select "28269720"
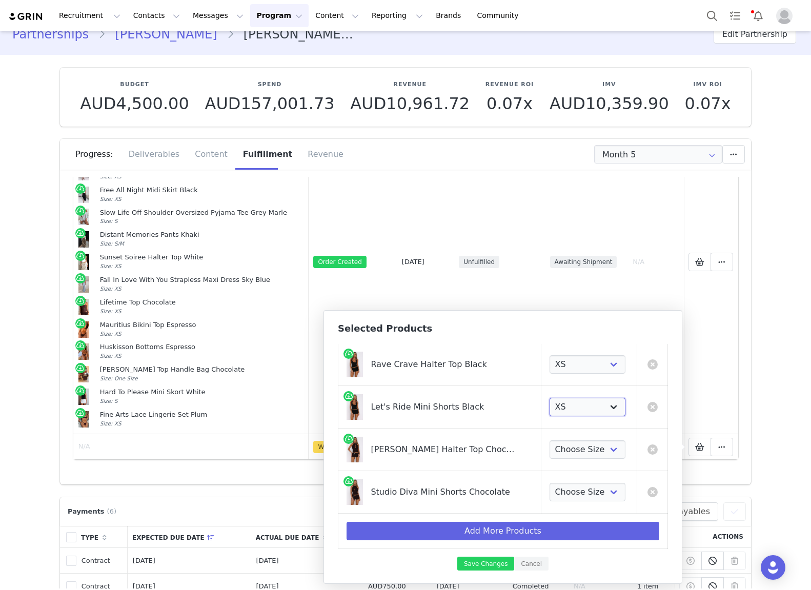
click at [550, 398] on select "Choose Size XXS XS S M L XL" at bounding box center [588, 407] width 76 height 18
click at [593, 448] on select "Choose Size XXS XS S M L XL" at bounding box center [588, 450] width 76 height 18
click at [563, 453] on select "Choose Size XXS XS S M L XL" at bounding box center [588, 450] width 76 height 18
select select "28268761"
click at [550, 441] on select "Choose Size XXS XS S M L XL" at bounding box center [588, 450] width 76 height 18
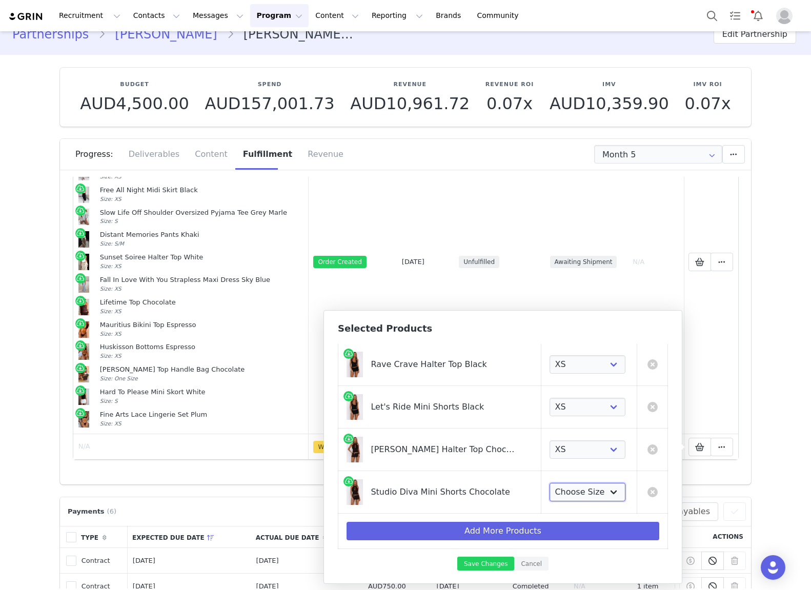
click at [578, 500] on select "Choose Size XXS XS S M L XL" at bounding box center [588, 492] width 76 height 18
select select "28269108"
click at [550, 483] on select "Choose Size XXS XS S M L XL" at bounding box center [588, 492] width 76 height 18
click at [543, 532] on button "Add More Products" at bounding box center [503, 531] width 313 height 18
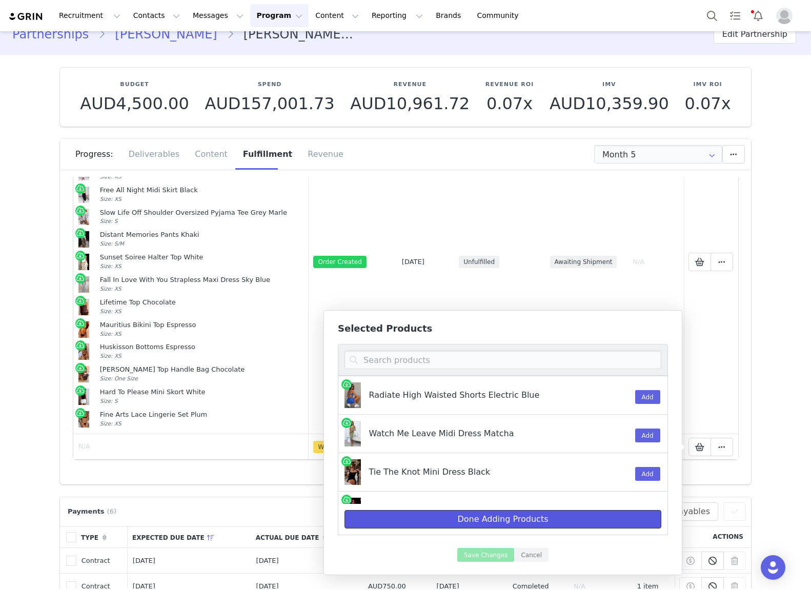
click at [530, 525] on button "Done Adding Products" at bounding box center [503, 519] width 317 height 18
select select "28269675"
select select "28269720"
select select "28268761"
select select "28269108"
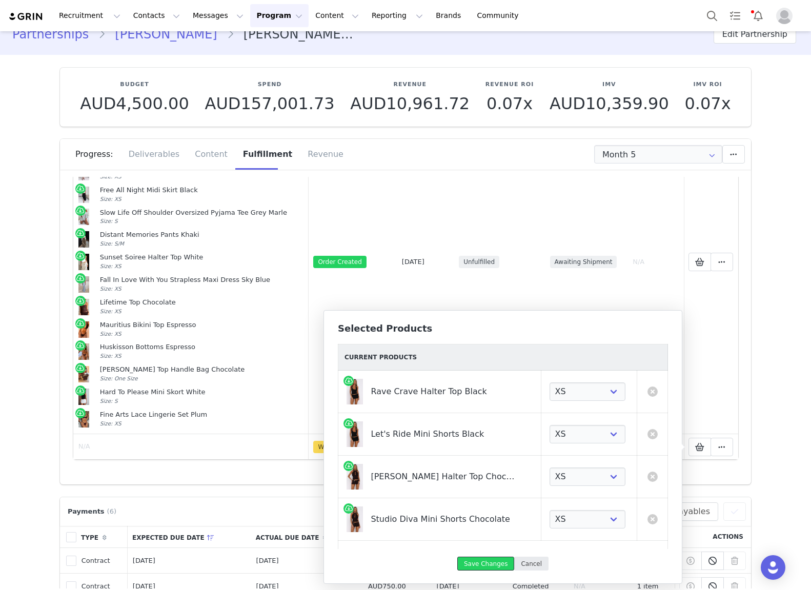
drag, startPoint x: 497, startPoint y: 568, endPoint x: 518, endPoint y: 568, distance: 21.0
click at [498, 569] on button "Save Changes" at bounding box center [485, 564] width 57 height 14
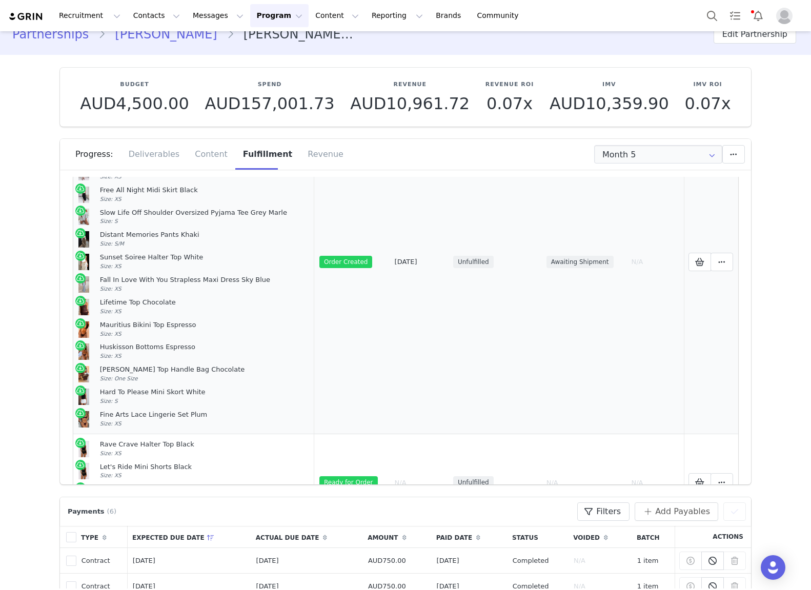
scroll to position [185, 0]
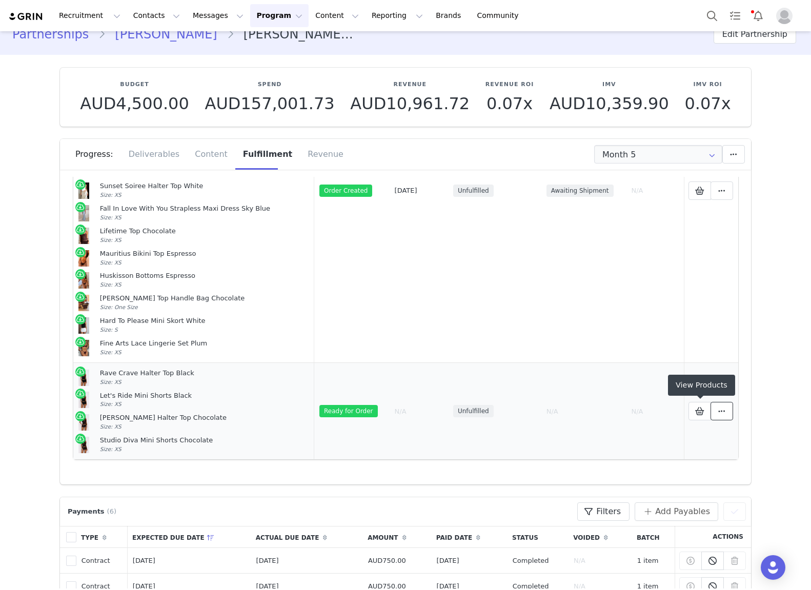
click at [719, 413] on icon at bounding box center [722, 411] width 7 height 8
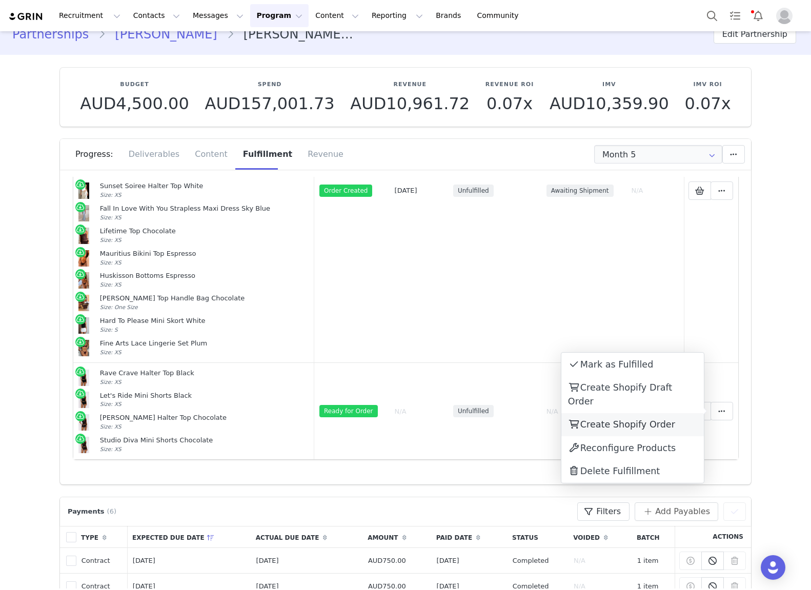
click at [641, 420] on span "Create Shopify Order" at bounding box center [628, 425] width 95 height 10
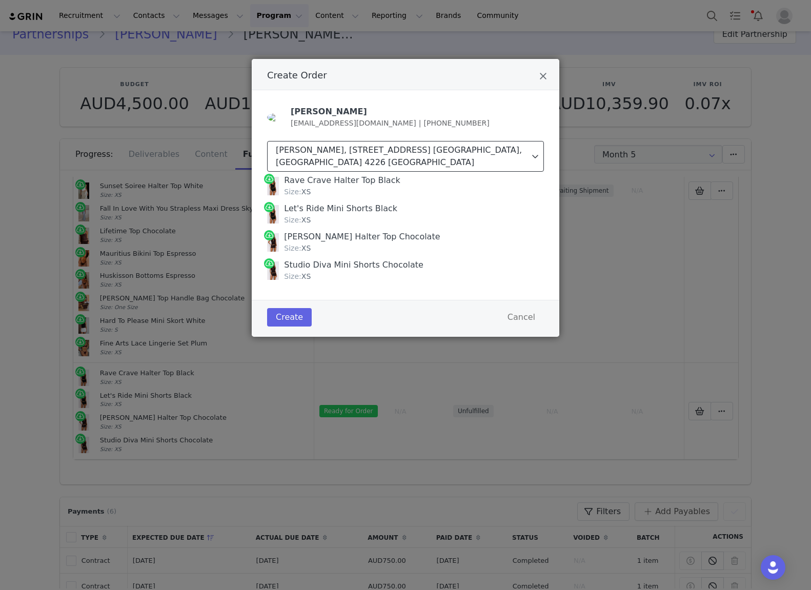
click at [363, 155] on div "Ella Brown, 157/2 Bella Ave. Robina, Queensland 4226 Australia" at bounding box center [403, 156] width 254 height 25
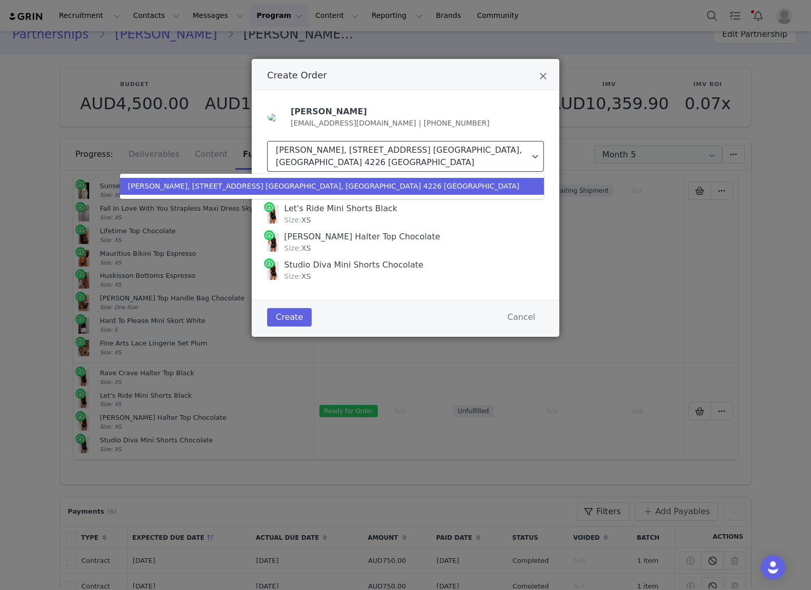
drag, startPoint x: 365, startPoint y: 151, endPoint x: 362, endPoint y: 221, distance: 69.8
click at [365, 152] on div "Ella Brown, 157/2 Bella Ave. Robina, Queensland 4226 Australia" at bounding box center [403, 156] width 254 height 25
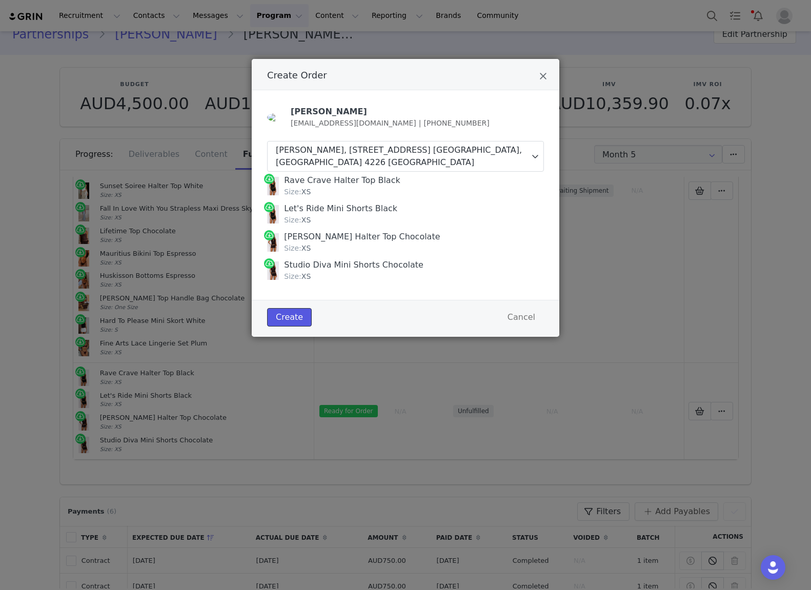
click at [290, 308] on button "Create" at bounding box center [289, 317] width 45 height 18
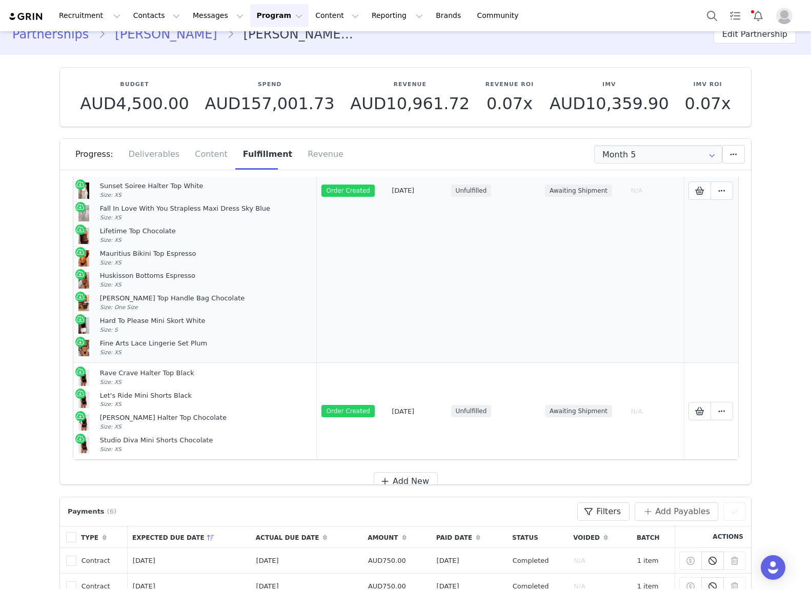
scroll to position [216, 0]
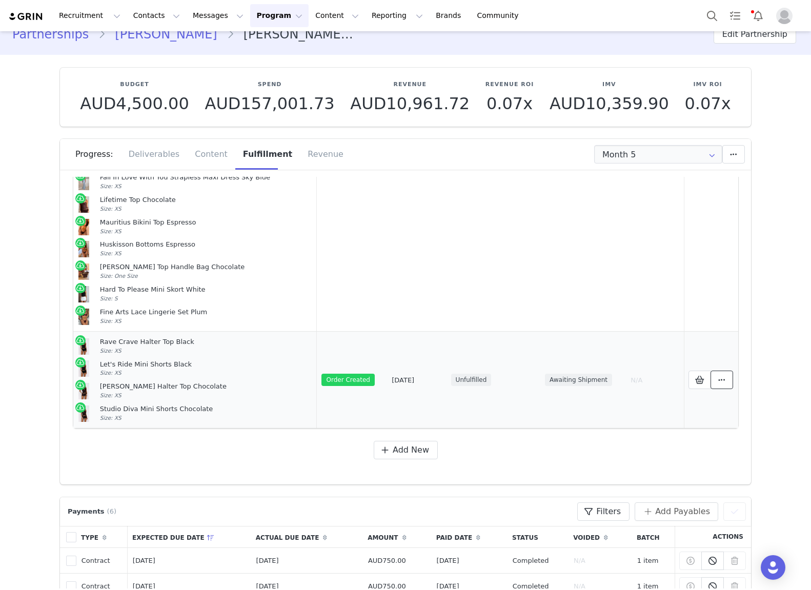
click at [722, 377] on icon at bounding box center [722, 380] width 7 height 8
click at [601, 382] on span "View Order" at bounding box center [606, 379] width 50 height 10
drag, startPoint x: 150, startPoint y: 422, endPoint x: 97, endPoint y: 340, distance: 97.6
click at [97, 340] on td "Rave Crave Halter Top Black Size: XS Let's Ride Mini Shorts Black Size: XS Bell…" at bounding box center [195, 380] width 244 height 97
copy td "Rave Crave Halter Top Black Size: XS Let's Ride Mini Shorts Black Size: XS Bell…"
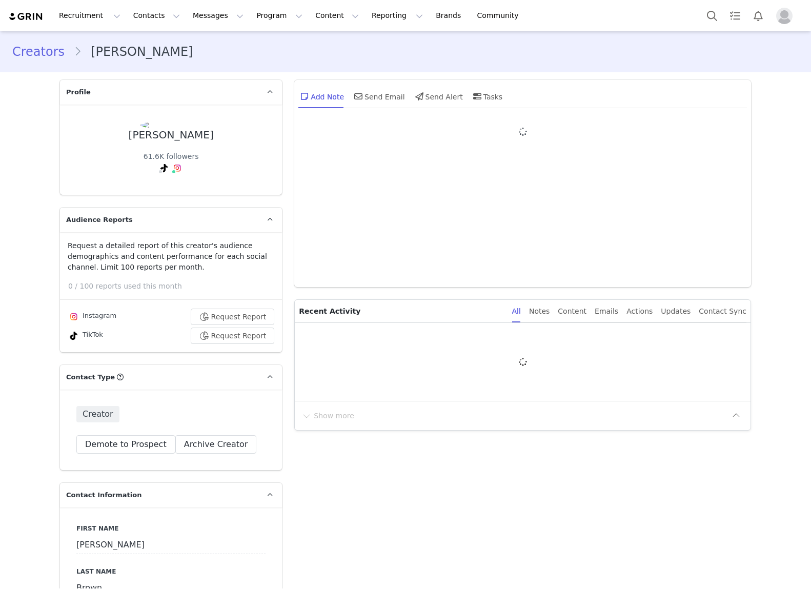
type input "+61 ([GEOGRAPHIC_DATA])"
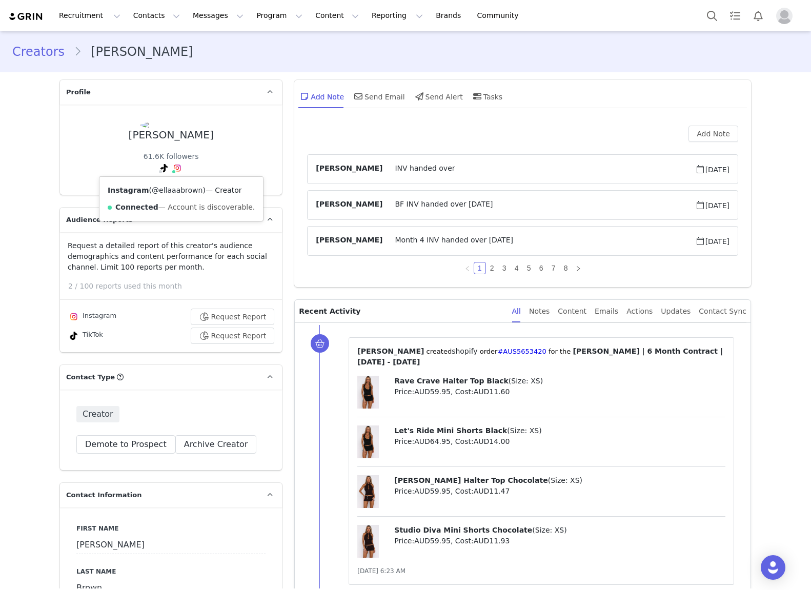
click at [186, 191] on link "@ellaaabrown" at bounding box center [177, 190] width 51 height 8
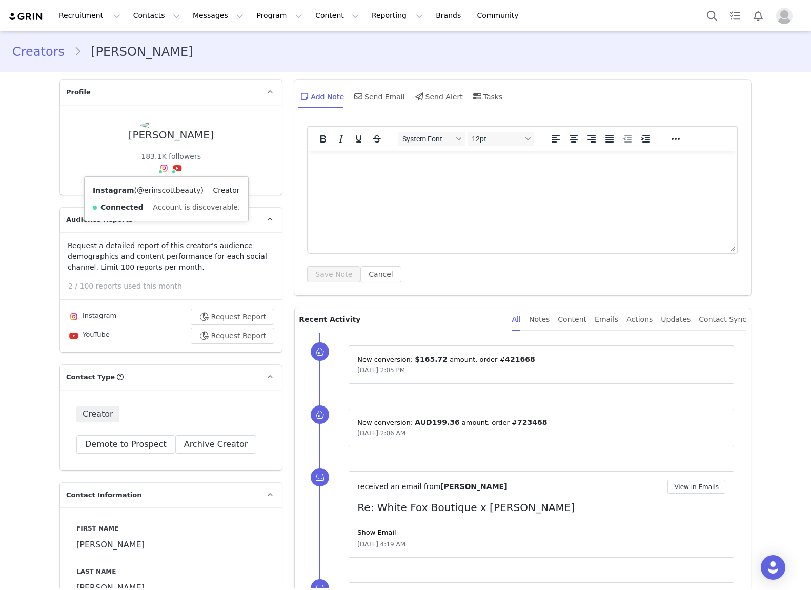
click at [162, 188] on link "@erinscottbeauty" at bounding box center [169, 190] width 64 height 8
click at [164, 191] on link "@[PERSON_NAME]" at bounding box center [170, 190] width 67 height 8
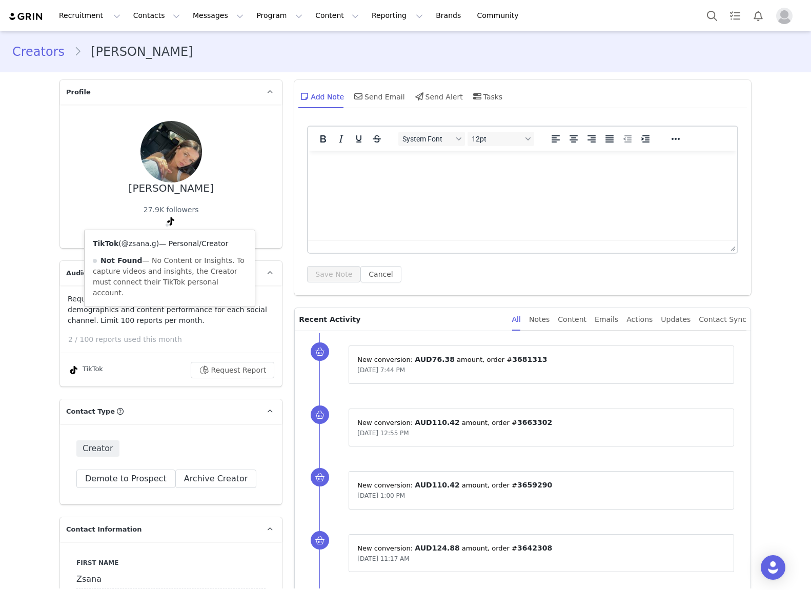
click at [149, 244] on link "@zsana.g" at bounding box center [139, 244] width 35 height 8
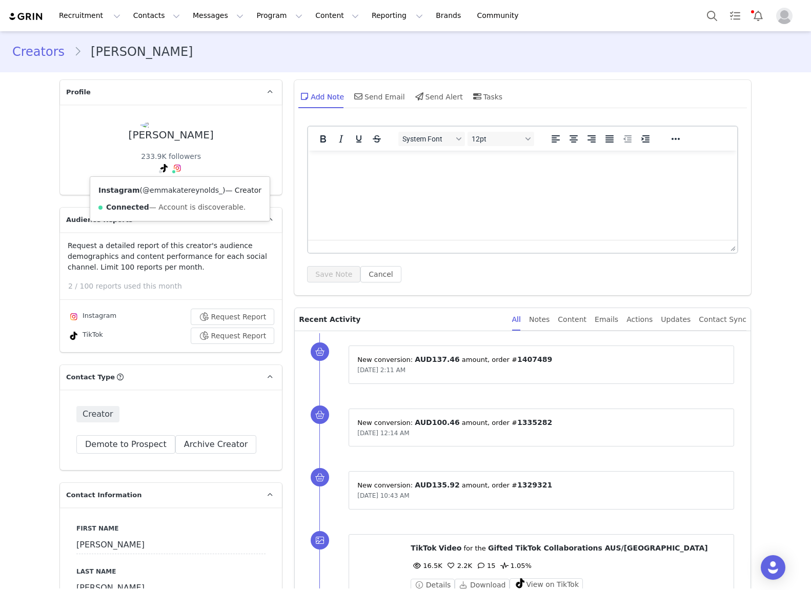
click at [175, 190] on link "@emmakatereynolds_" at bounding box center [183, 190] width 80 height 8
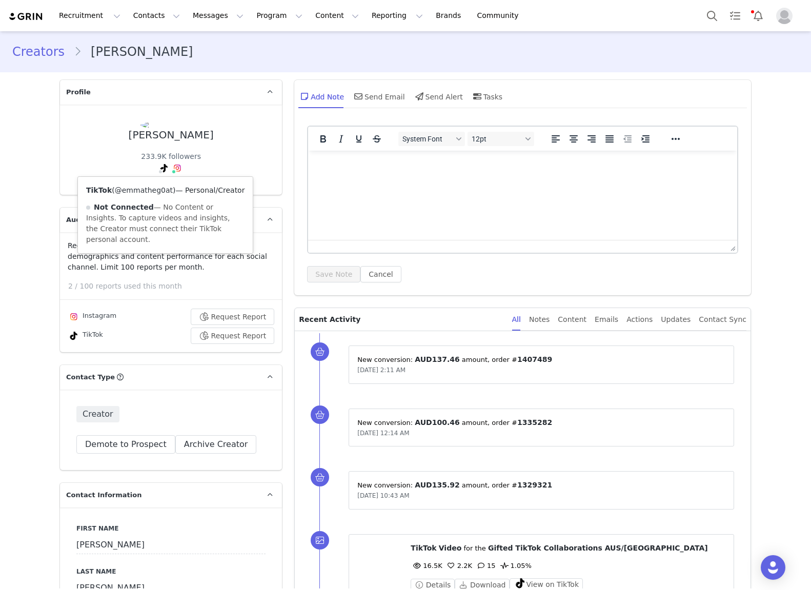
click at [151, 188] on link "@emmatheg0at" at bounding box center [144, 190] width 58 height 8
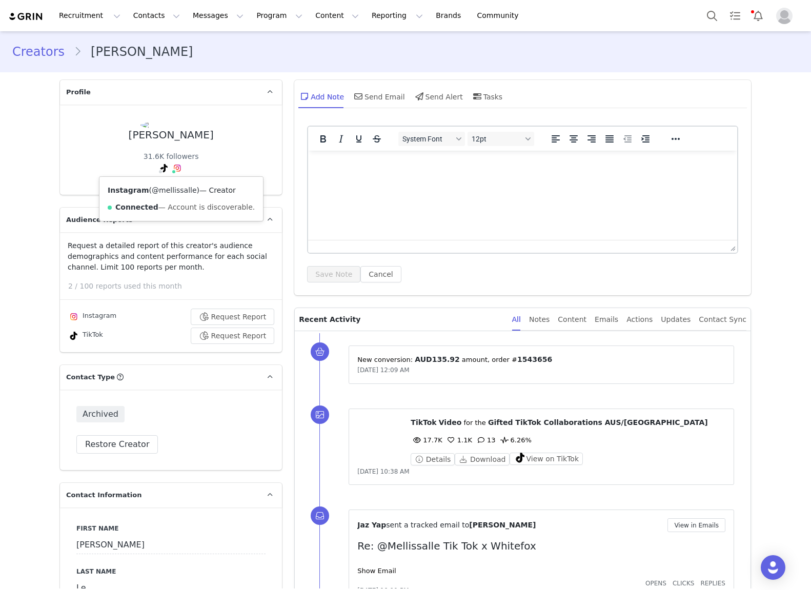
click at [178, 191] on link "@mellissalle" at bounding box center [174, 190] width 45 height 8
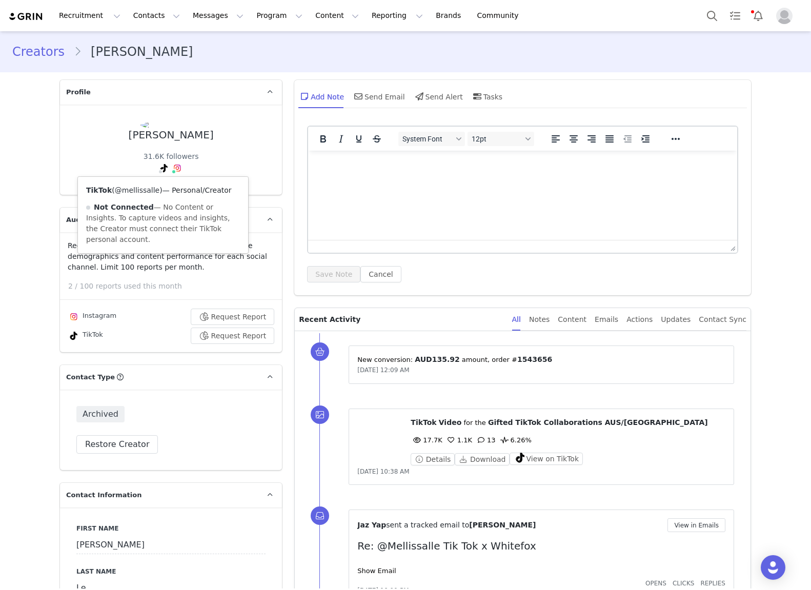
click at [150, 190] on link "@mellissalle" at bounding box center [137, 190] width 45 height 8
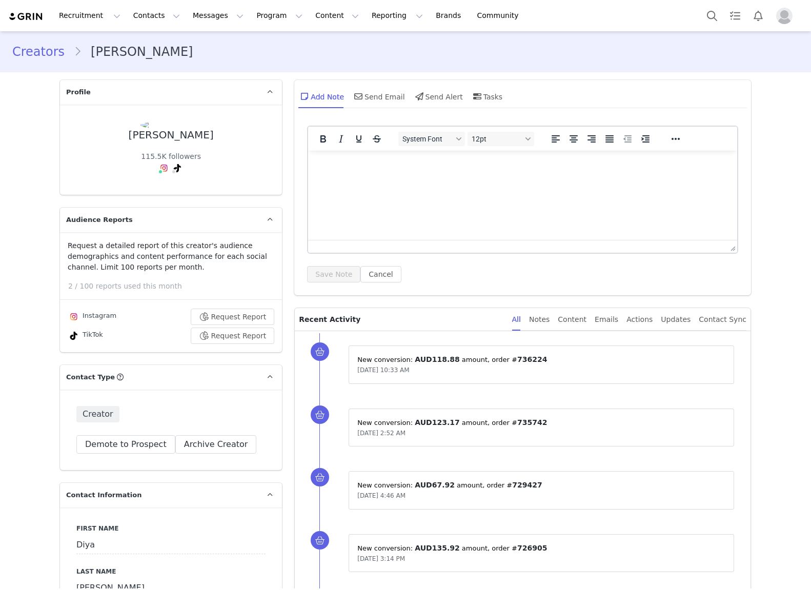
type input "+1 ([GEOGRAPHIC_DATA])"
click at [159, 189] on link "@diyaxstyle" at bounding box center [160, 190] width 44 height 8
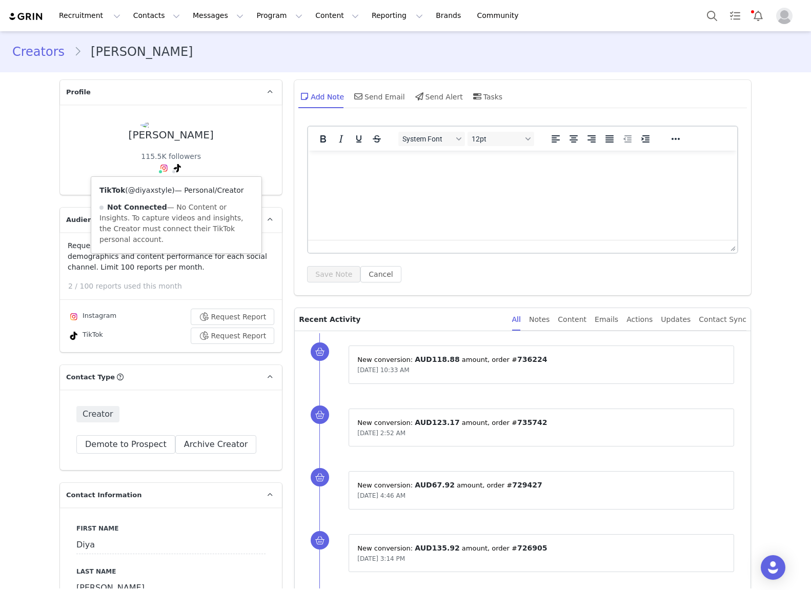
click at [154, 193] on link "@diyaxstyle" at bounding box center [150, 190] width 44 height 8
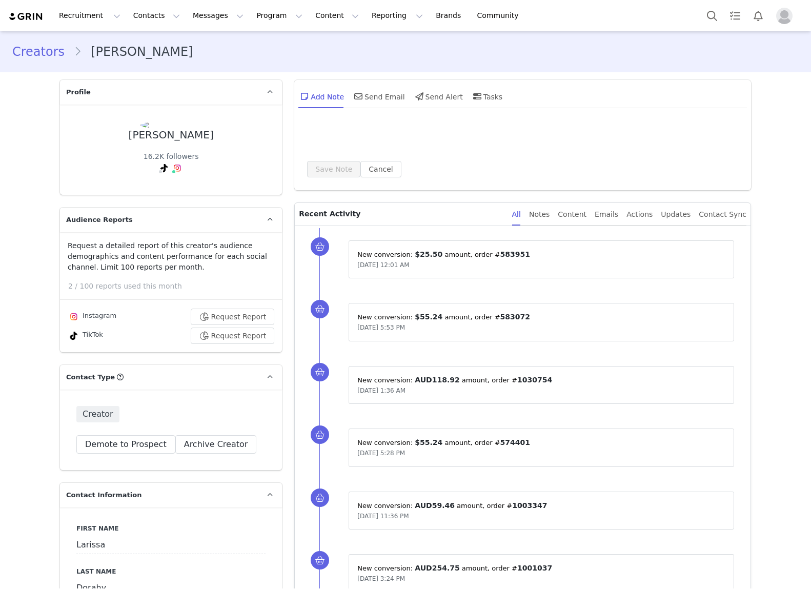
type input "+1 ([GEOGRAPHIC_DATA])"
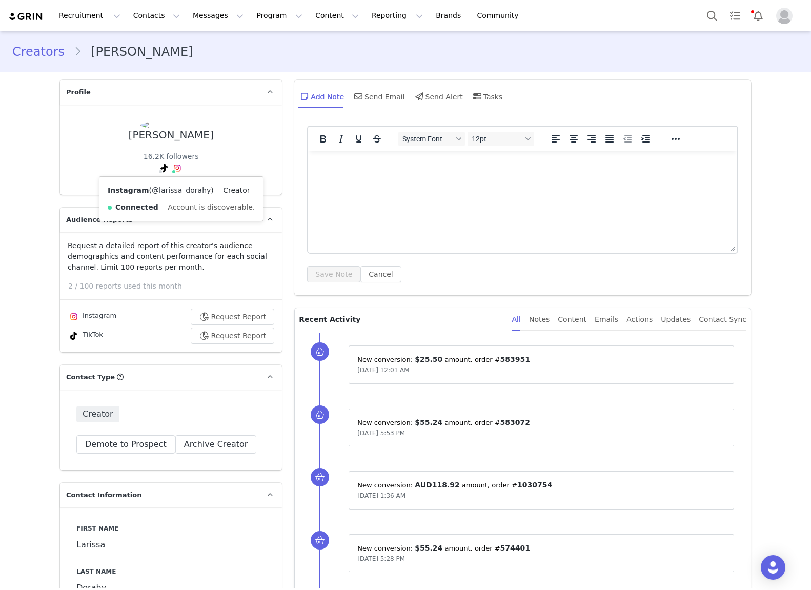
click at [180, 189] on link "@larissa_dorahy" at bounding box center [181, 190] width 59 height 8
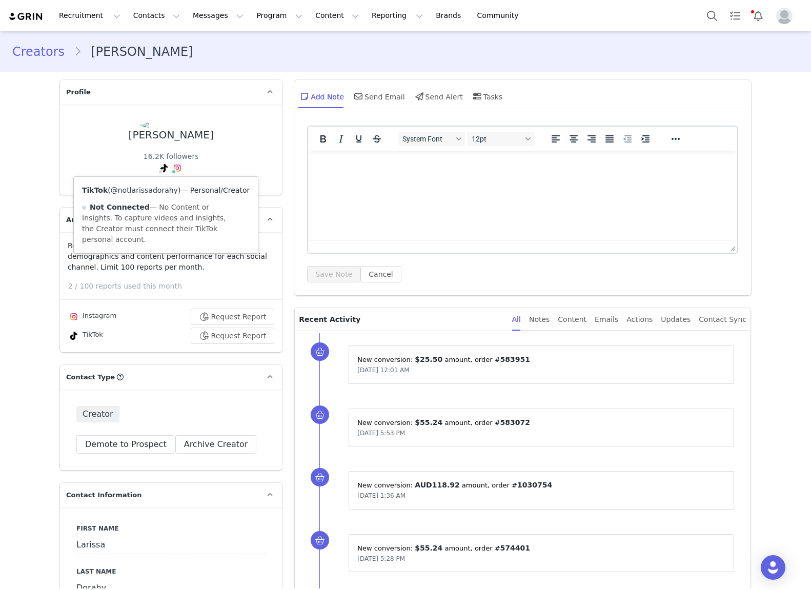
click at [155, 188] on link "@notlarissadorahy" at bounding box center [144, 190] width 67 height 8
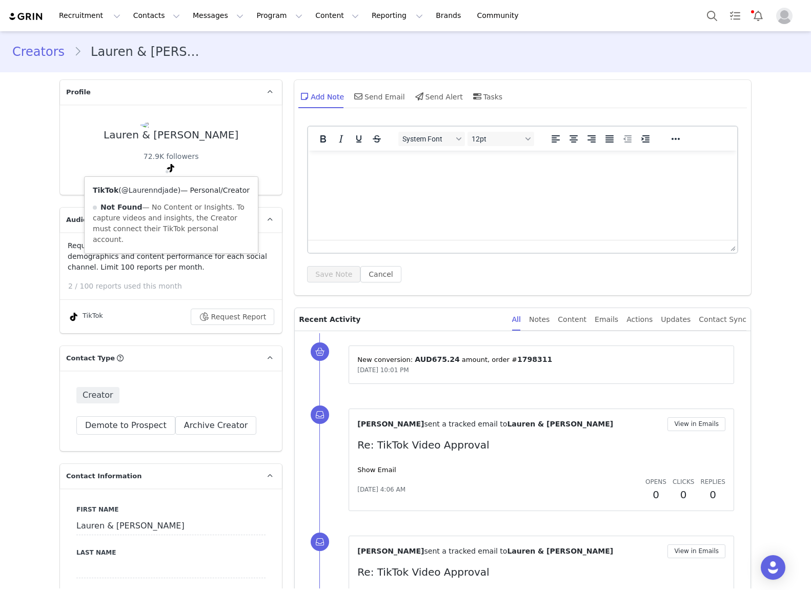
click at [162, 189] on link "@Laurenndjade" at bounding box center [150, 190] width 56 height 8
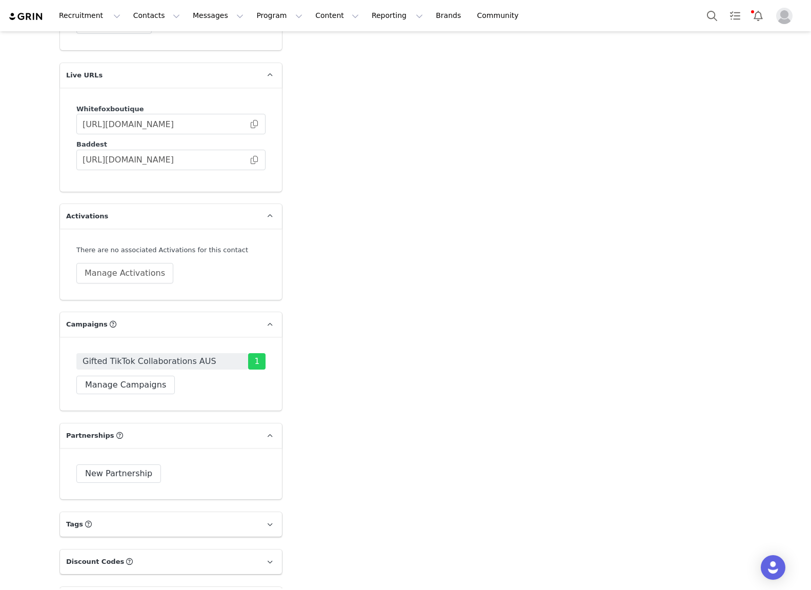
scroll to position [1926, 0]
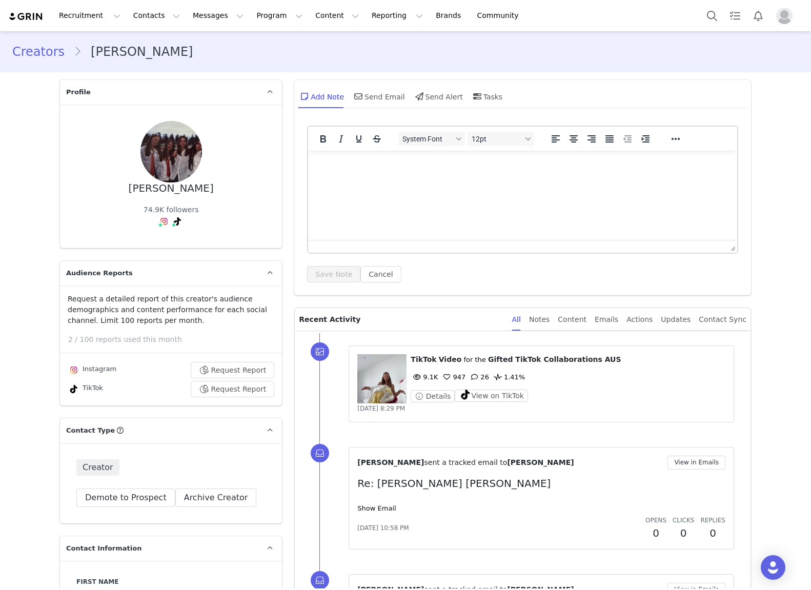
type input "+1 ([GEOGRAPHIC_DATA])"
click at [164, 246] on link "@philippa.dk" at bounding box center [167, 244] width 67 height 8
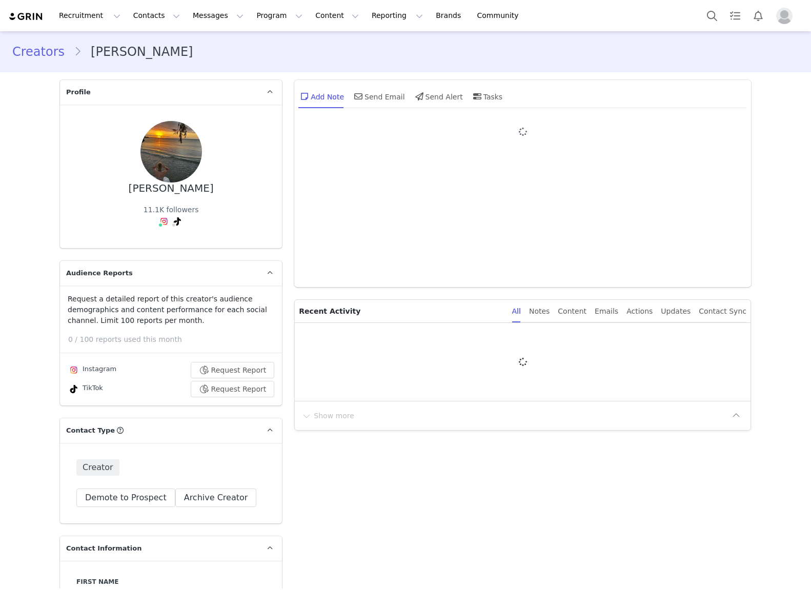
type input "+1 ([GEOGRAPHIC_DATA])"
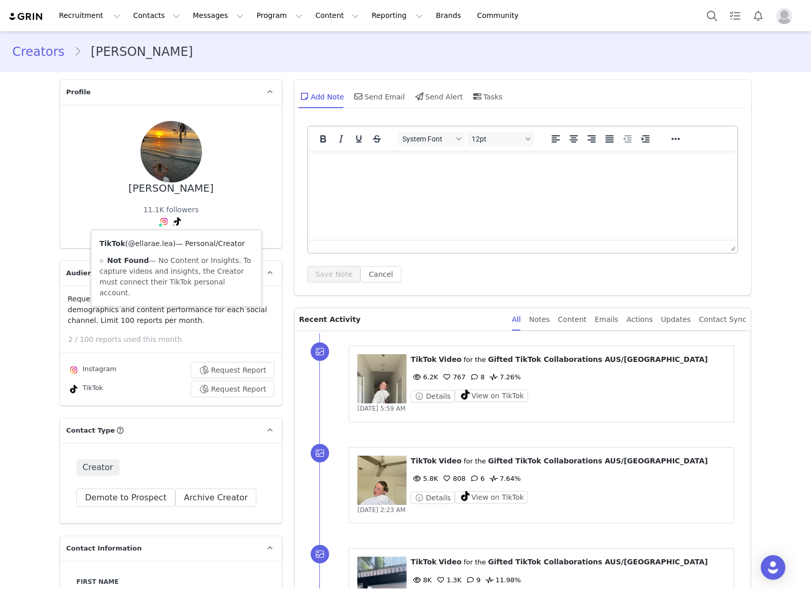
click at [157, 242] on link "@ellarae.lea" at bounding box center [150, 244] width 45 height 8
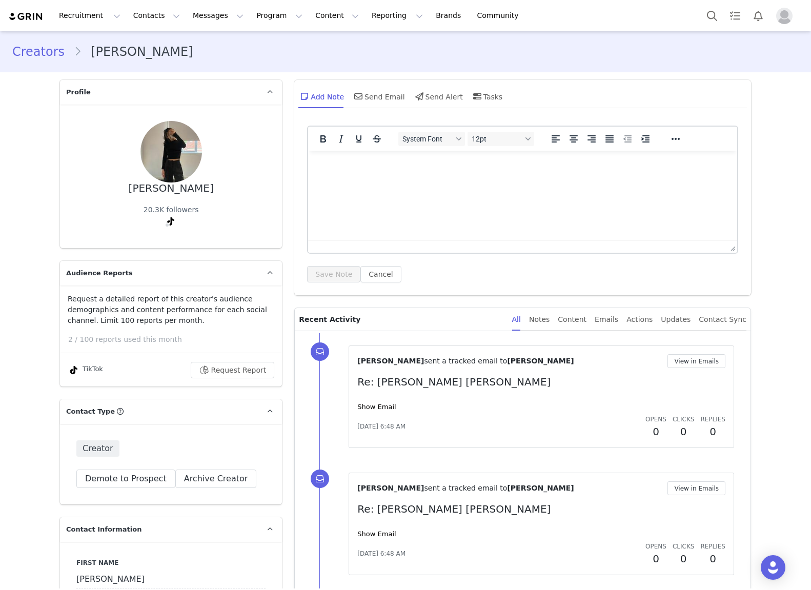
type input "+1 ([GEOGRAPHIC_DATA])"
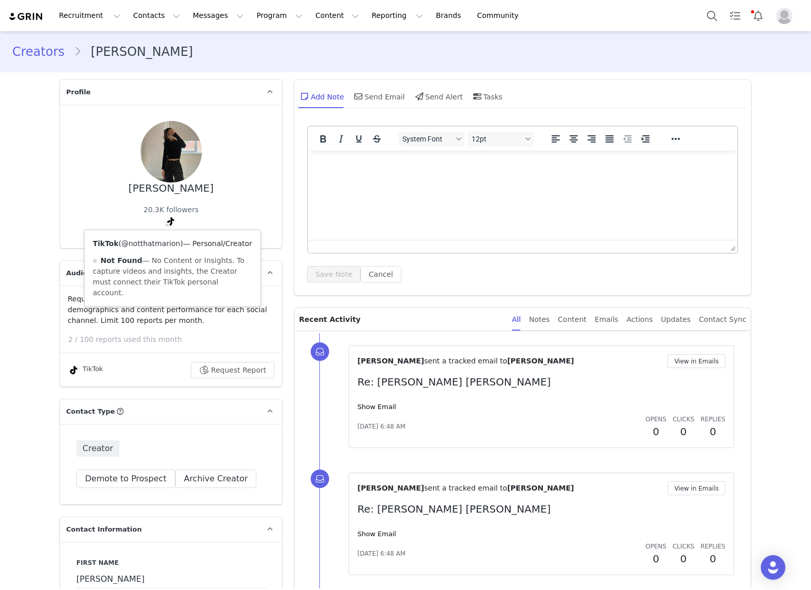
click at [156, 245] on link "@notthatmarion" at bounding box center [151, 244] width 59 height 8
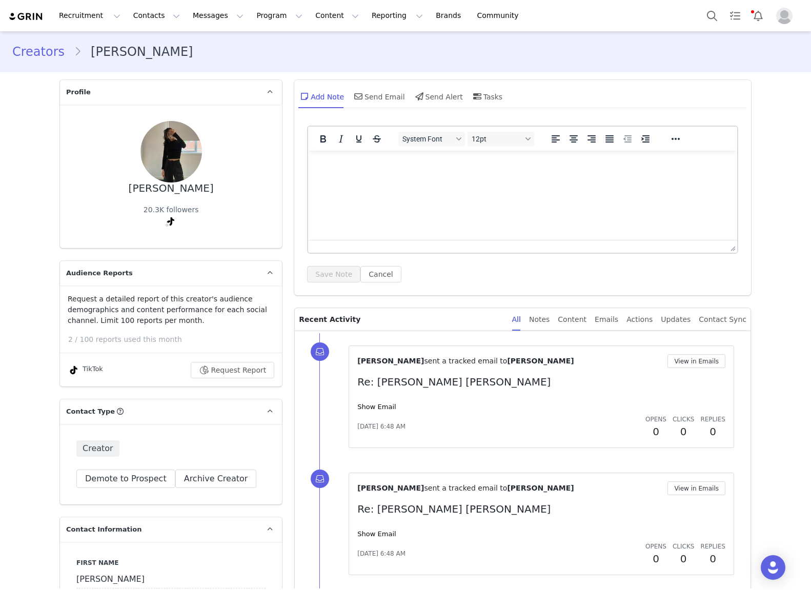
click at [231, 210] on div "[PERSON_NAME] 20.3K followers TikTok ( @notthatmarion ) — Personal/Creator Not …" at bounding box center [170, 176] width 189 height 111
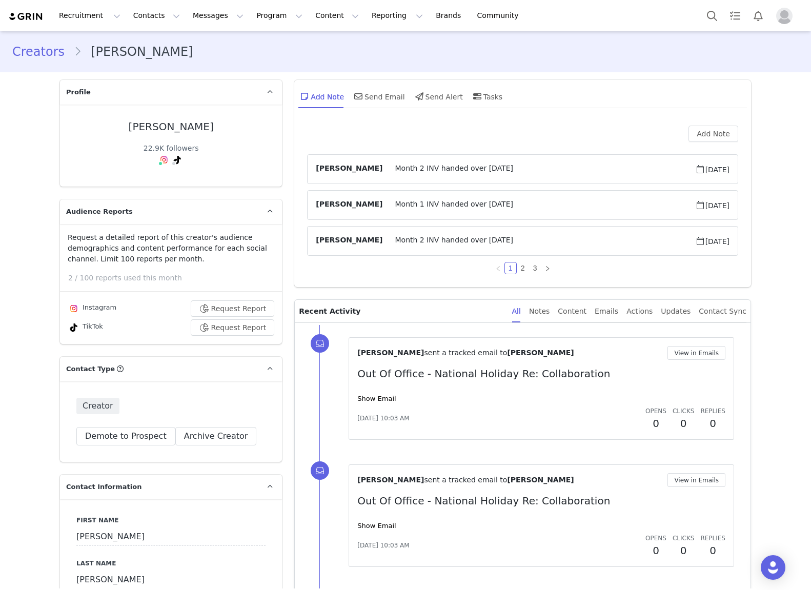
type input "+61 ([GEOGRAPHIC_DATA])"
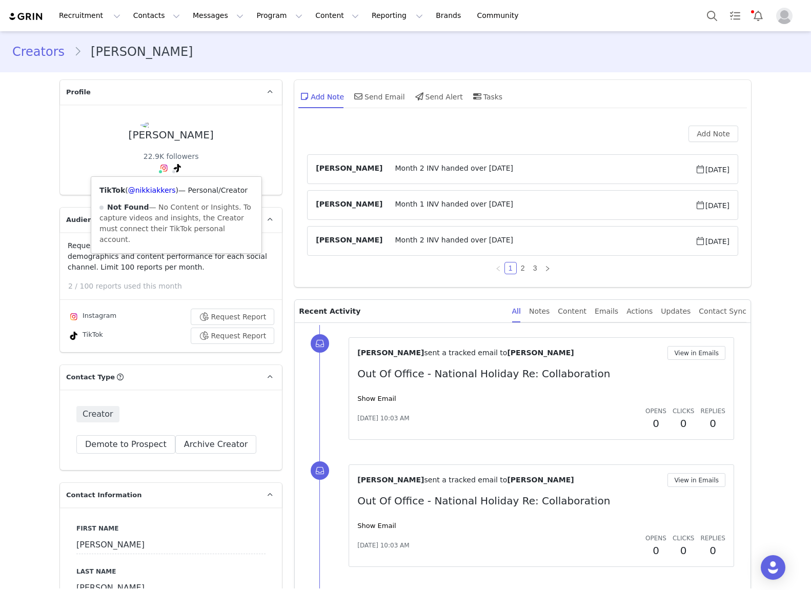
click at [157, 195] on div "TikTok ( @nikkiakkers ) — Personal/Creator Not Found — No Content or Insights. …" at bounding box center [176, 215] width 170 height 76
click at [160, 190] on link "@nikkiakkers" at bounding box center [152, 190] width 48 height 8
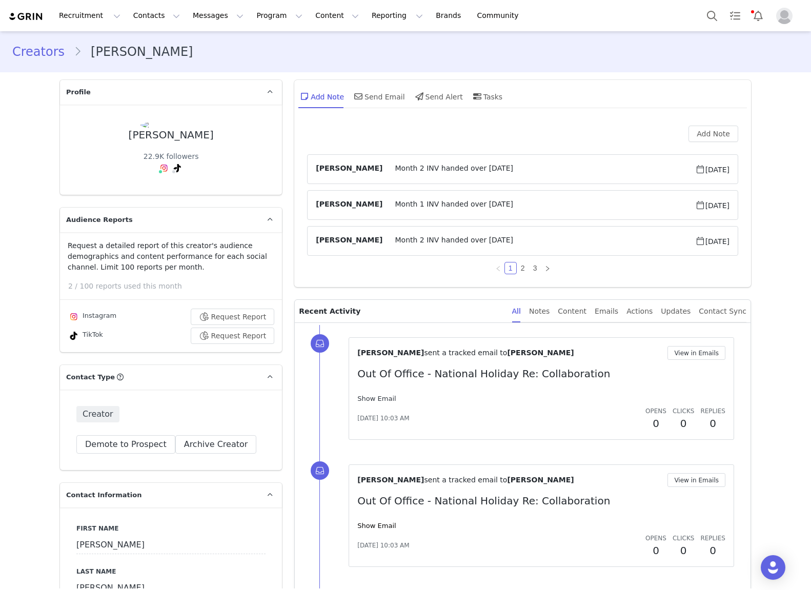
click at [382, 401] on link "Show Email" at bounding box center [376, 399] width 38 height 8
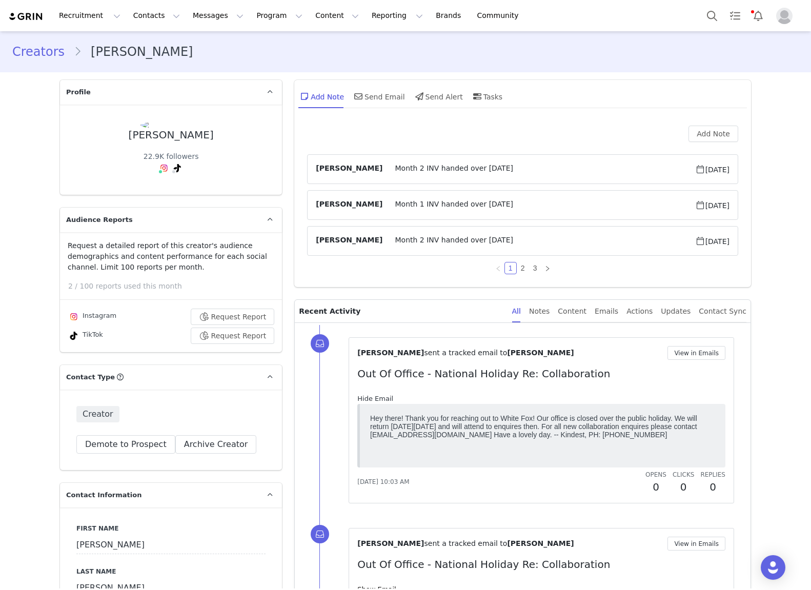
click at [382, 401] on link "Hide Email" at bounding box center [375, 399] width 36 height 8
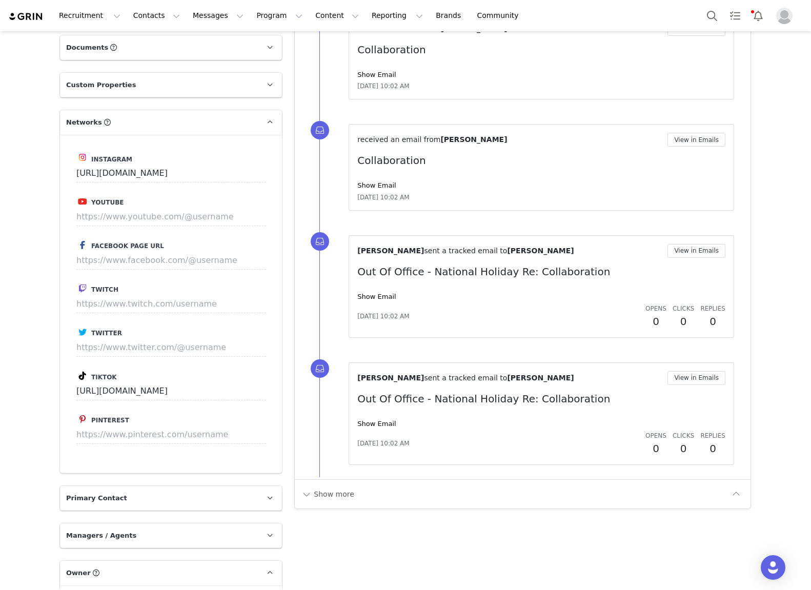
scroll to position [1070, 0]
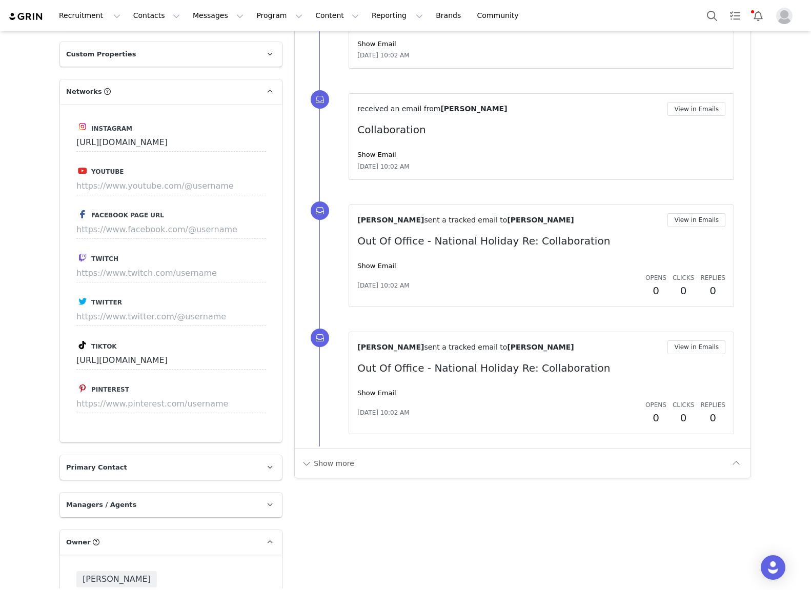
click at [387, 145] on div "received an email from Nikki Akers View in Emails Collaboration Show Email Apr …" at bounding box center [541, 136] width 368 height 69
drag, startPoint x: 386, startPoint y: 152, endPoint x: 391, endPoint y: 157, distance: 7.3
click at [385, 153] on link "Show Email" at bounding box center [376, 155] width 38 height 8
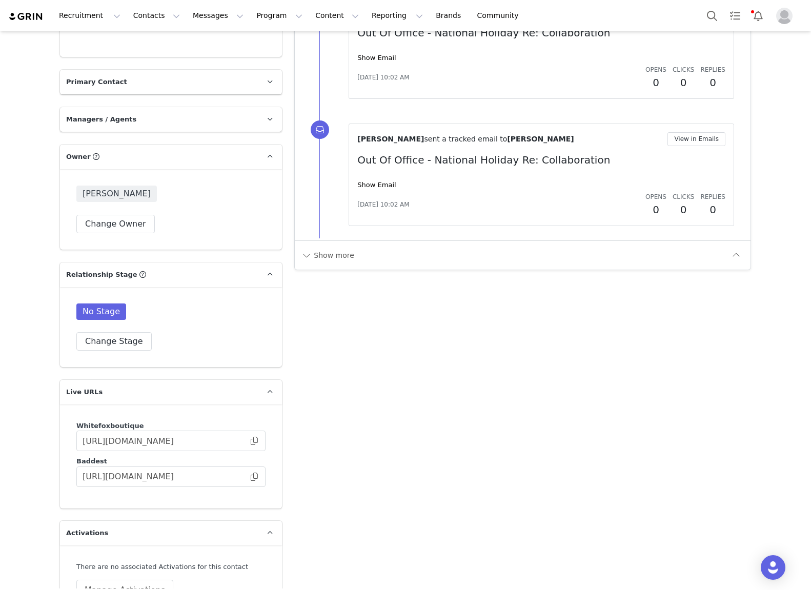
scroll to position [1515, 0]
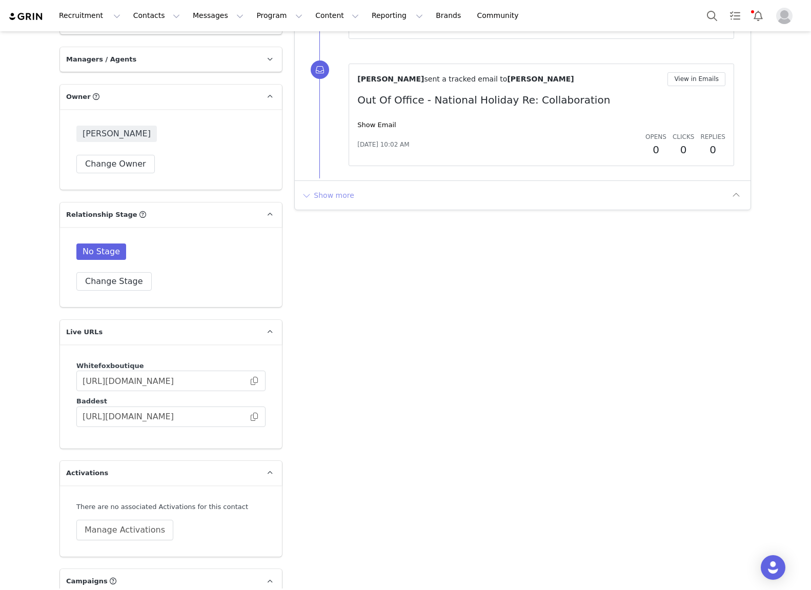
click at [338, 194] on button "Show more" at bounding box center [328, 195] width 54 height 16
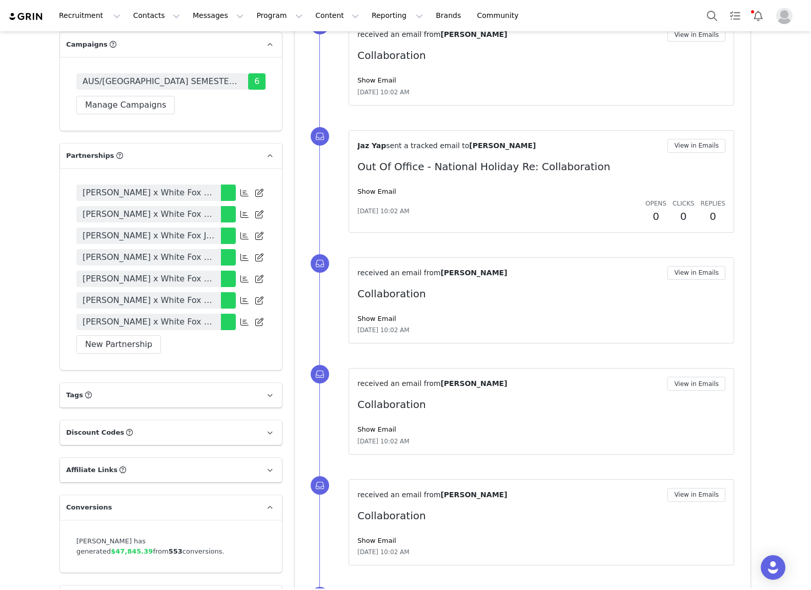
scroll to position [2336, 0]
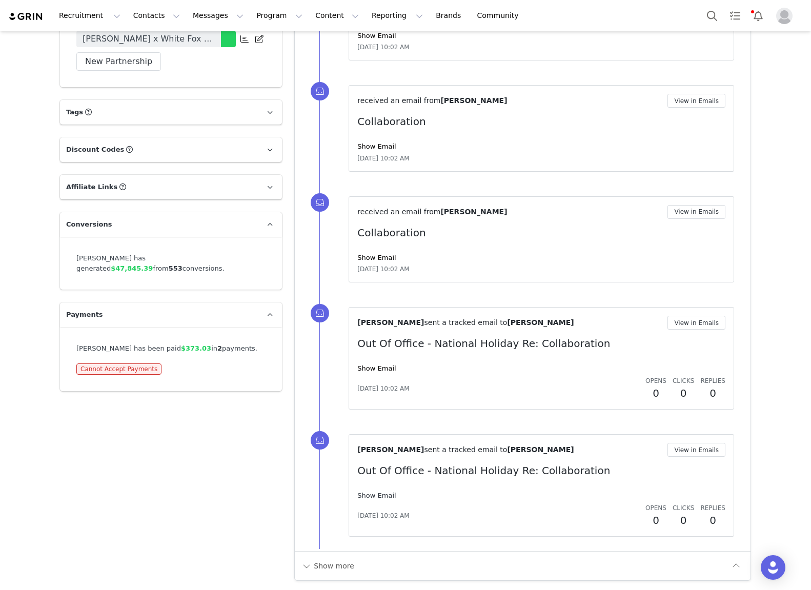
click at [384, 499] on link "Show Email" at bounding box center [376, 496] width 38 height 8
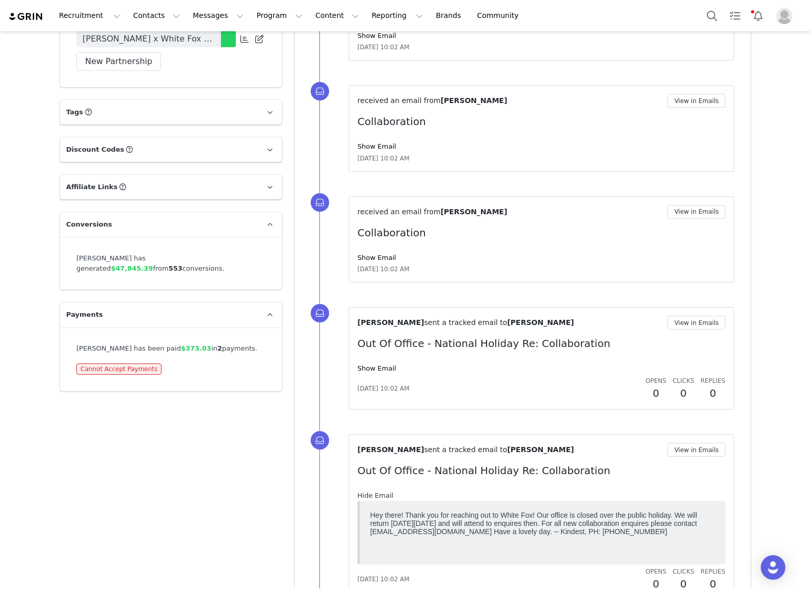
scroll to position [0, 0]
drag, startPoint x: 384, startPoint y: 497, endPoint x: 440, endPoint y: 431, distance: 85.9
click at [385, 496] on link "Hide Email" at bounding box center [375, 496] width 36 height 8
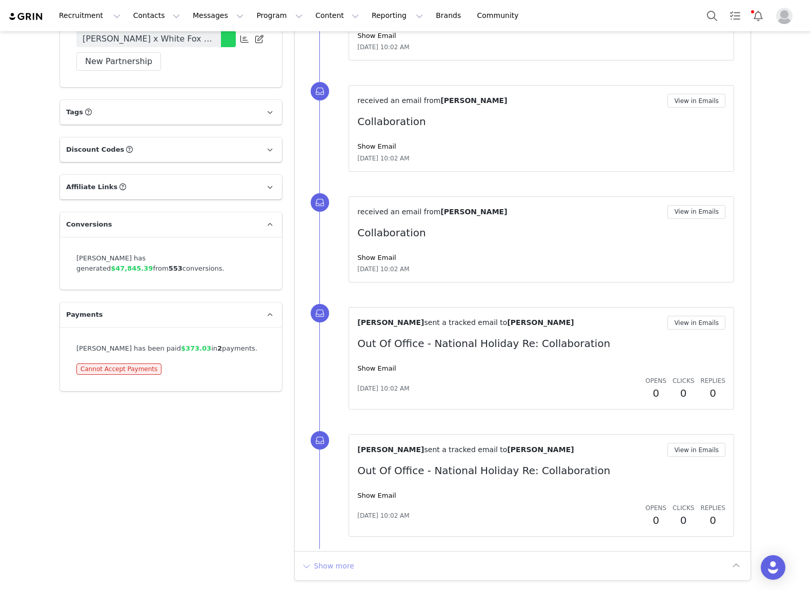
drag, startPoint x: 340, startPoint y: 563, endPoint x: 408, endPoint y: 467, distance: 118.1
click at [341, 563] on button "Show more" at bounding box center [328, 566] width 54 height 16
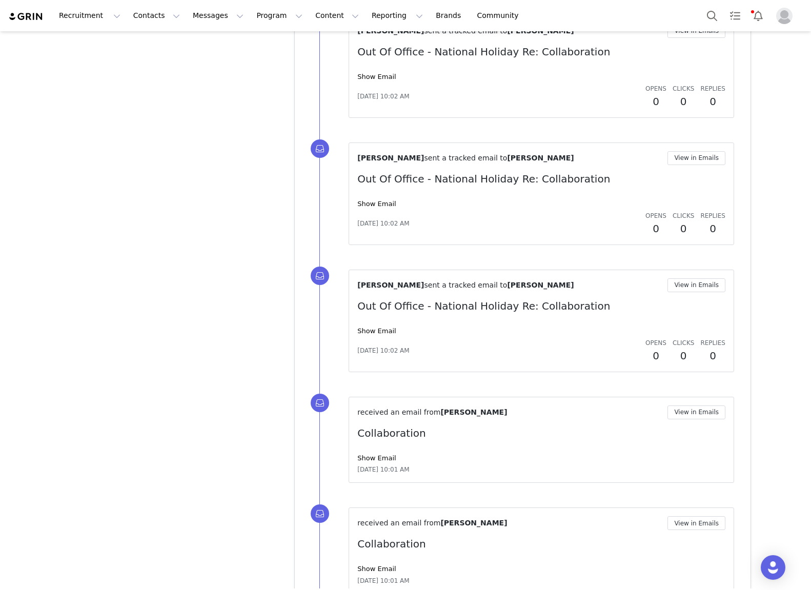
scroll to position [3414, 0]
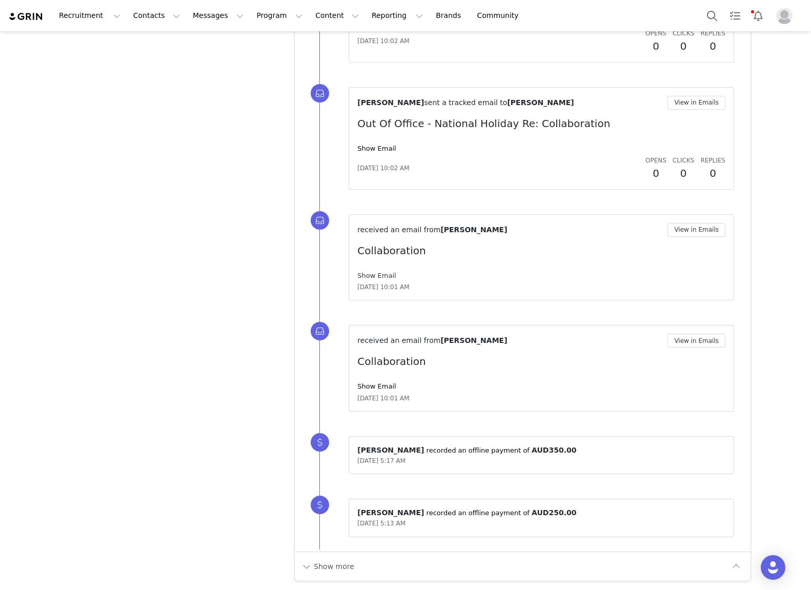
click at [389, 273] on link "Show Email" at bounding box center [376, 276] width 38 height 8
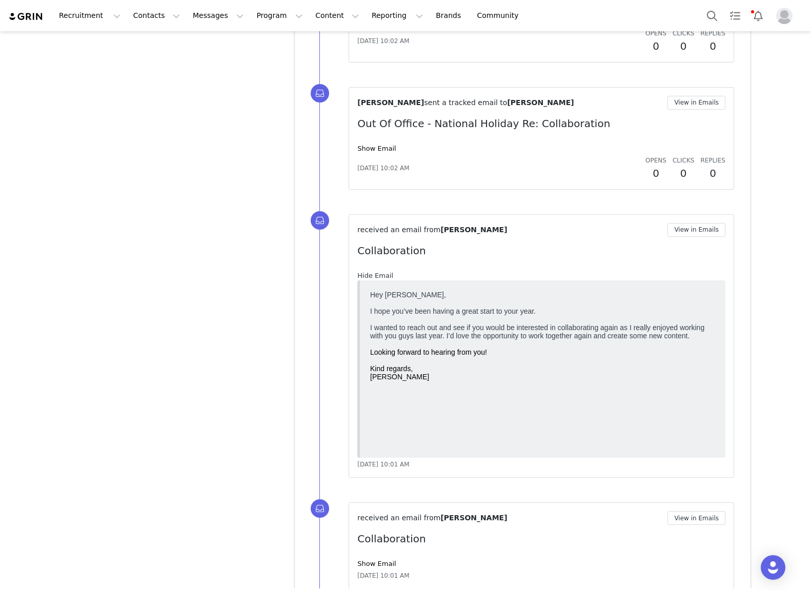
scroll to position [0, 0]
click at [387, 273] on link "Hide Email" at bounding box center [375, 276] width 36 height 8
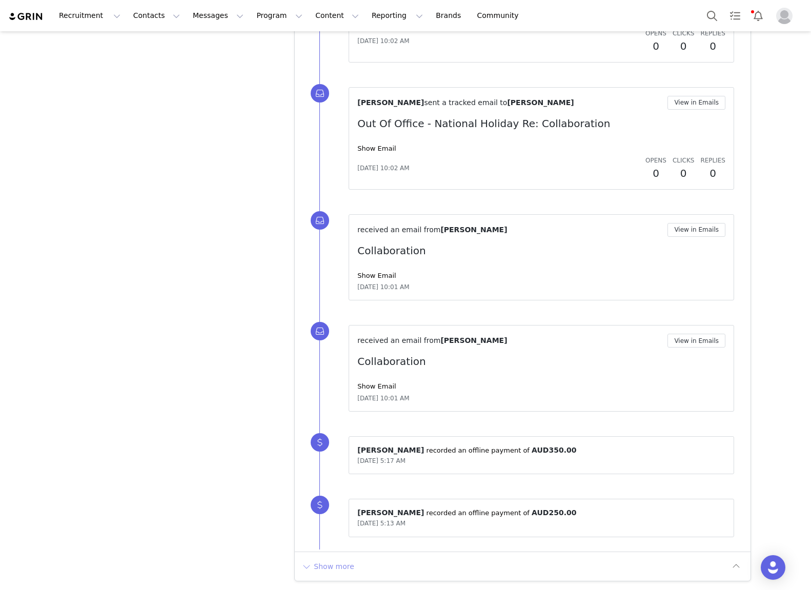
drag, startPoint x: 327, startPoint y: 568, endPoint x: 422, endPoint y: 522, distance: 104.8
click at [331, 568] on button "Show more" at bounding box center [328, 566] width 54 height 16
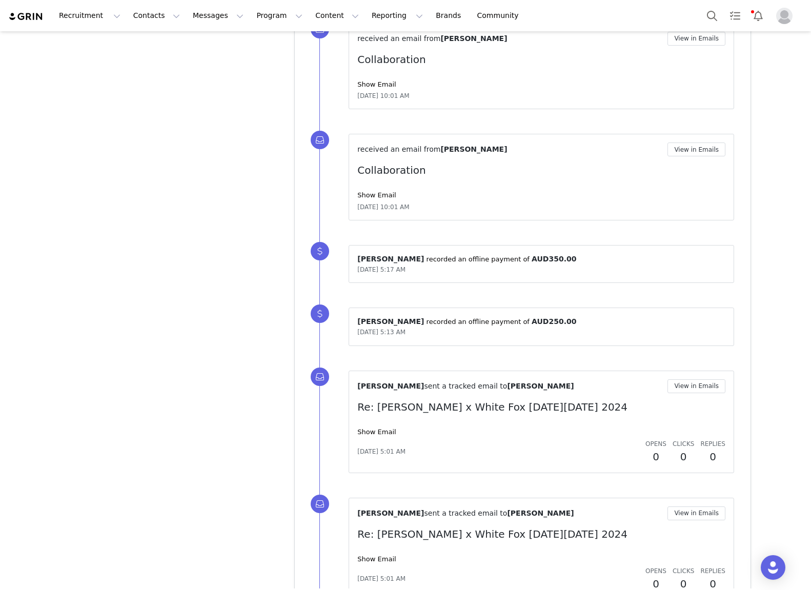
scroll to position [3681, 0]
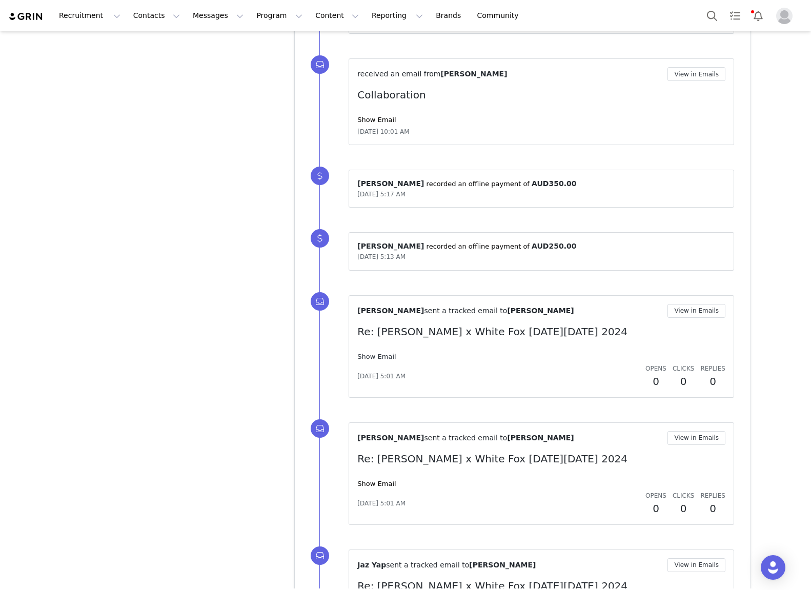
click at [375, 357] on link "Show Email" at bounding box center [376, 357] width 38 height 8
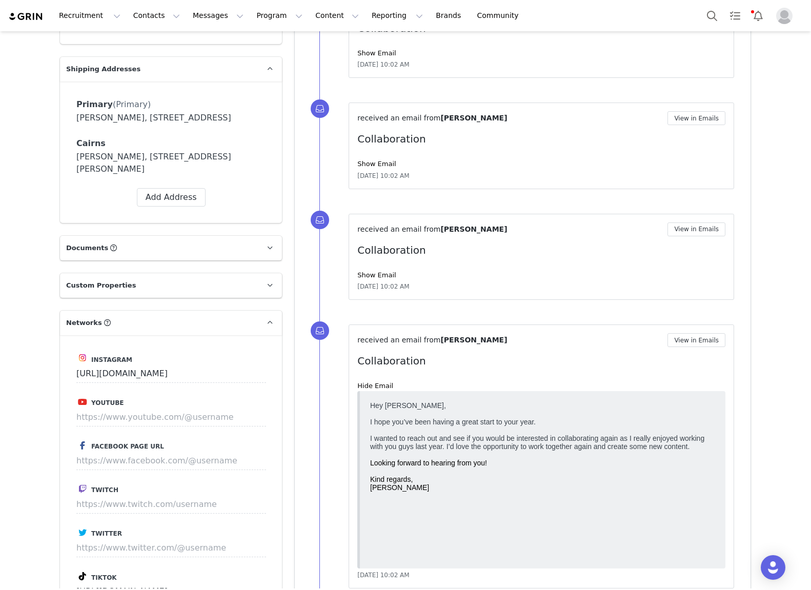
scroll to position [0, 0]
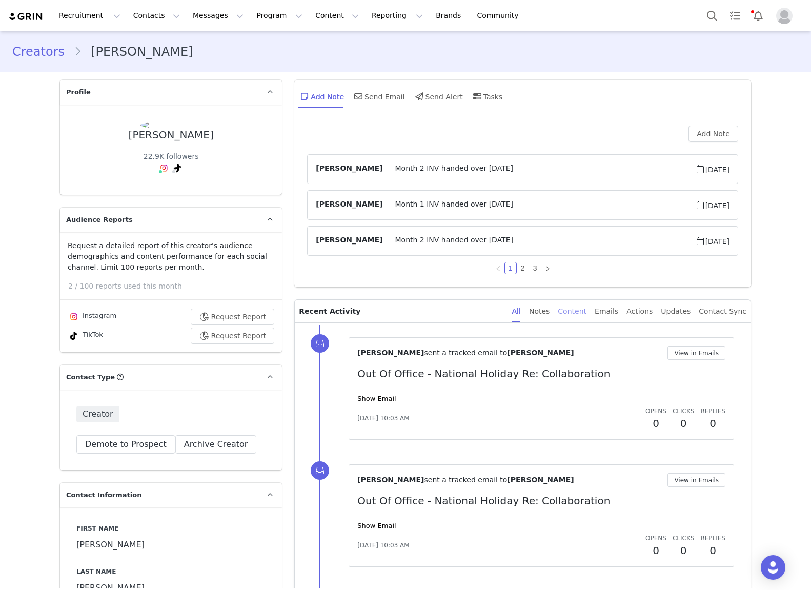
click at [577, 311] on div "Content" at bounding box center [572, 311] width 29 height 23
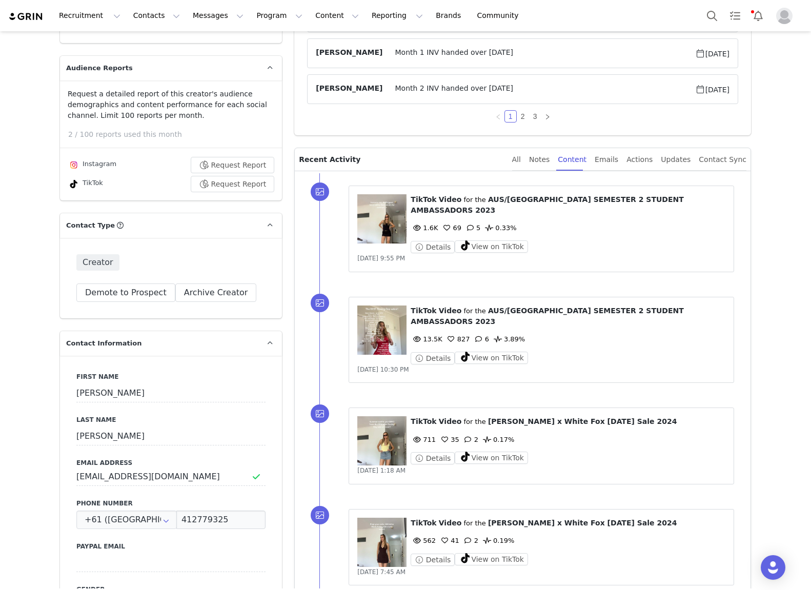
scroll to position [118, 0]
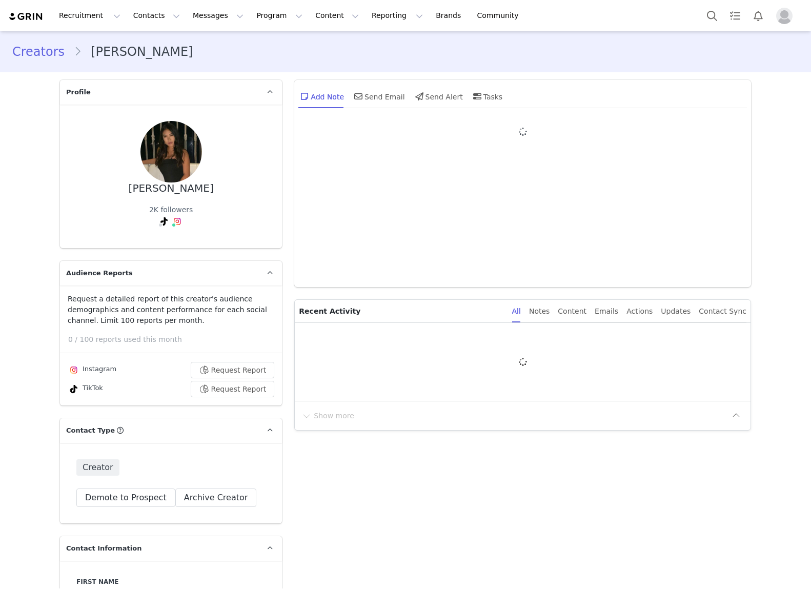
type input "+1 ([GEOGRAPHIC_DATA])"
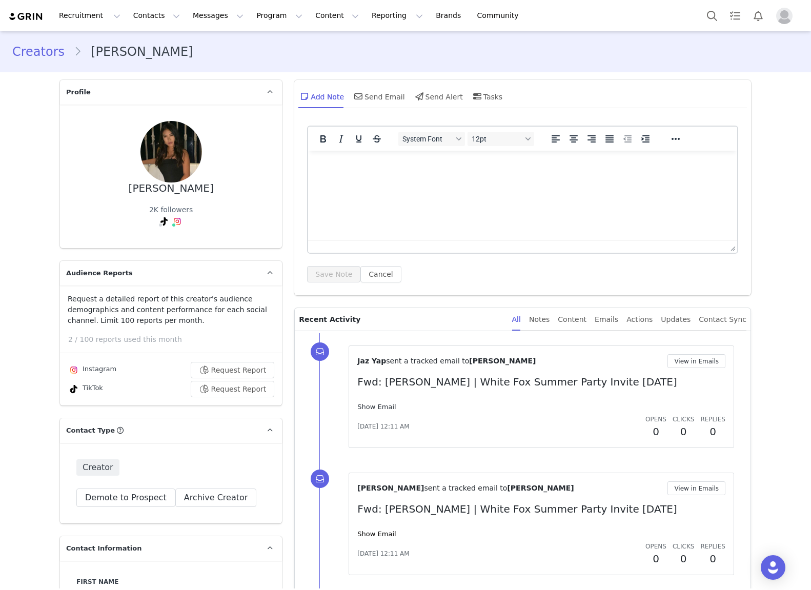
click at [373, 405] on link "Show Email" at bounding box center [376, 407] width 38 height 8
click at [373, 407] on link "Show Email" at bounding box center [376, 407] width 38 height 8
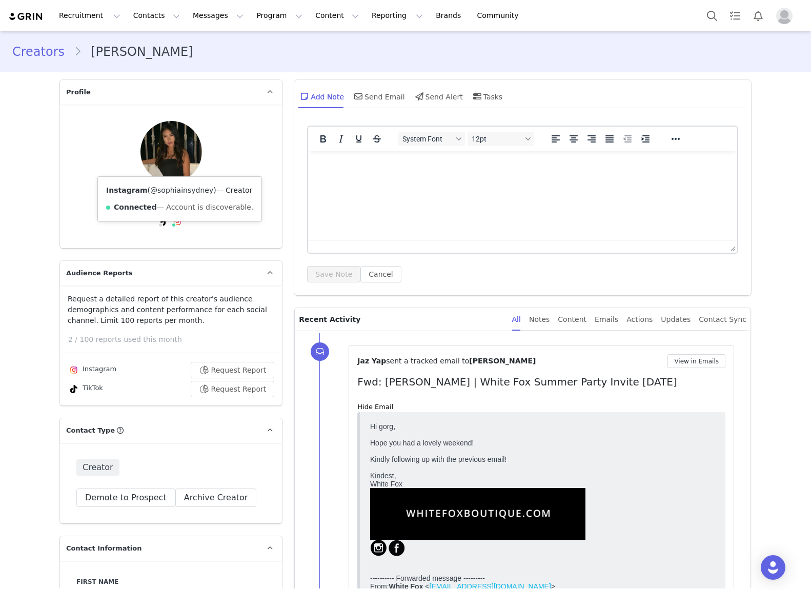
click at [178, 191] on link "@sophiainsydney" at bounding box center [181, 190] width 63 height 8
click at [151, 191] on link "@sophiainsydney" at bounding box center [144, 190] width 63 height 8
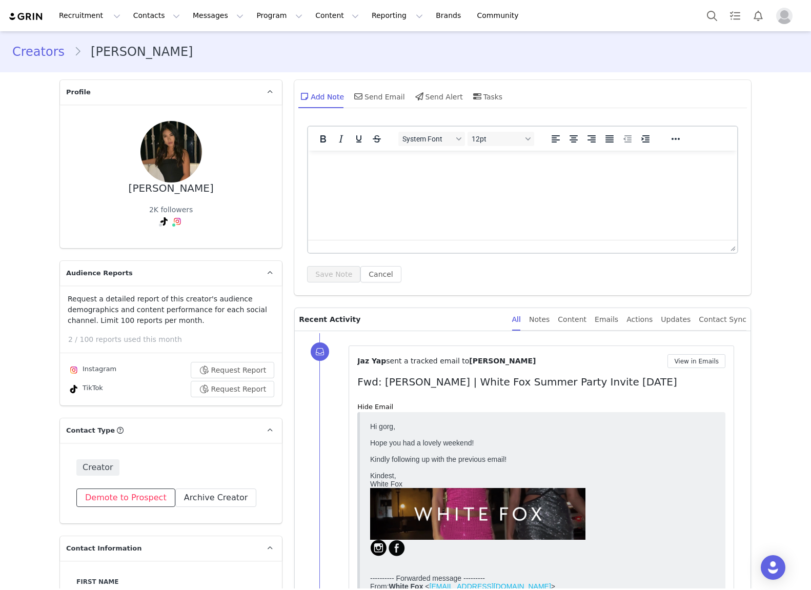
click at [150, 489] on button "Demote to Prospect" at bounding box center [125, 498] width 99 height 18
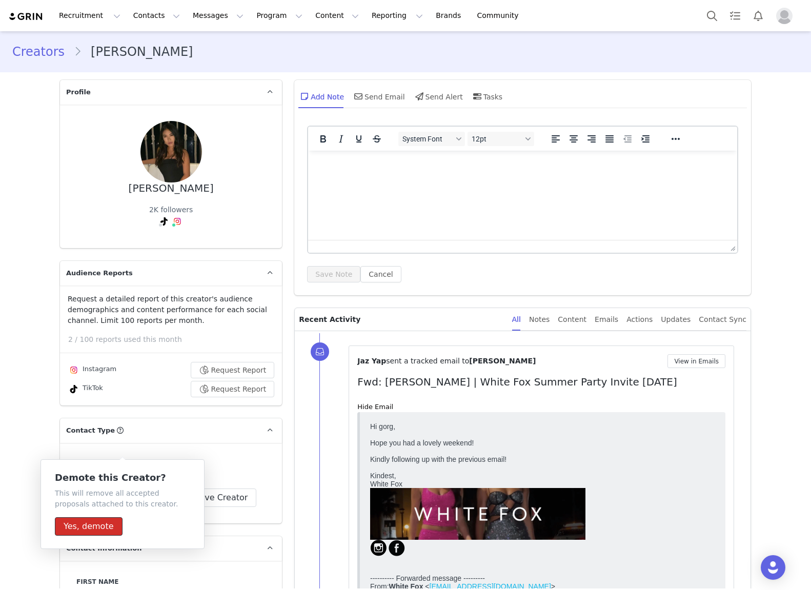
drag, startPoint x: 84, startPoint y: 524, endPoint x: 101, endPoint y: 497, distance: 31.3
click at [85, 523] on button "Yes, demote" at bounding box center [89, 526] width 68 height 18
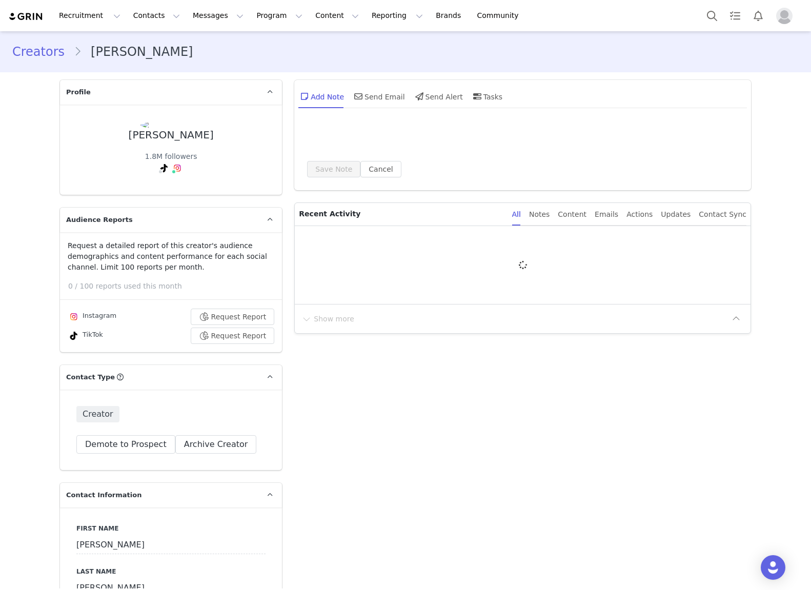
type input "+1 ([GEOGRAPHIC_DATA])"
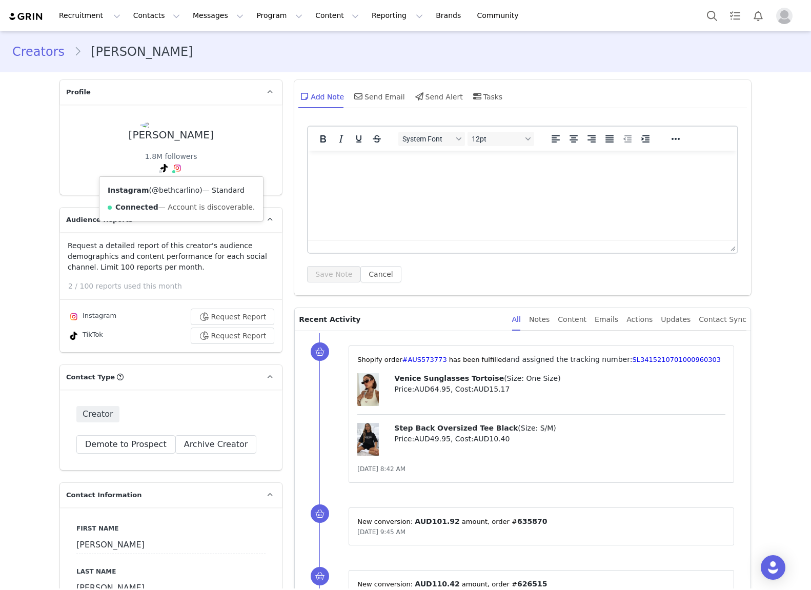
click at [176, 193] on link "@bethcarlino" at bounding box center [176, 190] width 48 height 8
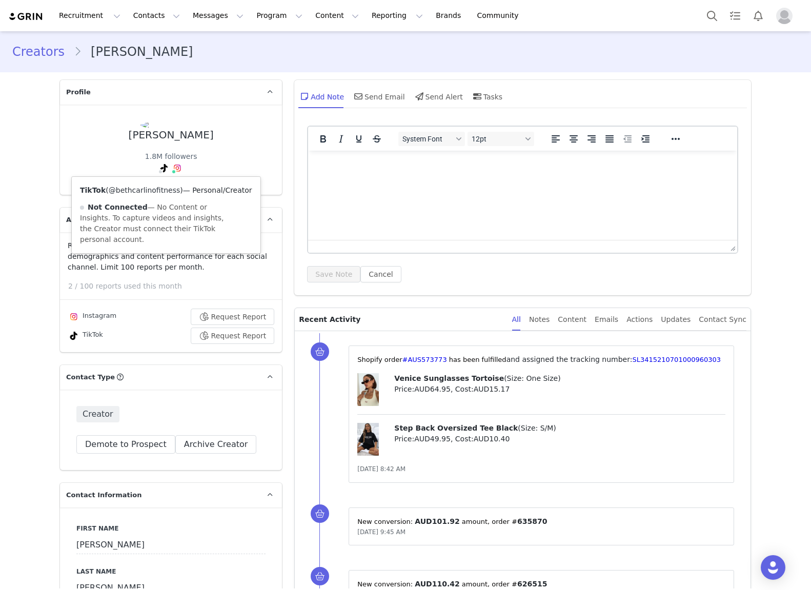
click at [157, 189] on link "@bethcarlinofitness" at bounding box center [145, 190] width 72 height 8
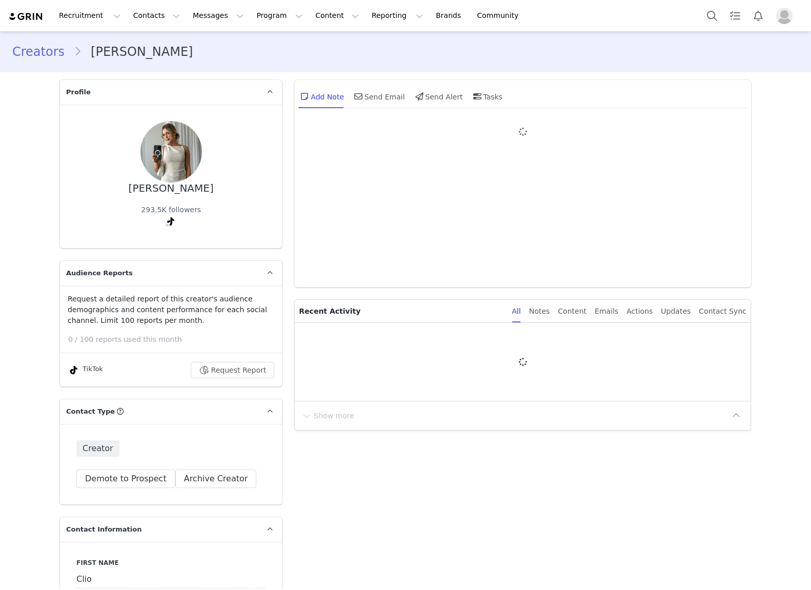
type input "+1 ([GEOGRAPHIC_DATA])"
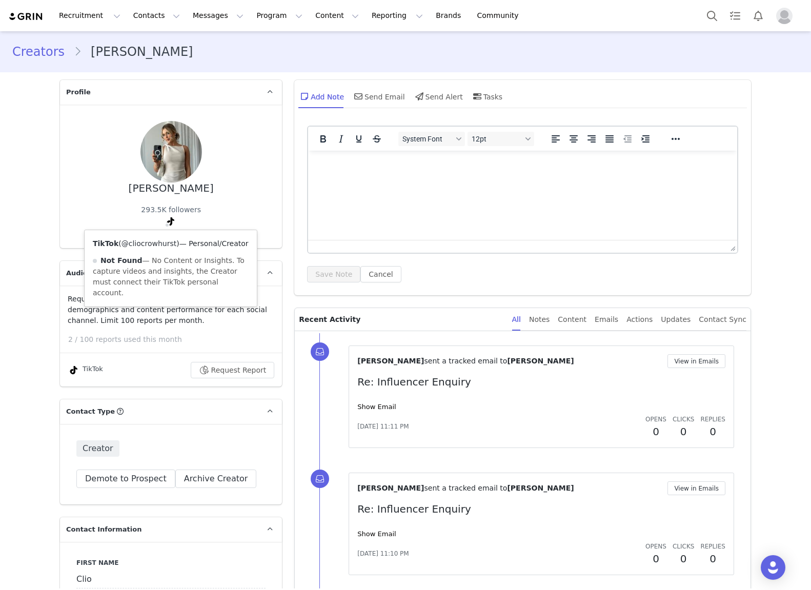
click at [157, 244] on link "@cliocrowhurst" at bounding box center [149, 244] width 55 height 8
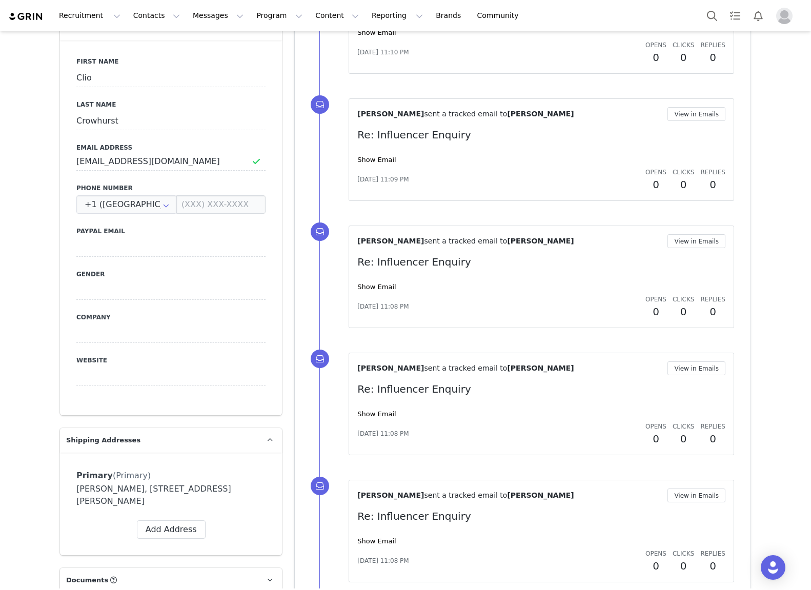
scroll to position [624, 0]
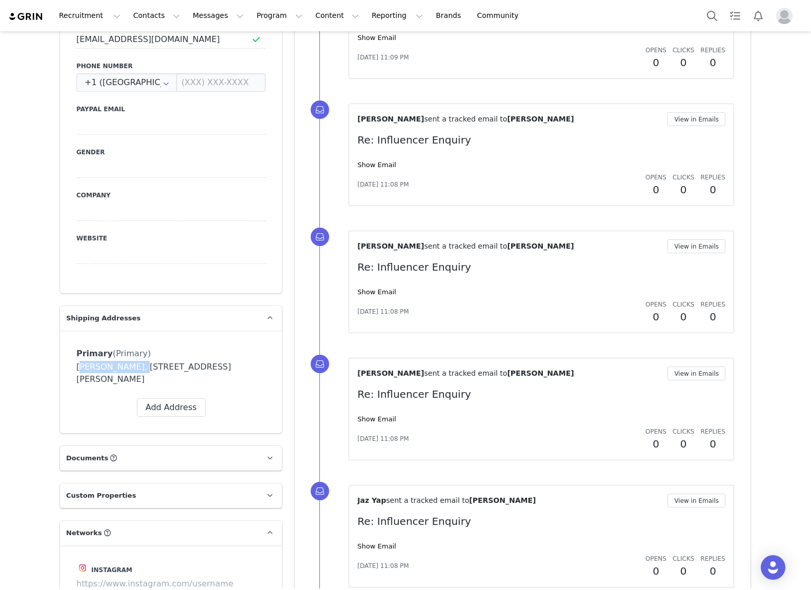
drag, startPoint x: 131, startPoint y: 367, endPoint x: 6, endPoint y: 369, distance: 125.2
copy div "Clio Crowhurst"
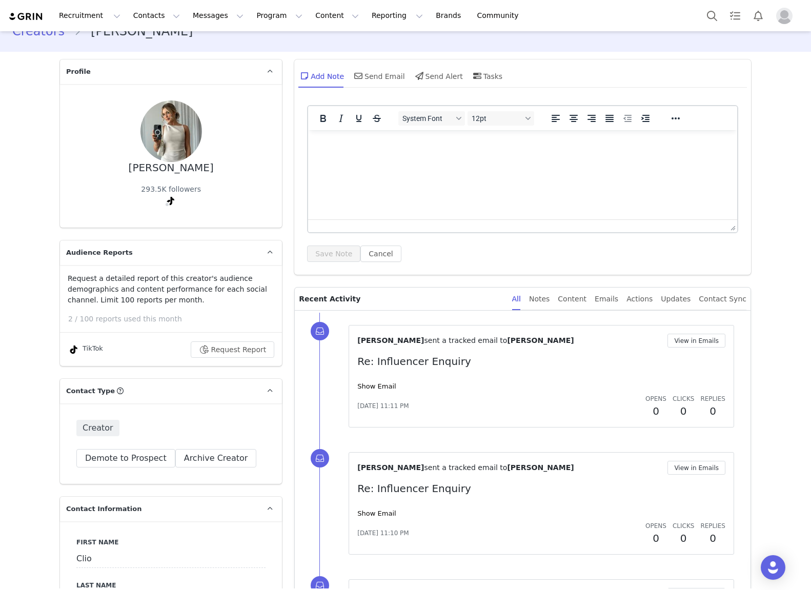
scroll to position [0, 0]
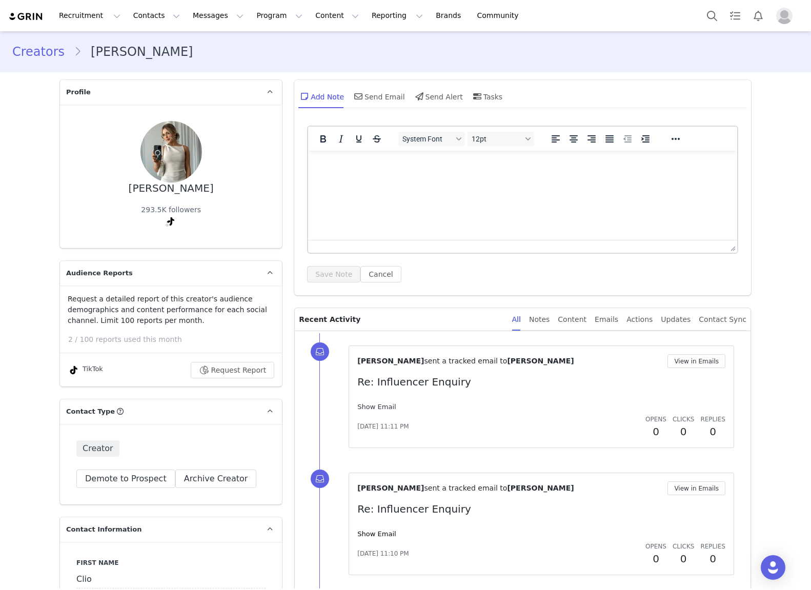
click at [372, 409] on link "Show Email" at bounding box center [376, 407] width 38 height 8
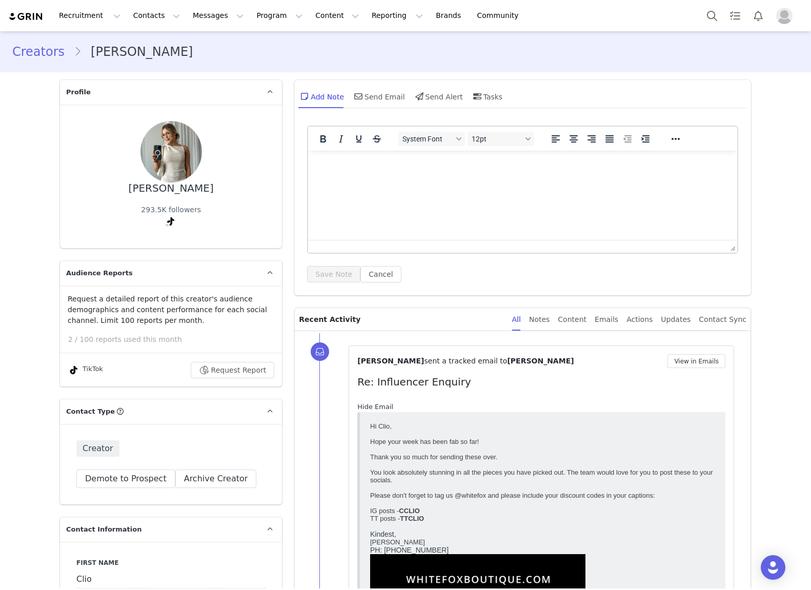
click at [377, 408] on link "Hide Email" at bounding box center [375, 407] width 36 height 8
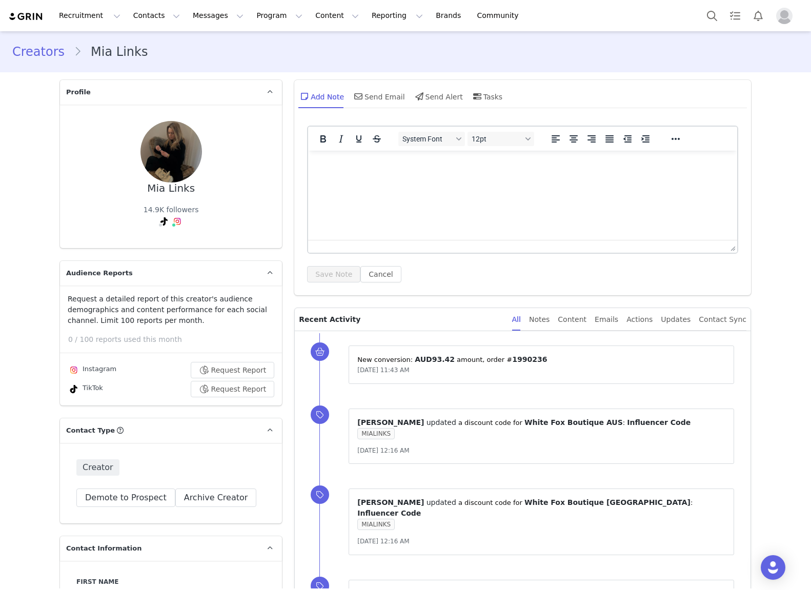
type input "+1 ([GEOGRAPHIC_DATA])"
click at [174, 193] on link "@miajlinks" at bounding box center [171, 190] width 39 height 8
click at [144, 189] on link "@mialinks1" at bounding box center [136, 190] width 42 height 8
click at [168, 190] on link "@miajlinks" at bounding box center [171, 190] width 39 height 8
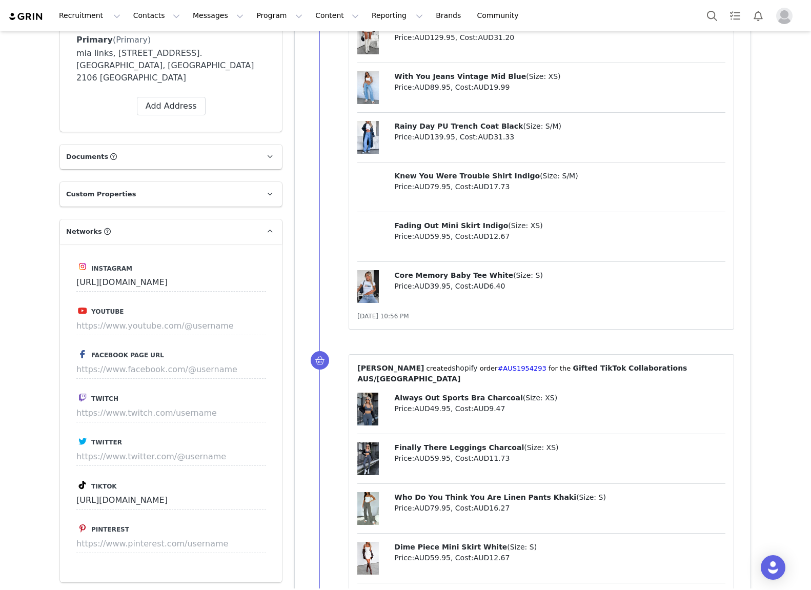
scroll to position [911, 0]
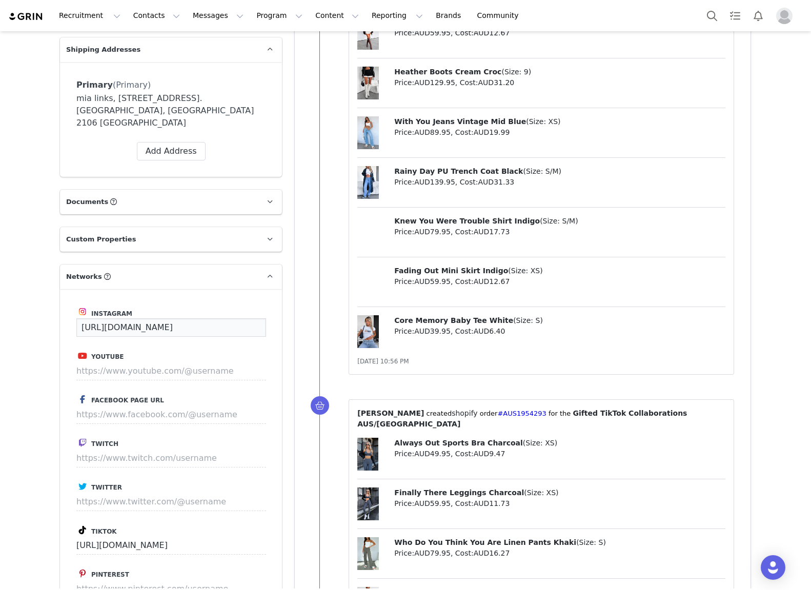
drag, startPoint x: 173, startPoint y: 252, endPoint x: 172, endPoint y: 262, distance: 9.8
click at [172, 318] on input "https://www.instagram.com/miajlinks/" at bounding box center [171, 327] width 190 height 18
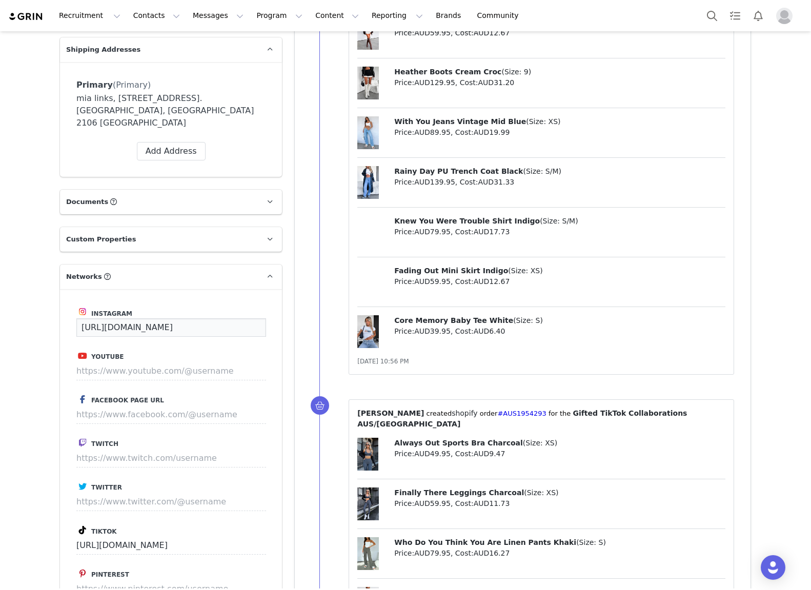
paste input "links1"
type input "https://www.instagram.com/mialinks1/"
click at [255, 318] on button "Save" at bounding box center [246, 327] width 37 height 18
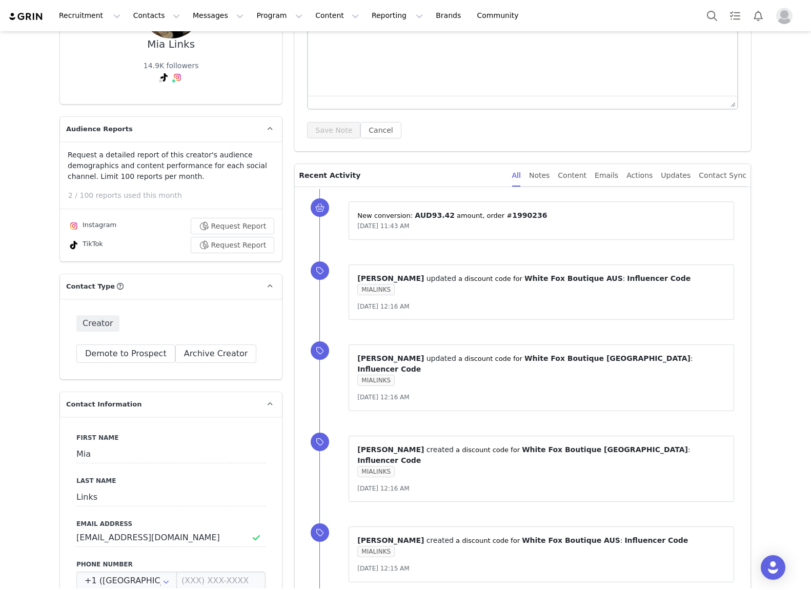
scroll to position [0, 0]
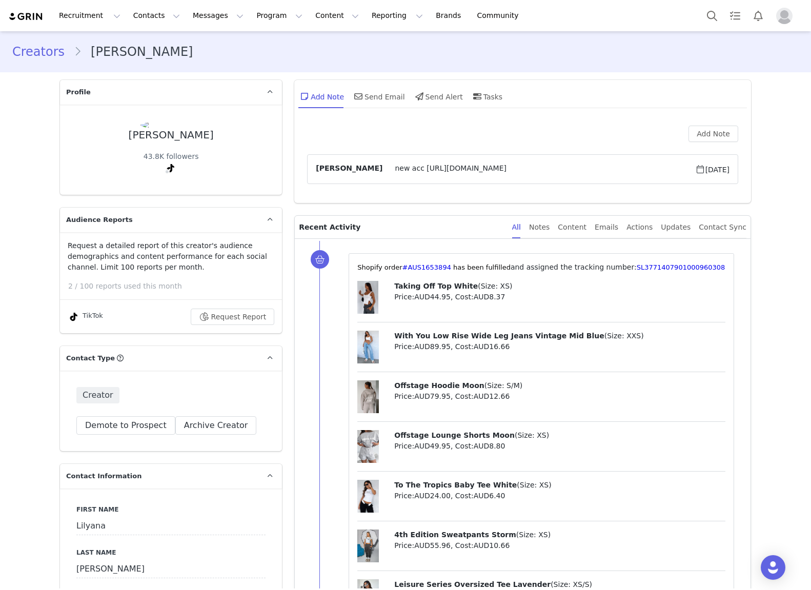
type input "+1 ([GEOGRAPHIC_DATA])"
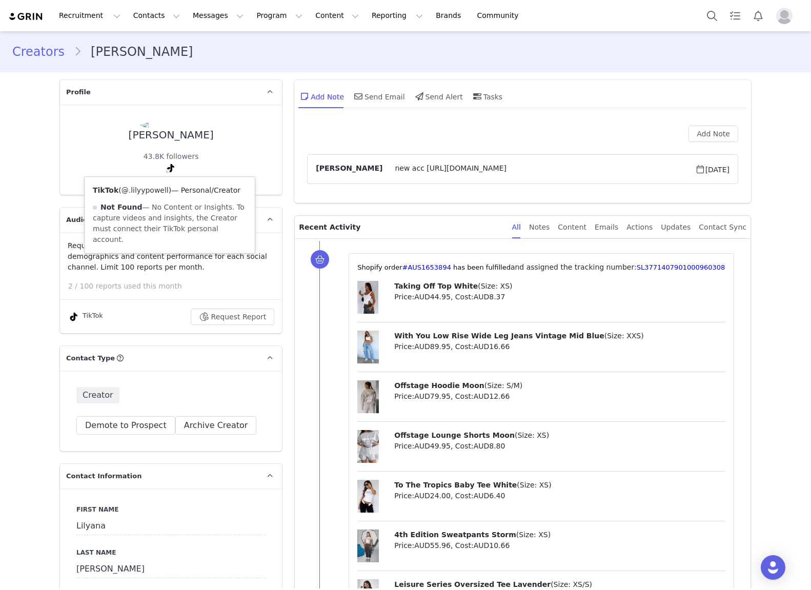
click at [156, 190] on link "@.lilyypowell" at bounding box center [145, 190] width 47 height 8
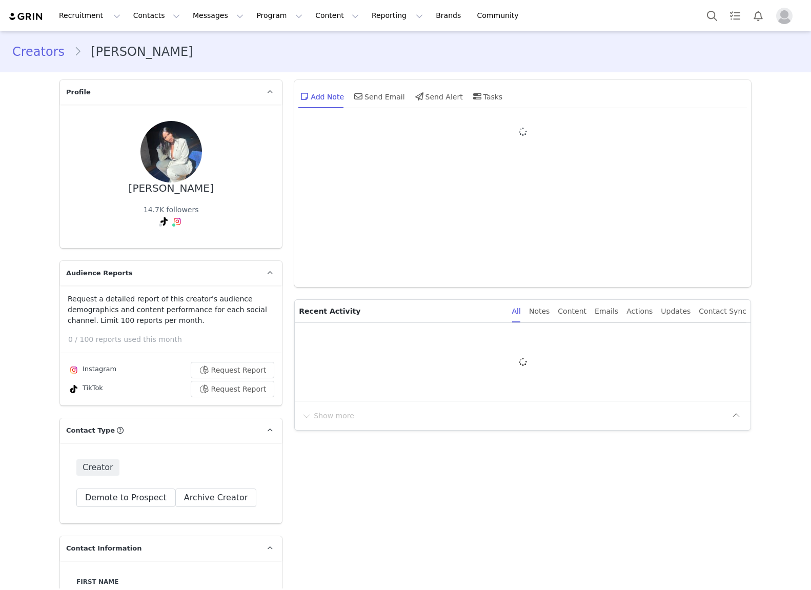
type input "+1 ([GEOGRAPHIC_DATA])"
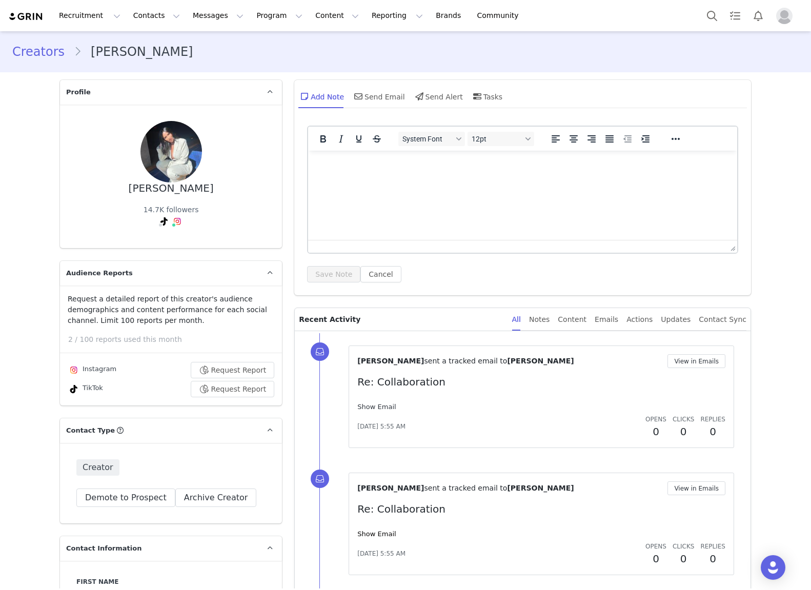
click at [379, 409] on link "Show Email" at bounding box center [376, 407] width 38 height 8
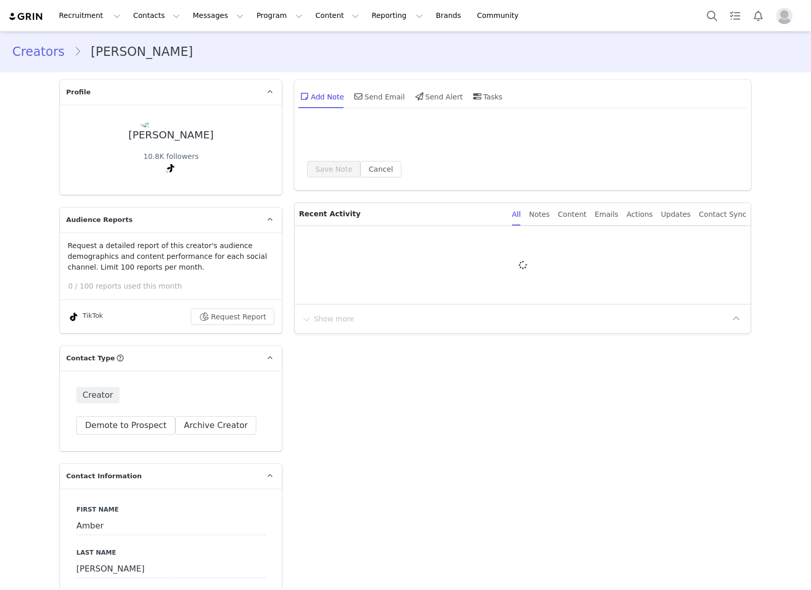
type input "+1 ([GEOGRAPHIC_DATA])"
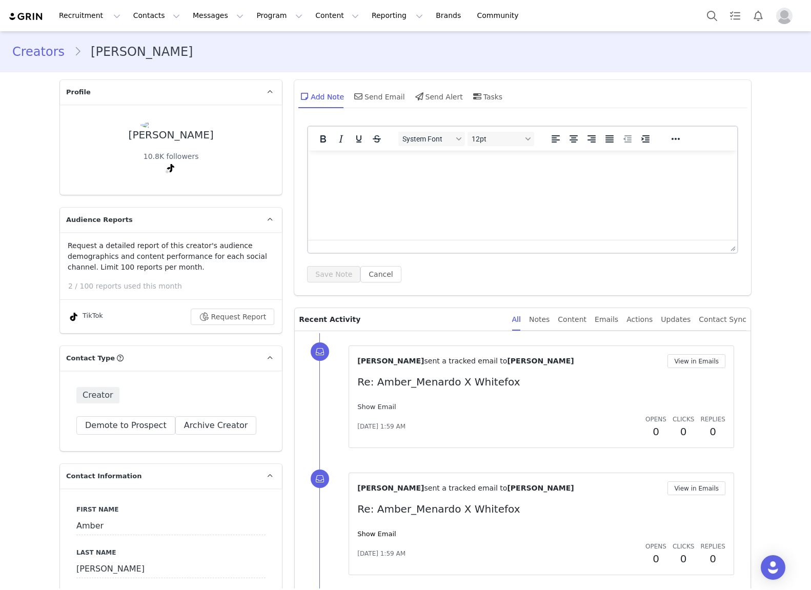
click at [385, 408] on link "Show Email" at bounding box center [376, 407] width 38 height 8
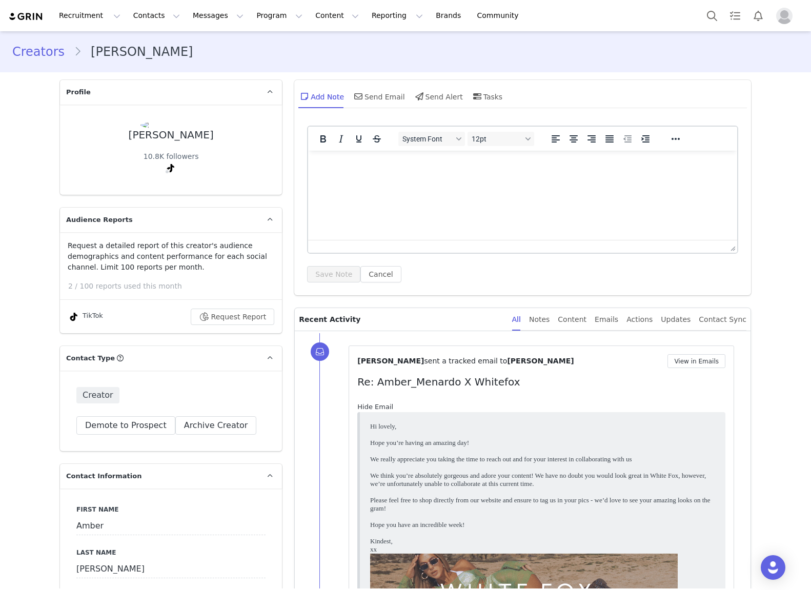
click at [384, 408] on link "Hide Email" at bounding box center [375, 407] width 36 height 8
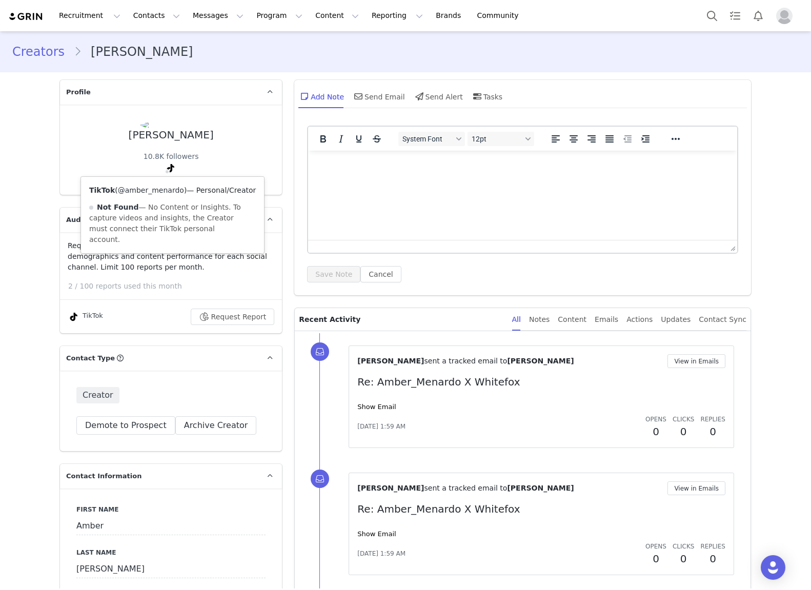
click at [165, 194] on link "@amber_menardo" at bounding box center [151, 190] width 66 height 8
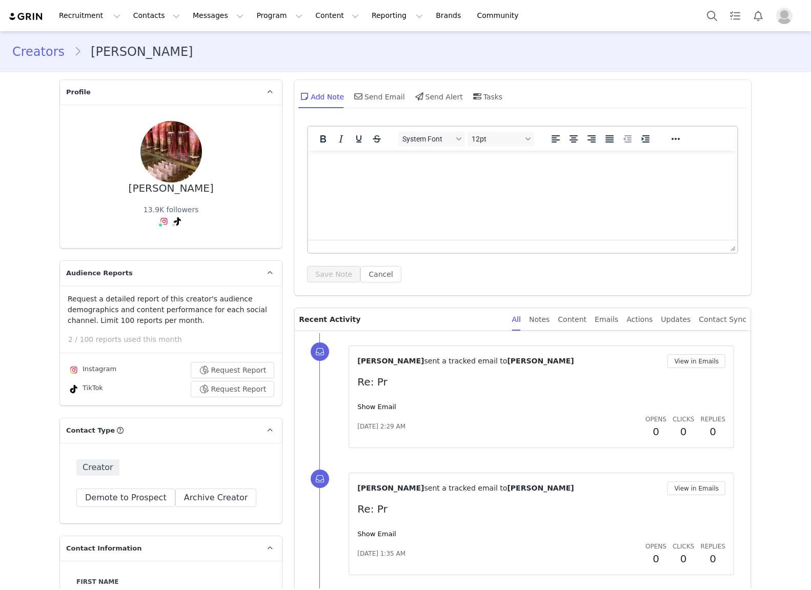
type input "+1 ([GEOGRAPHIC_DATA])"
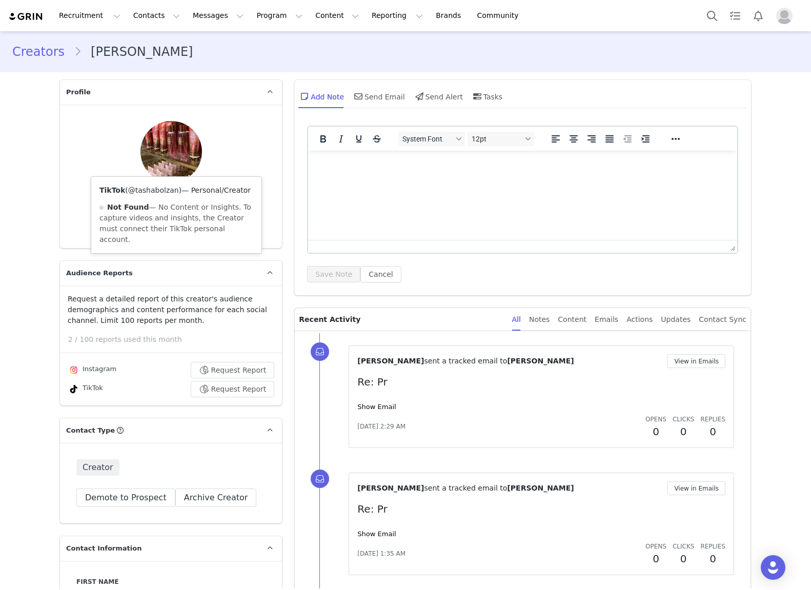
click at [162, 192] on link "@tashabolzan" at bounding box center [153, 190] width 51 height 8
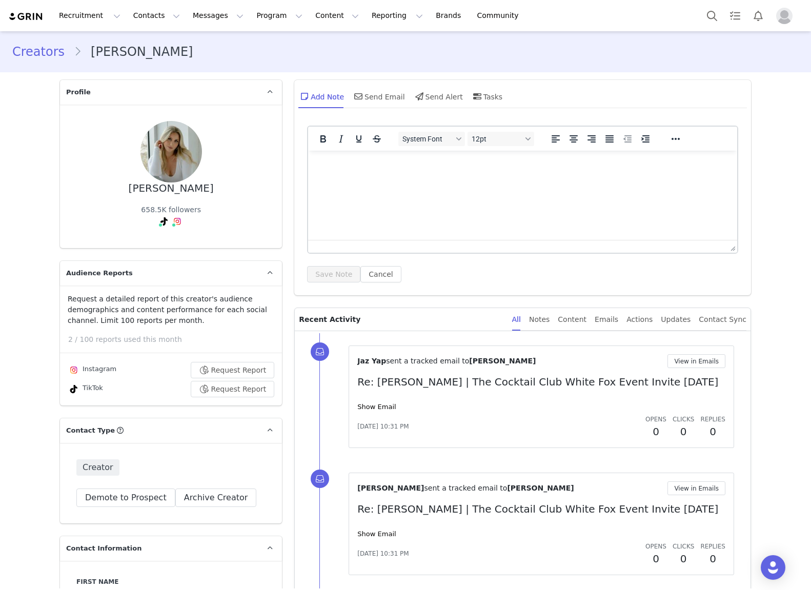
type input "+1 ([GEOGRAPHIC_DATA])"
click at [376, 411] on link "Show Email" at bounding box center [376, 407] width 38 height 8
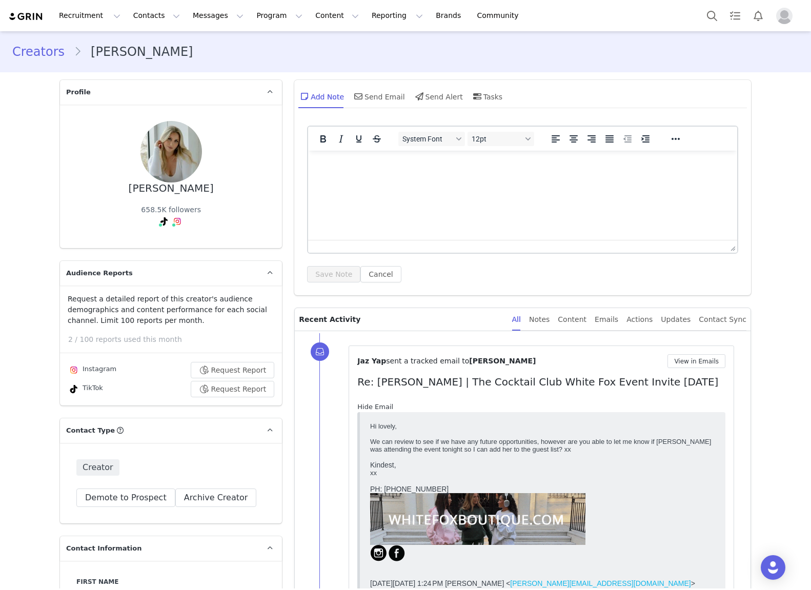
click at [376, 411] on link "Hide Email" at bounding box center [375, 407] width 36 height 8
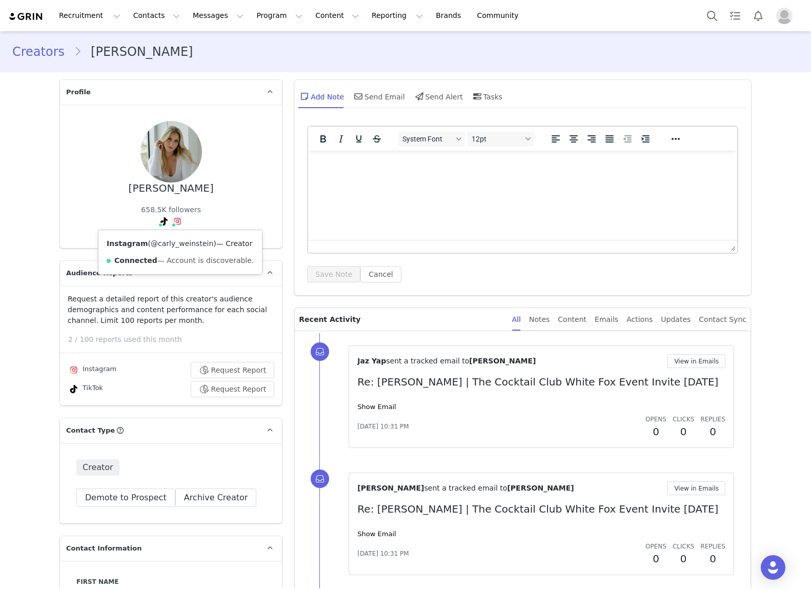
click at [176, 241] on link "@carly_weinstein" at bounding box center [182, 244] width 63 height 8
click at [154, 243] on link "@carlyweinstein1" at bounding box center [144, 244] width 64 height 8
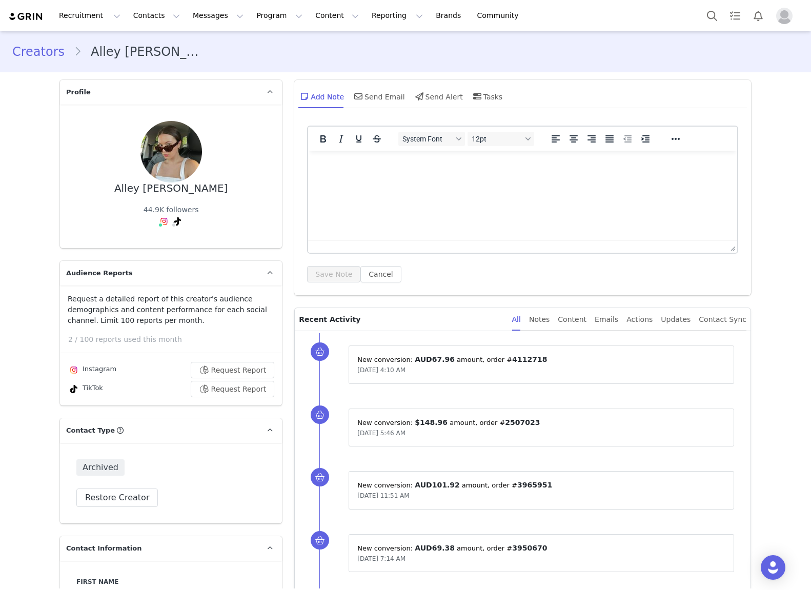
type input "+1 ([GEOGRAPHIC_DATA])"
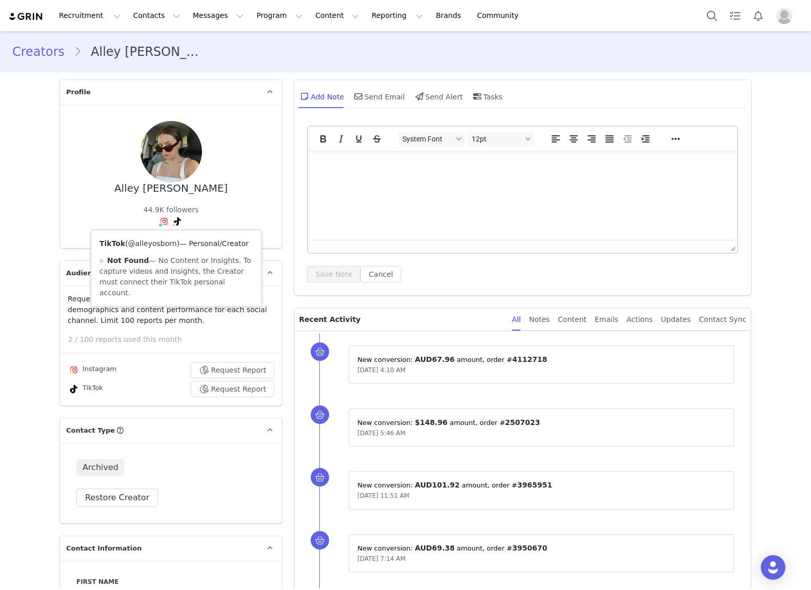
click at [159, 246] on link "@alleyosborn" at bounding box center [152, 244] width 49 height 8
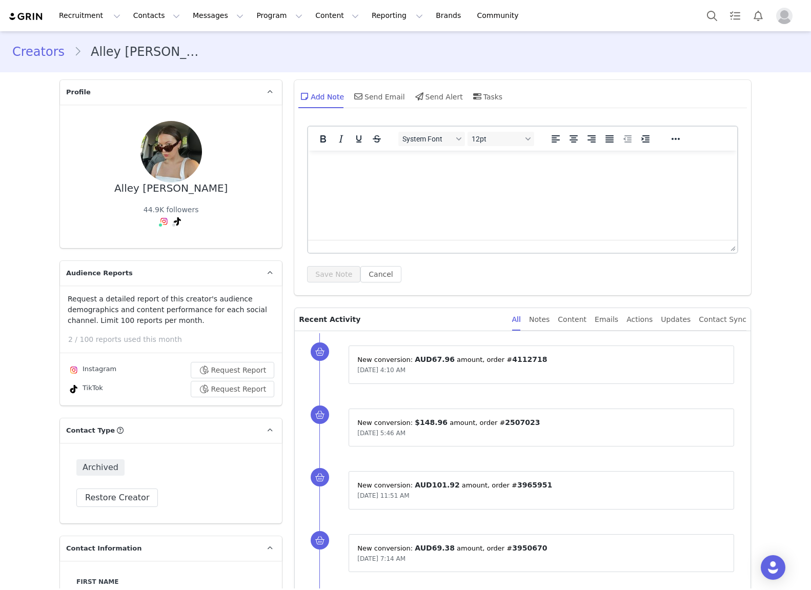
click at [266, 173] on div "Alley Osborn 44.9K followers Instagram ( @alleyosborn ) — Standard Connected — …" at bounding box center [170, 176] width 189 height 111
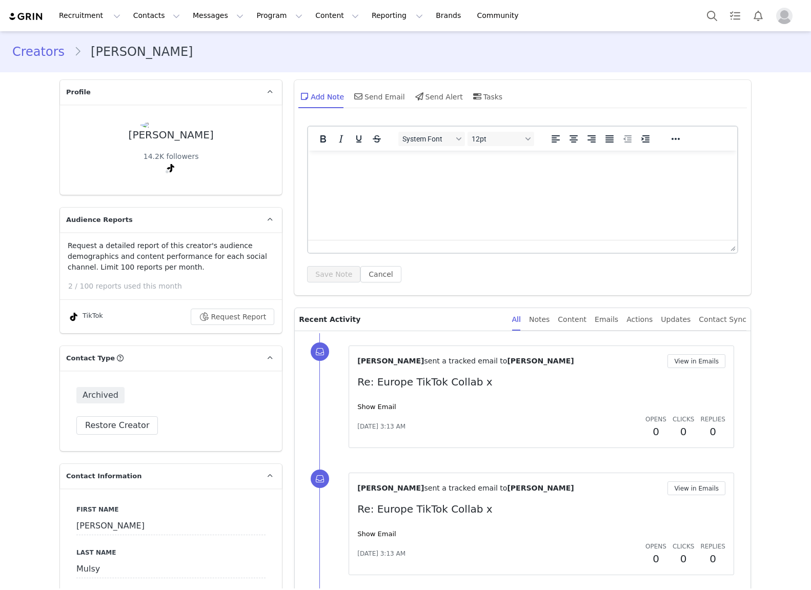
type input "+1 ([GEOGRAPHIC_DATA])"
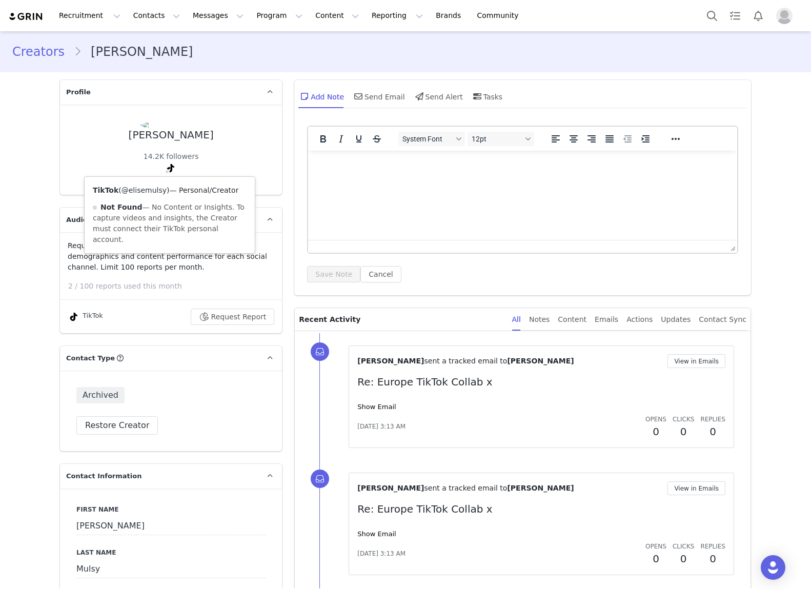
click at [153, 191] on link "@elisemulsy" at bounding box center [144, 190] width 45 height 8
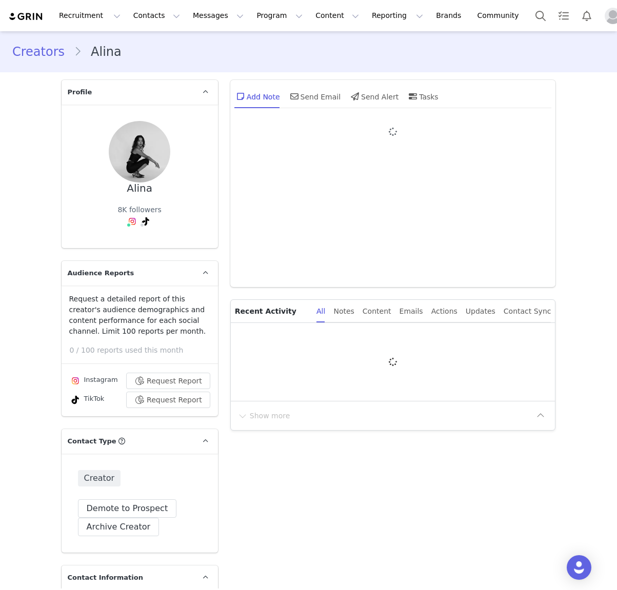
type input "+1 ([GEOGRAPHIC_DATA])"
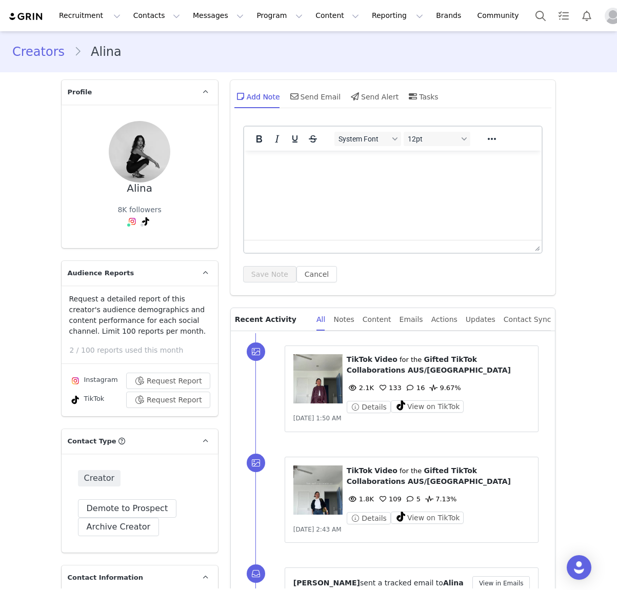
scroll to position [59, 0]
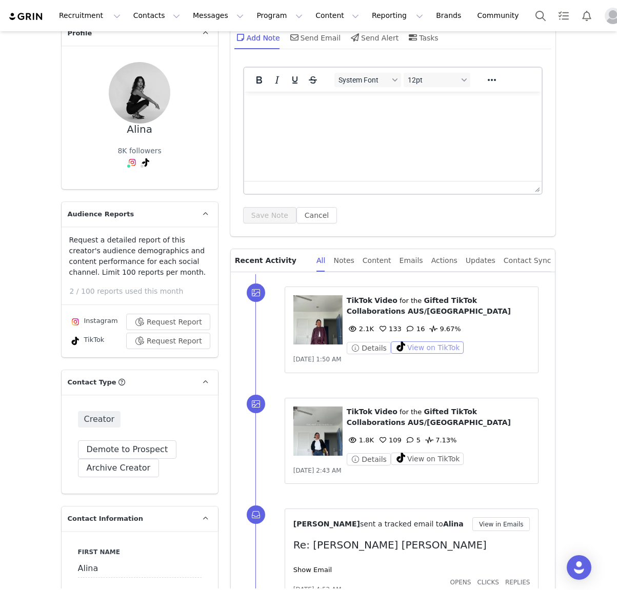
click at [424, 348] on button "View on TikTok" at bounding box center [427, 348] width 73 height 12
click at [417, 454] on button "View on TikTok" at bounding box center [427, 459] width 73 height 12
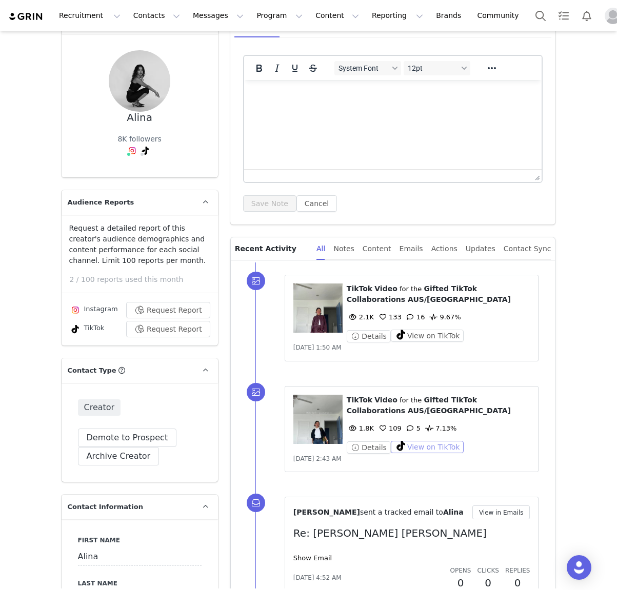
scroll to position [0, 0]
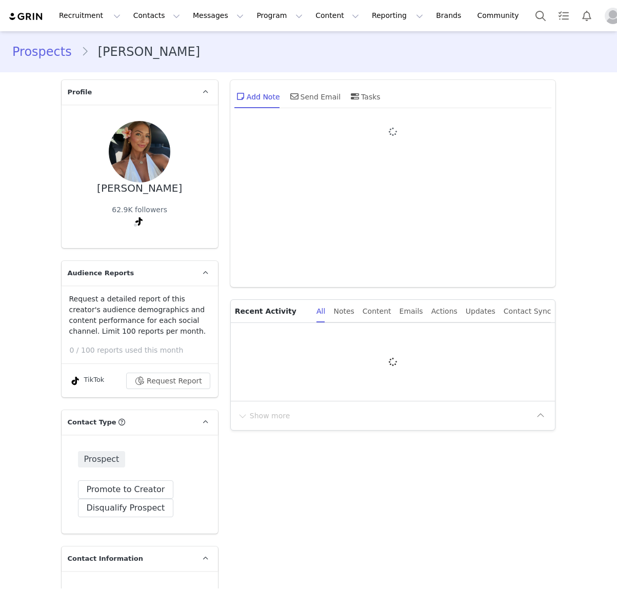
type input "+1 ([GEOGRAPHIC_DATA])"
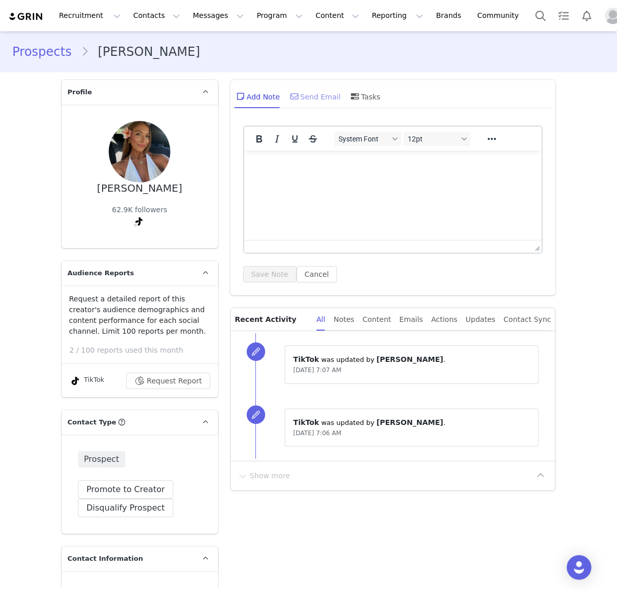
click at [328, 95] on div "Send Email" at bounding box center [314, 96] width 53 height 25
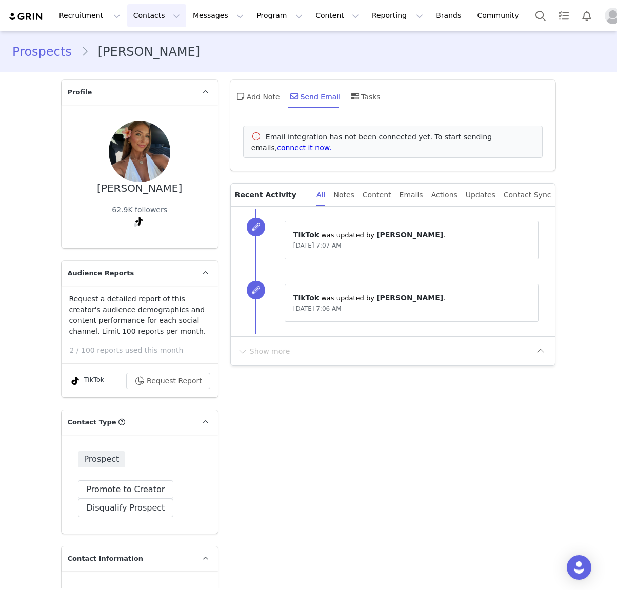
click at [146, 15] on button "Contacts Contacts" at bounding box center [156, 15] width 59 height 23
click at [152, 66] on p "Prospects" at bounding box center [145, 64] width 34 height 11
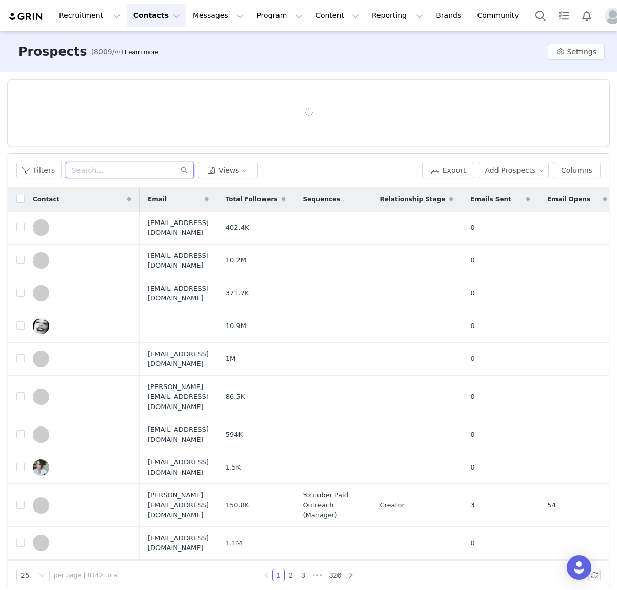
click at [99, 164] on input "text" at bounding box center [130, 170] width 128 height 16
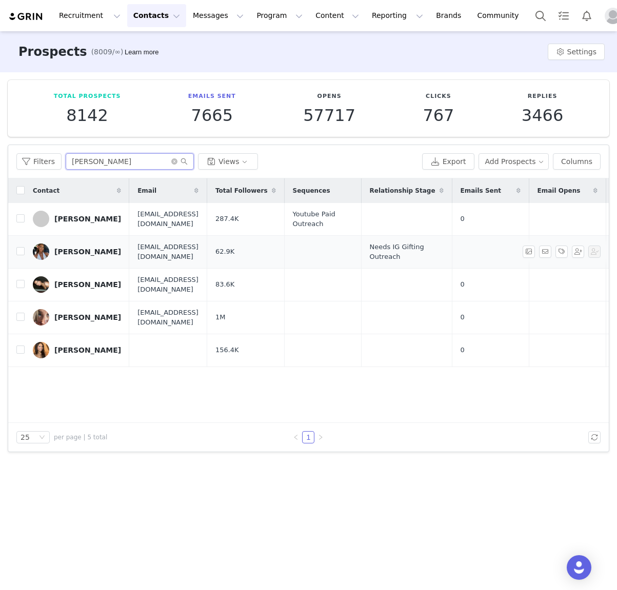
type input "[PERSON_NAME]"
click at [70, 252] on div "[PERSON_NAME]" at bounding box center [87, 252] width 67 height 8
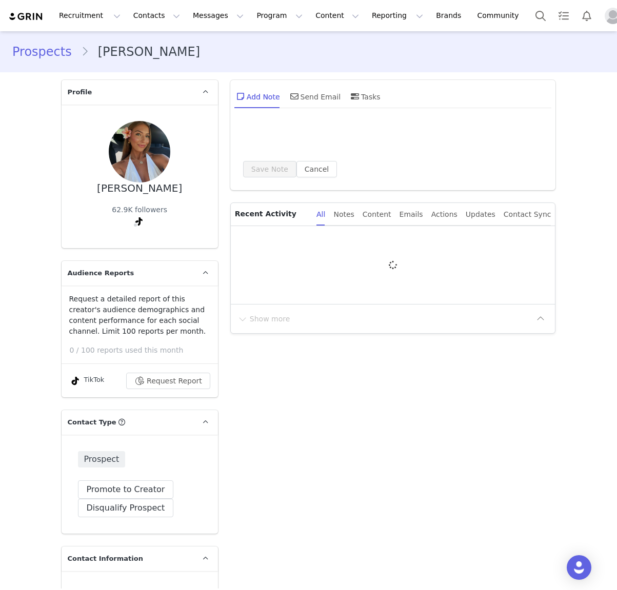
type input "+1 ([GEOGRAPHIC_DATA])"
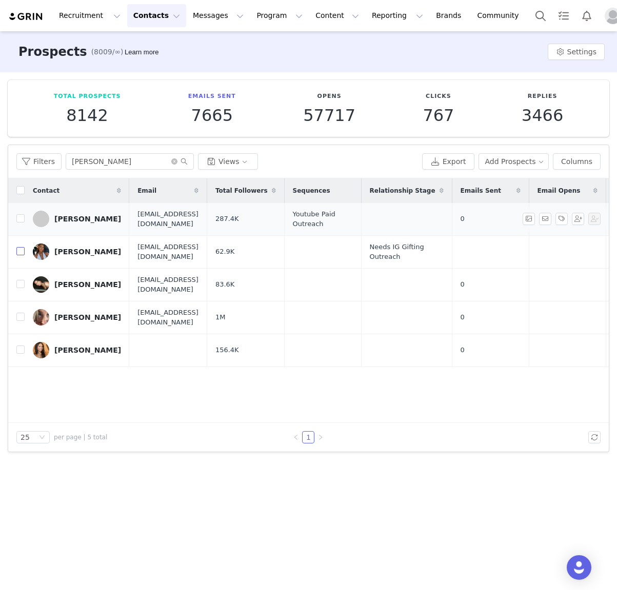
click at [21, 251] on input "checkbox" at bounding box center [20, 251] width 8 height 8
checkbox input "true"
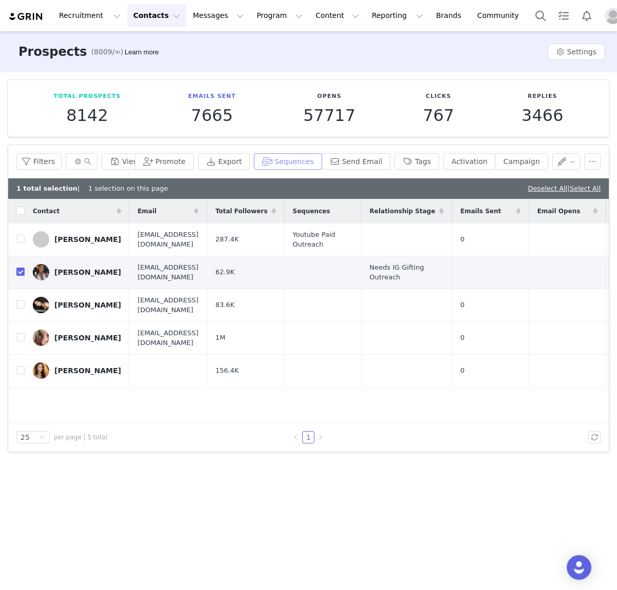
click at [299, 163] on button "Sequences" at bounding box center [288, 161] width 68 height 16
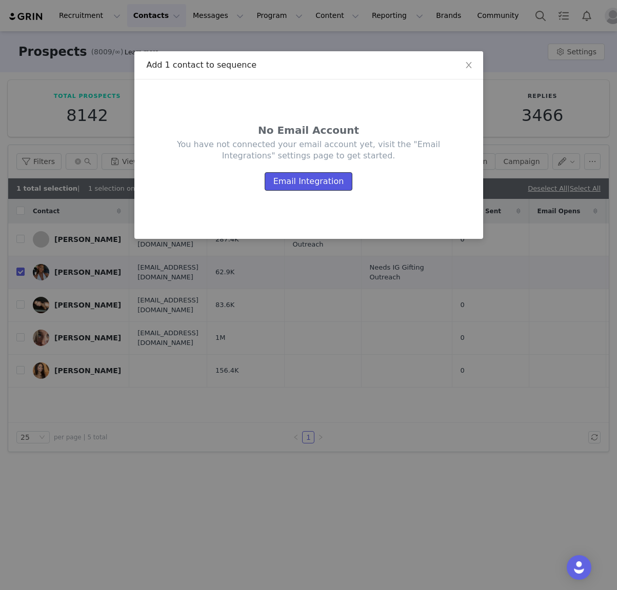
click at [305, 178] on button "Email Integration" at bounding box center [309, 181] width 88 height 18
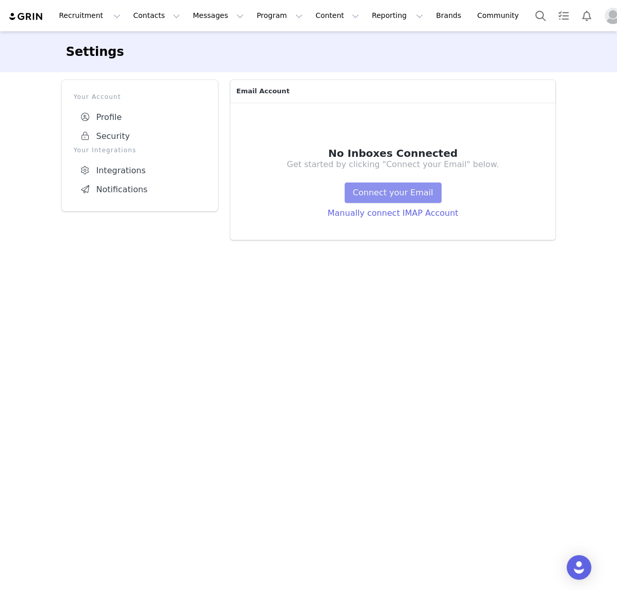
click at [421, 194] on button "Connect your Email" at bounding box center [393, 193] width 97 height 21
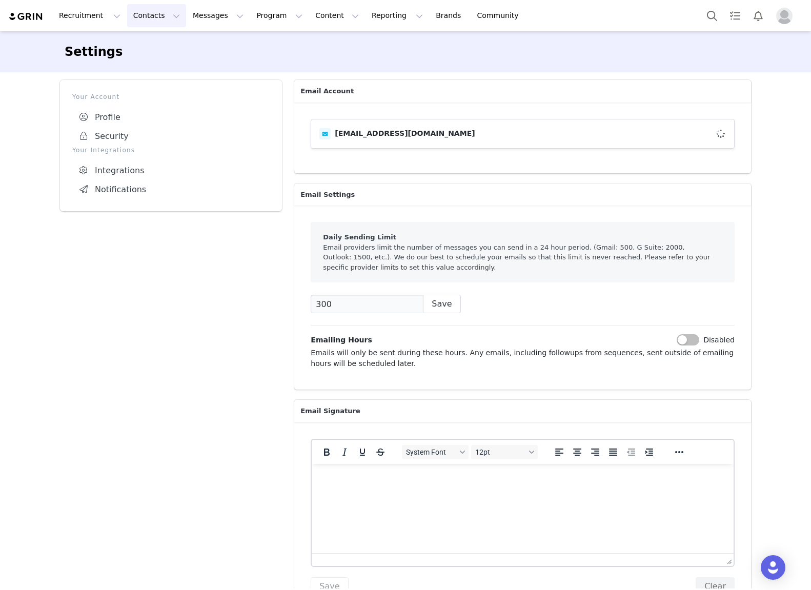
click at [154, 21] on button "Contacts Contacts" at bounding box center [156, 15] width 59 height 23
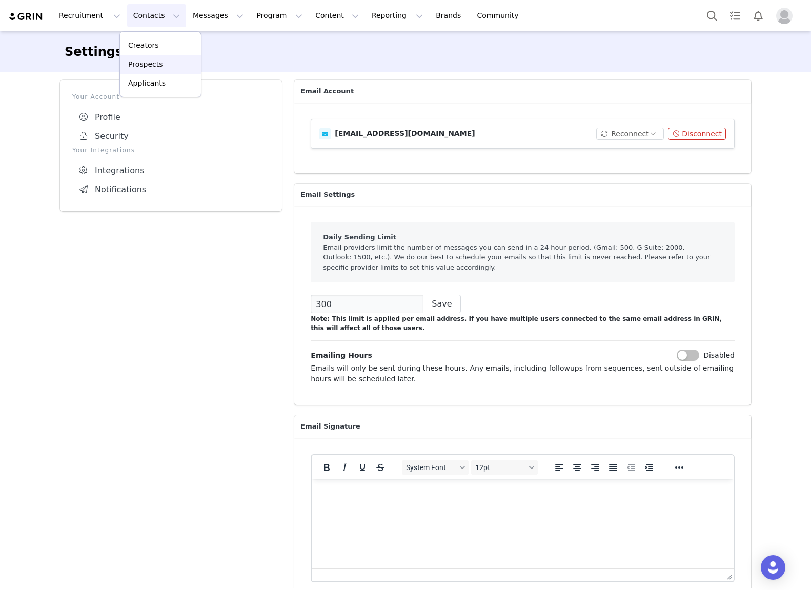
click at [162, 64] on div "Prospects" at bounding box center [160, 64] width 69 height 11
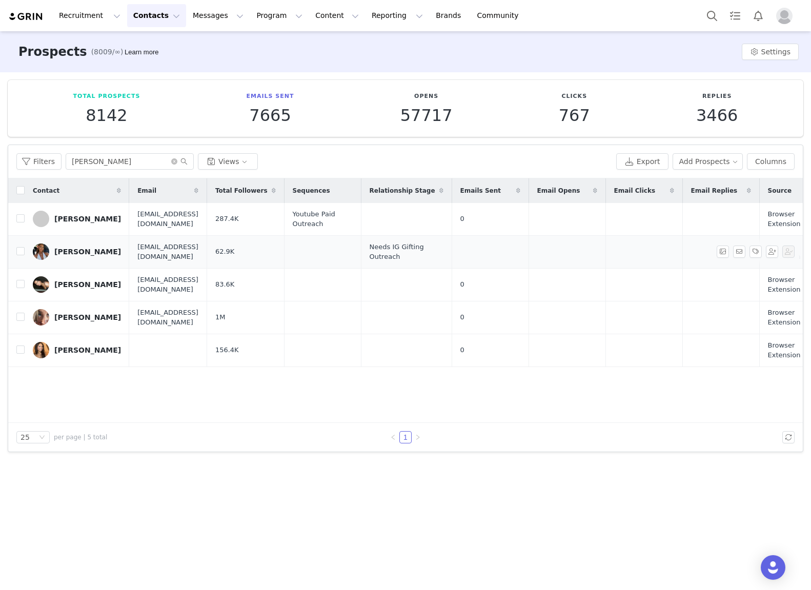
click at [76, 254] on div "[PERSON_NAME]" at bounding box center [87, 252] width 67 height 8
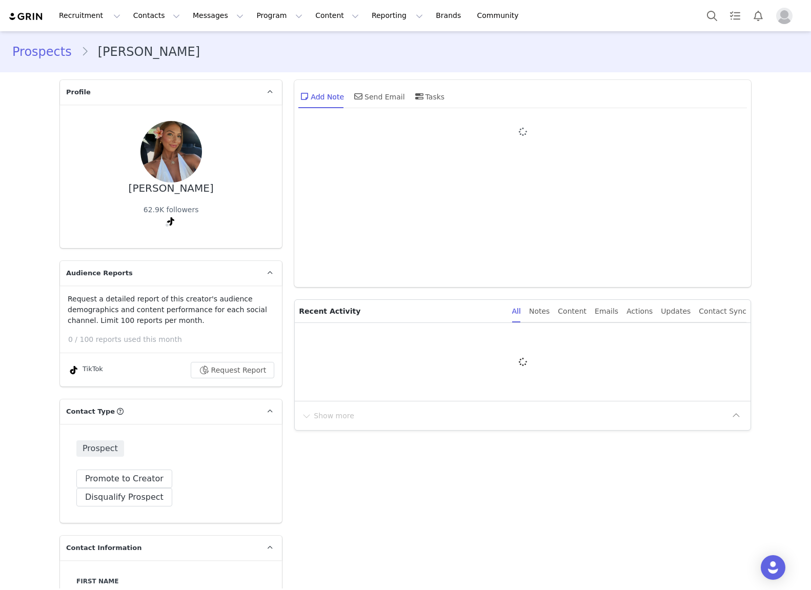
type input "+1 ([GEOGRAPHIC_DATA])"
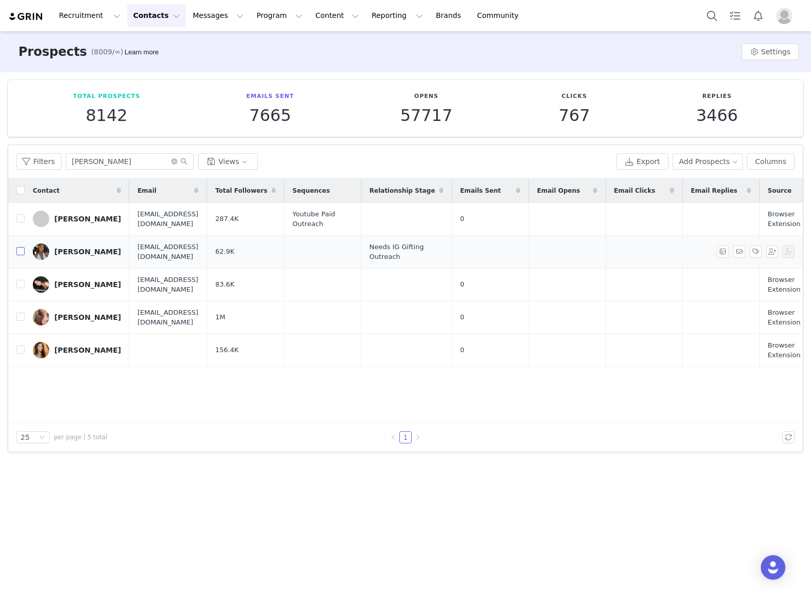
click at [24, 251] on input "checkbox" at bounding box center [20, 251] width 8 height 8
checkbox input "true"
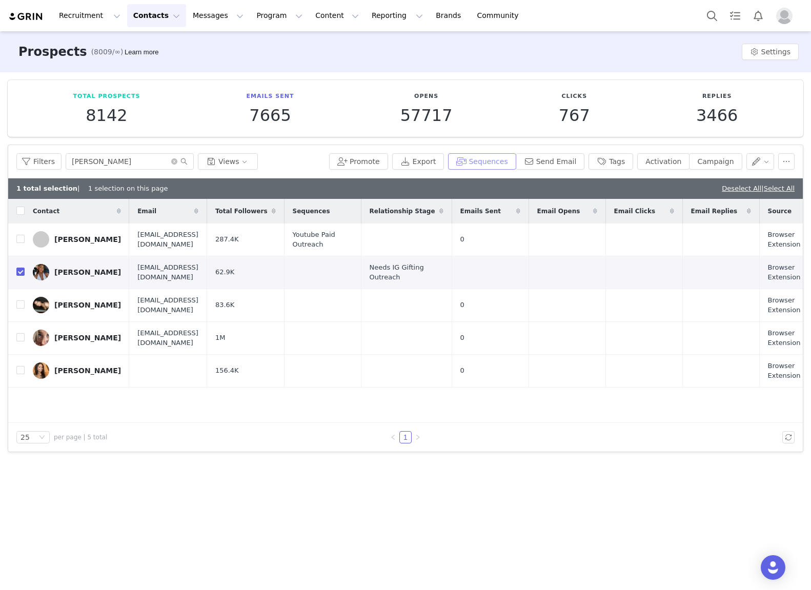
click at [500, 162] on button "Sequences" at bounding box center [482, 161] width 68 height 16
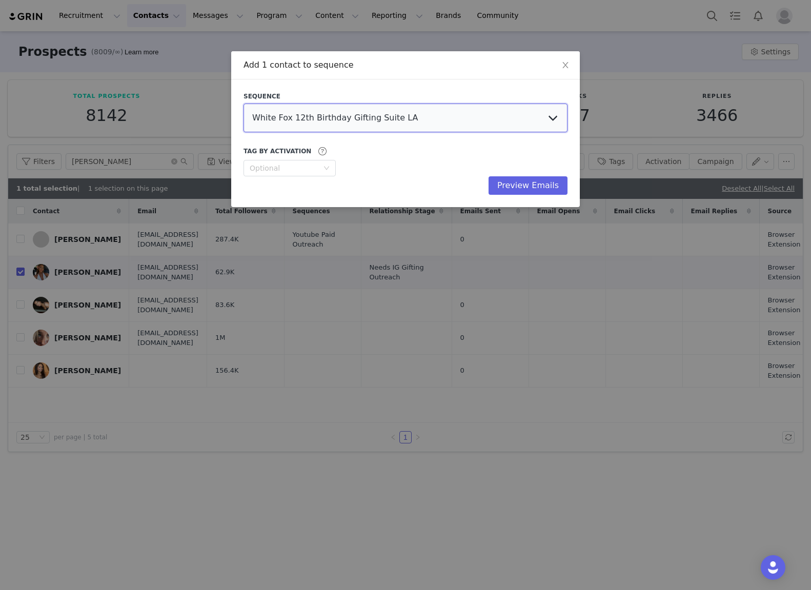
click at [444, 123] on select "White Fox 12th Birthday Gifting Suite LA EVENT REMAINDER (UNDER 18) - White Fox…" at bounding box center [406, 118] width 324 height 29
select select "a4458b06-18f4-4fcd-9b8b-083f60d05f25"
click at [244, 104] on select "White Fox 12th Birthday Gifting Suite LA EVENT REMAINDER (UNDER 18) - White Fox…" at bounding box center [406, 118] width 324 height 29
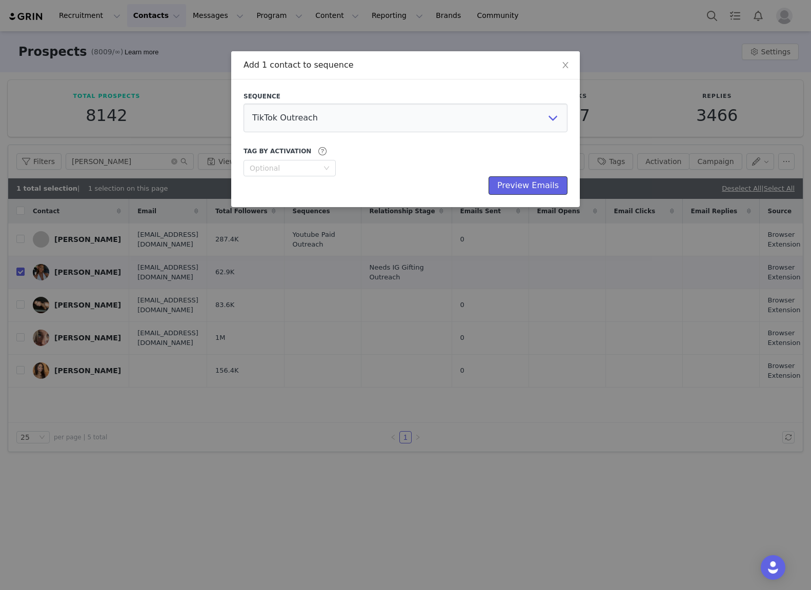
click at [527, 191] on button "Preview Emails" at bounding box center [528, 185] width 79 height 18
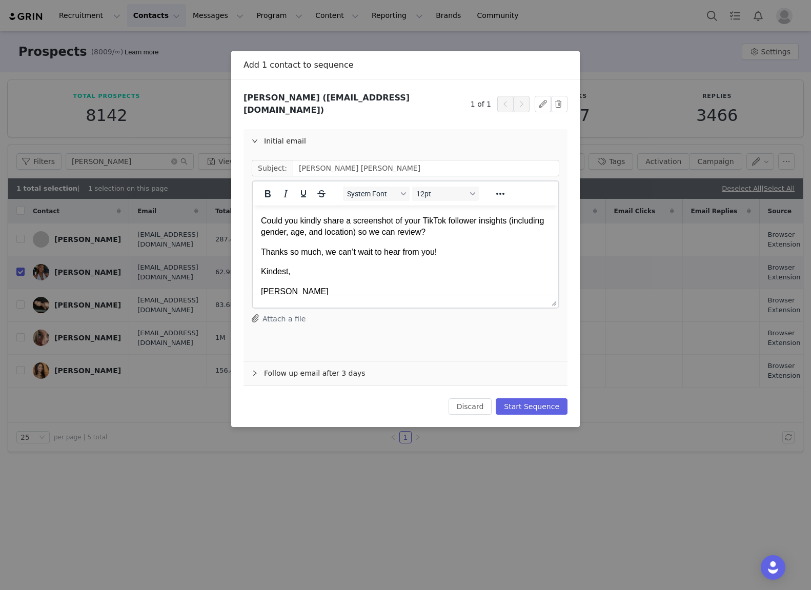
scroll to position [91, 0]
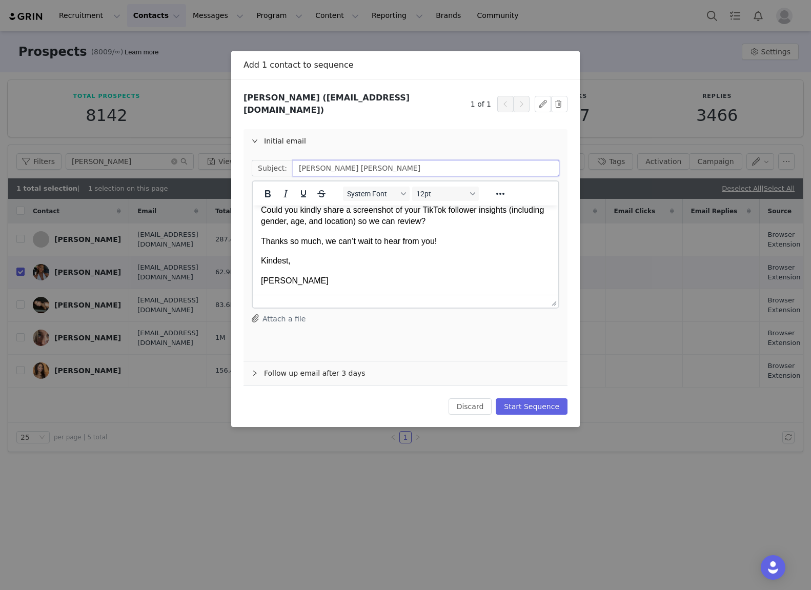
click at [321, 161] on input "[PERSON_NAME] [PERSON_NAME]" at bounding box center [426, 168] width 267 height 16
type input "[PERSON_NAME] [PERSON_NAME]"
click at [353, 264] on p "Kindest," at bounding box center [405, 260] width 289 height 11
click at [524, 402] on button "Start Sequence" at bounding box center [532, 406] width 72 height 16
